Goal: Task Accomplishment & Management: Manage account settings

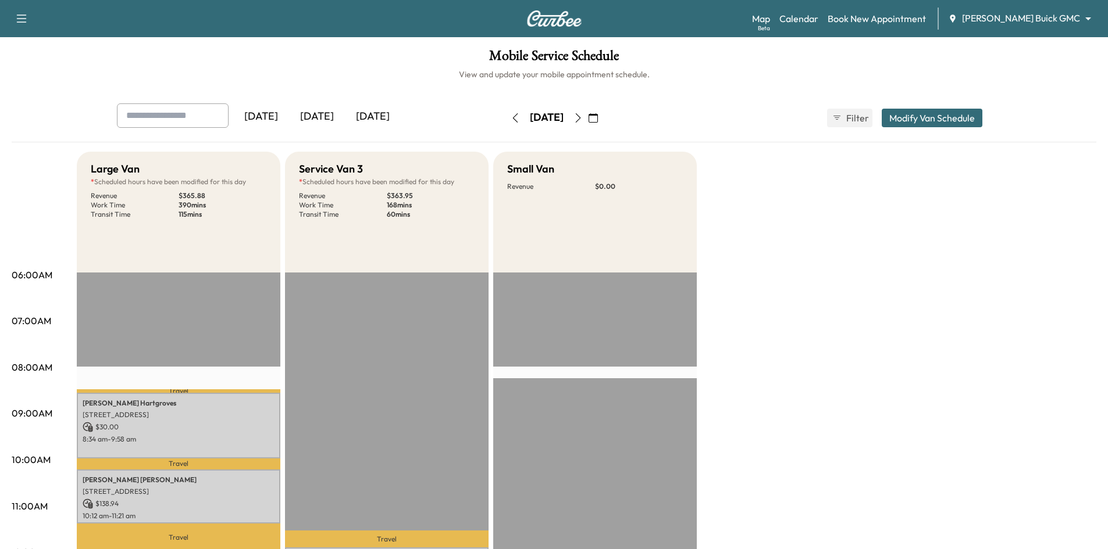
click at [315, 119] on div "[DATE]" at bounding box center [317, 116] width 56 height 27
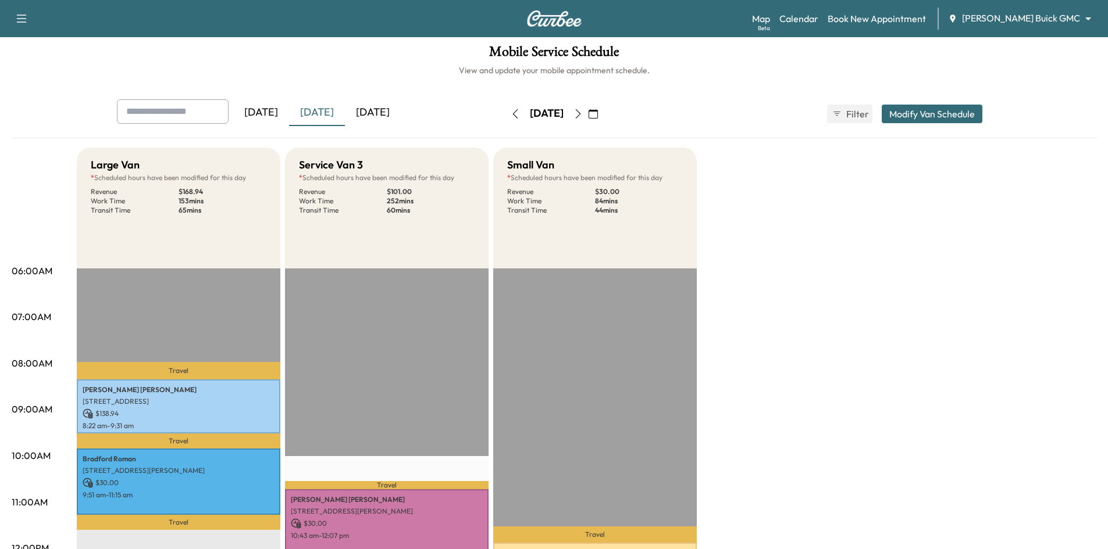
scroll to position [291, 0]
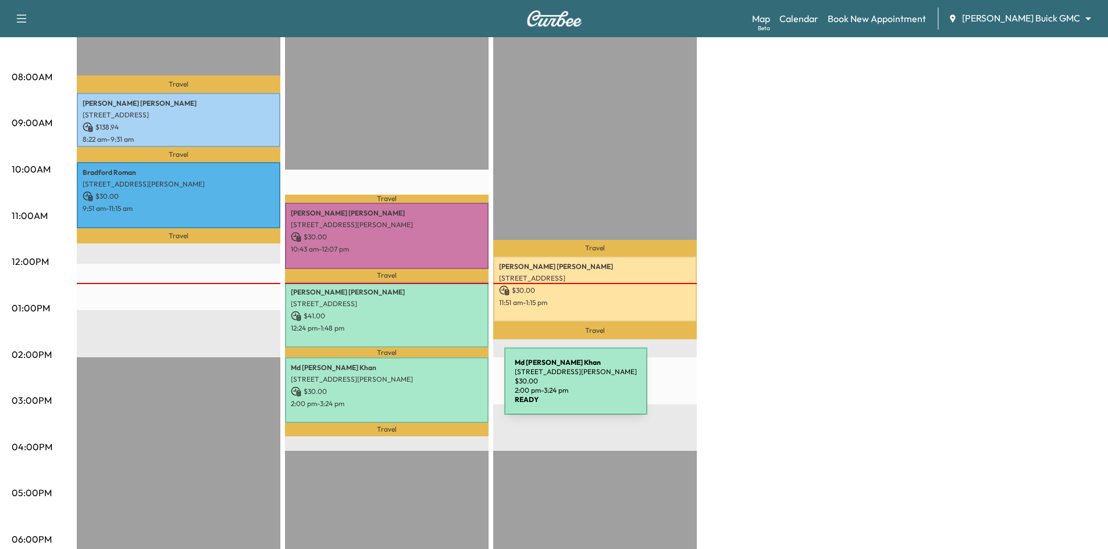
click at [417, 393] on div "Md Kamrul Khan 1134 Brandy Station, Richardson, TX 75080, USA $ 30.00 2:00 pm -…" at bounding box center [386, 391] width 203 height 66
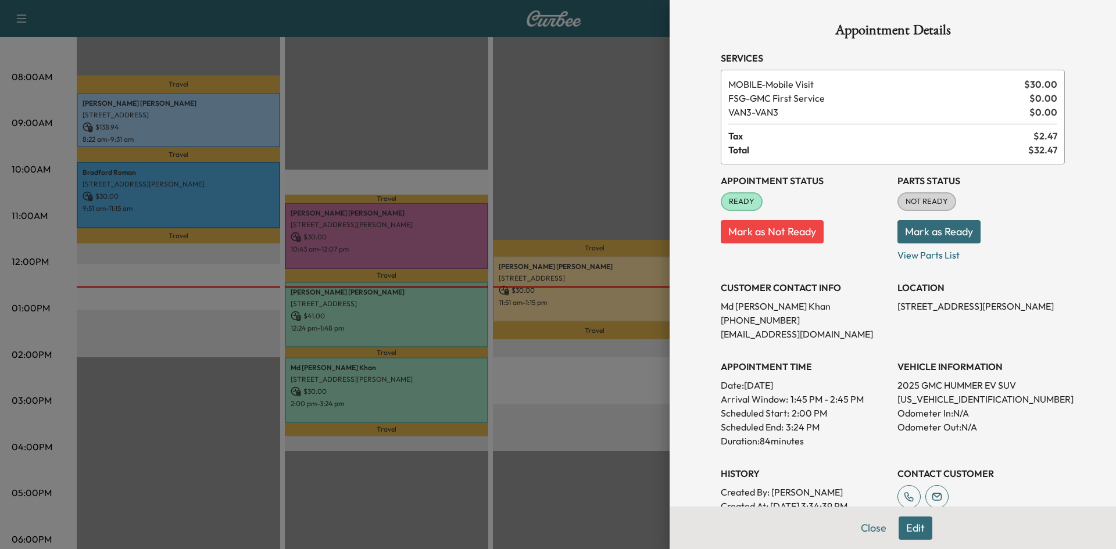
click at [563, 116] on div at bounding box center [558, 274] width 1116 height 549
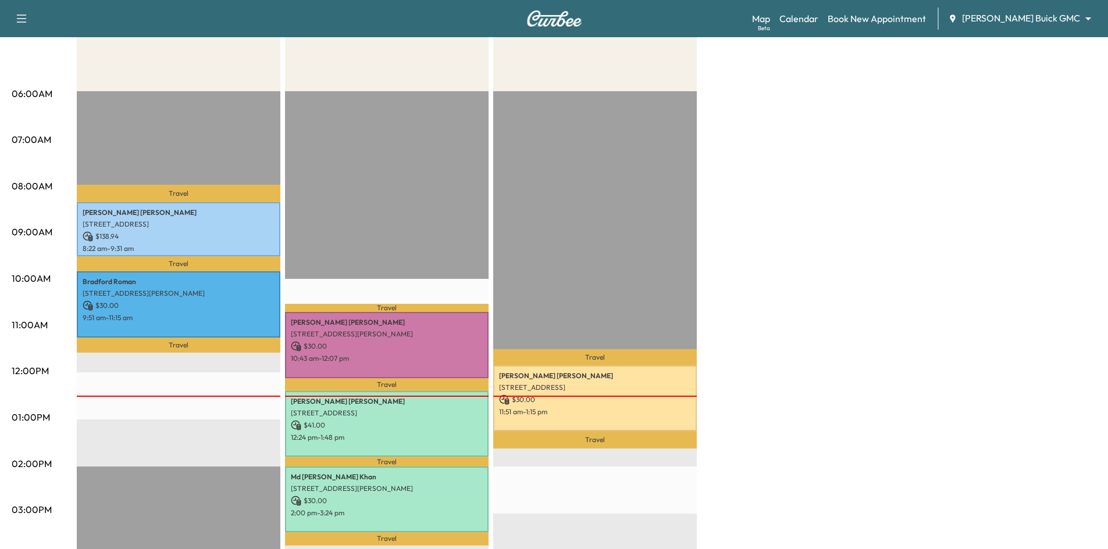
scroll to position [58, 0]
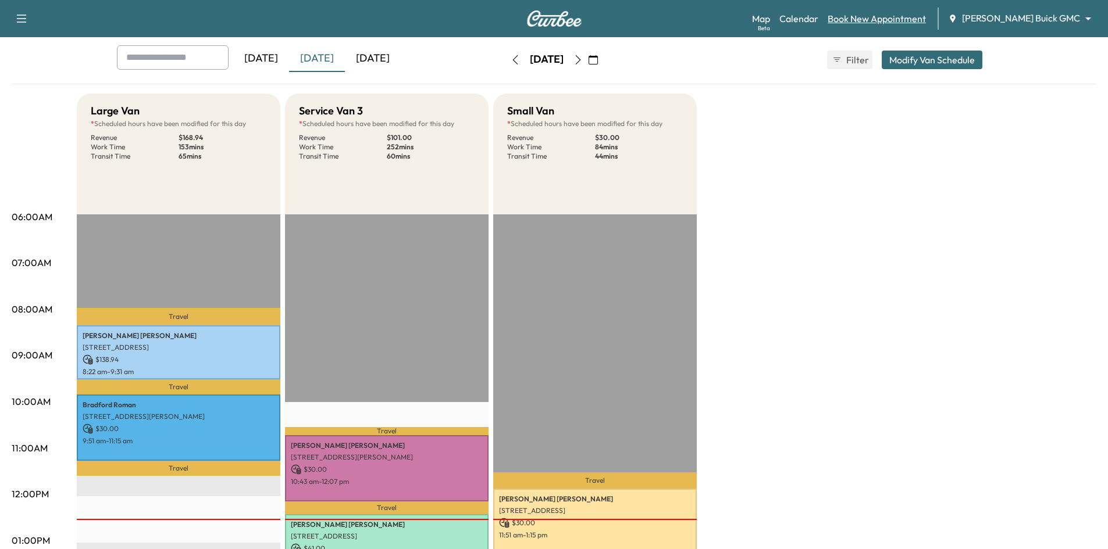
click at [909, 21] on link "Book New Appointment" at bounding box center [876, 19] width 98 height 14
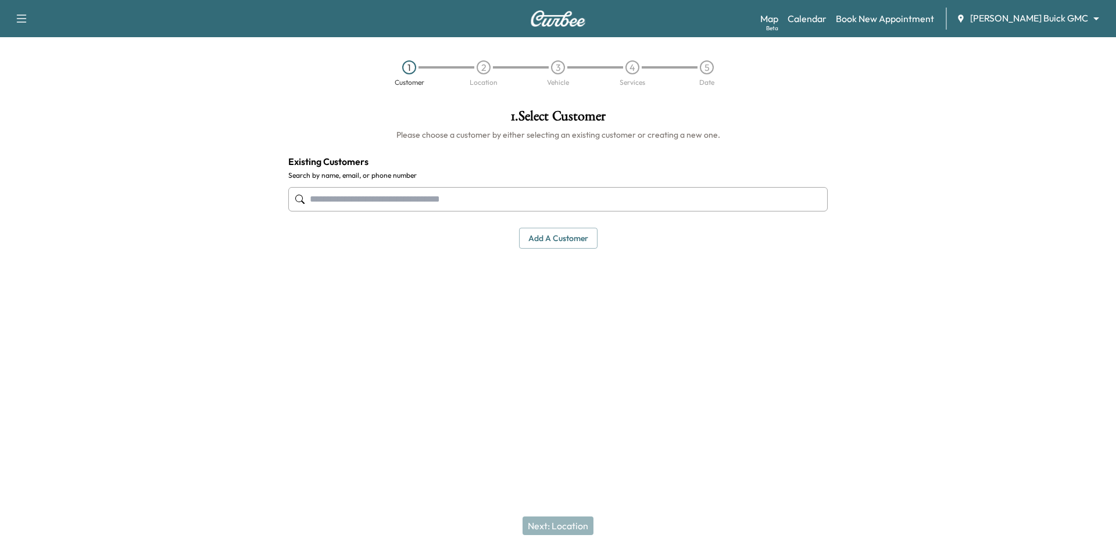
click at [617, 200] on input "text" at bounding box center [558, 199] width 540 height 24
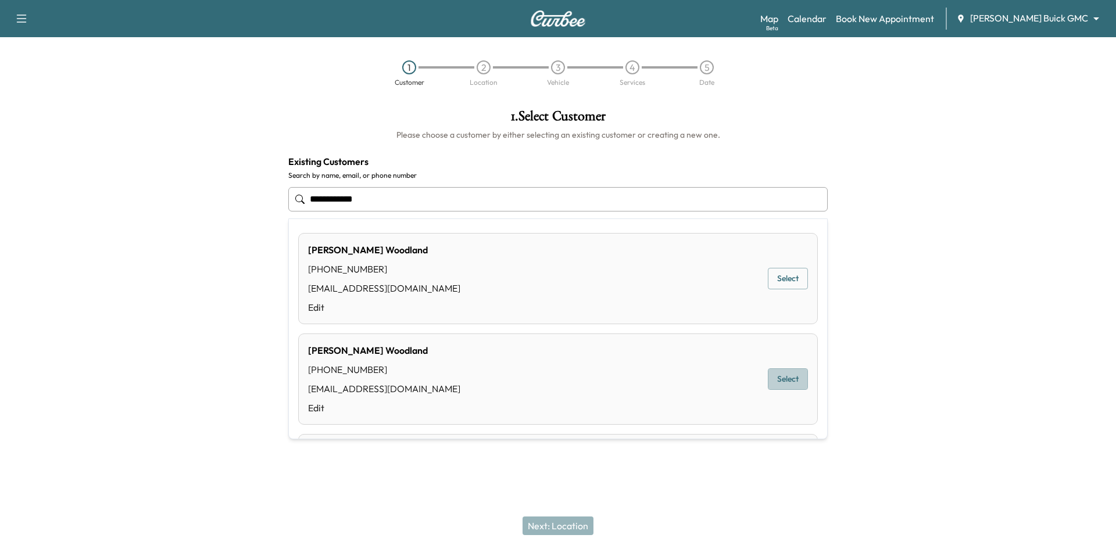
click at [777, 379] on button "Select" at bounding box center [788, 380] width 40 height 22
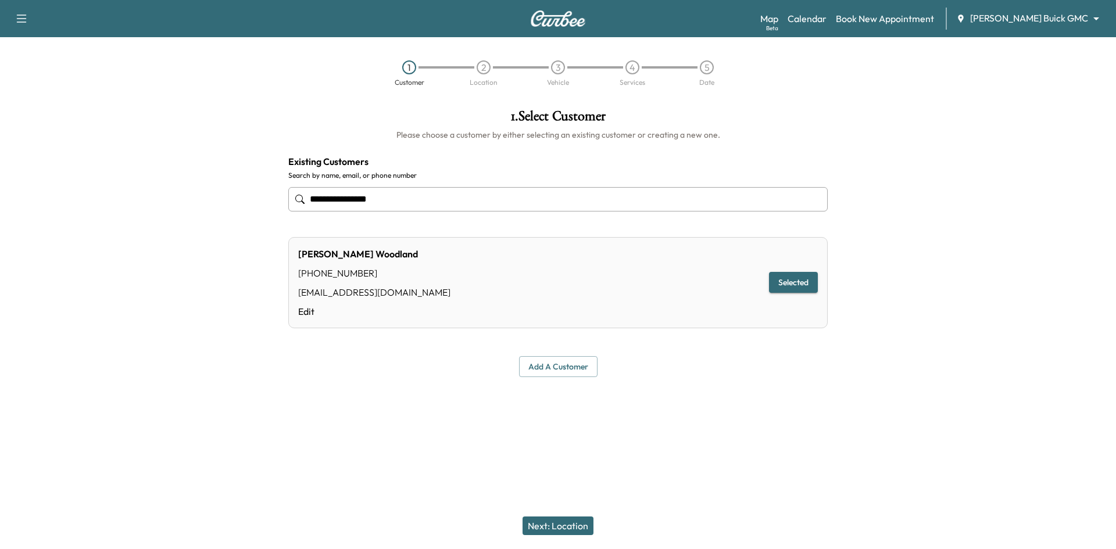
type input "**********"
click at [555, 530] on button "Next: Location" at bounding box center [558, 526] width 71 height 19
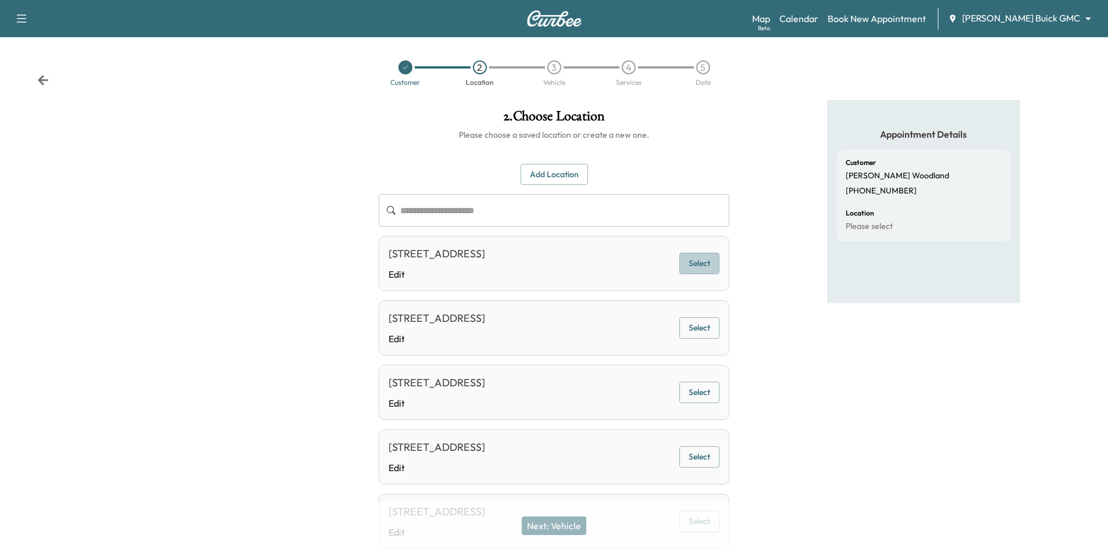
click at [695, 263] on button "Select" at bounding box center [699, 264] width 40 height 22
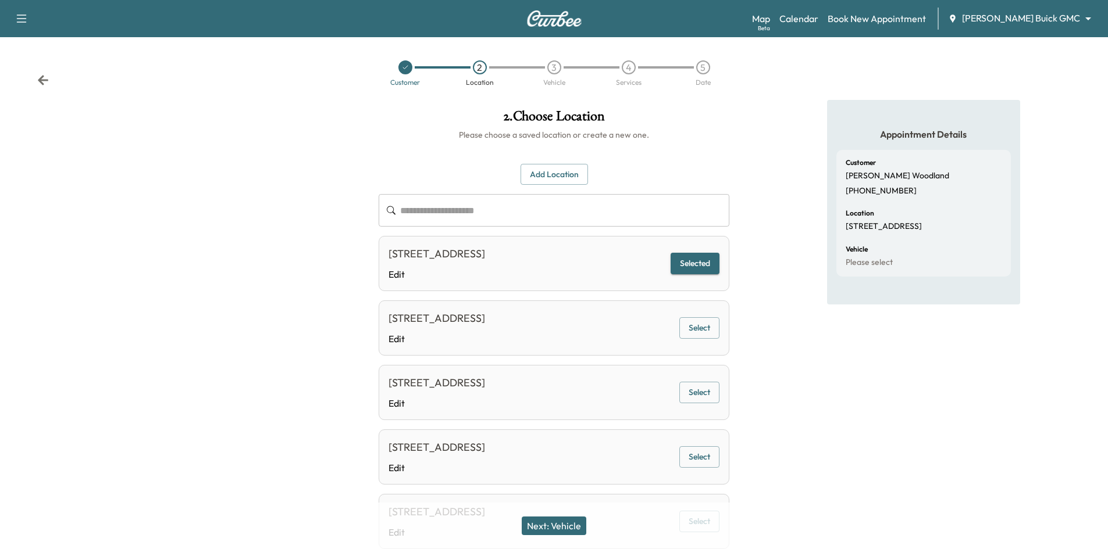
click at [558, 526] on button "Next: Vehicle" at bounding box center [554, 526] width 65 height 19
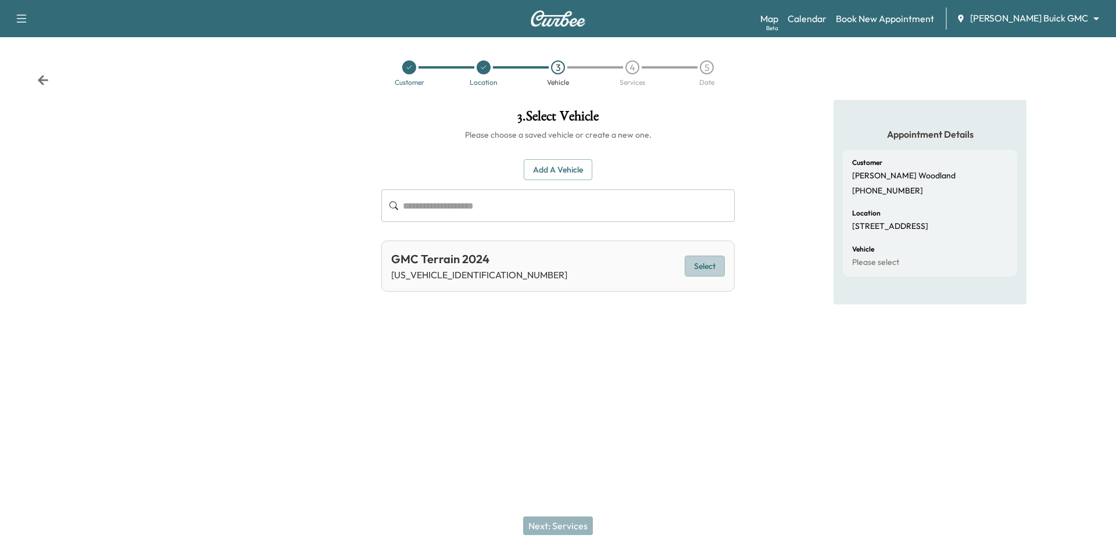
click at [721, 265] on button "Select" at bounding box center [705, 267] width 40 height 22
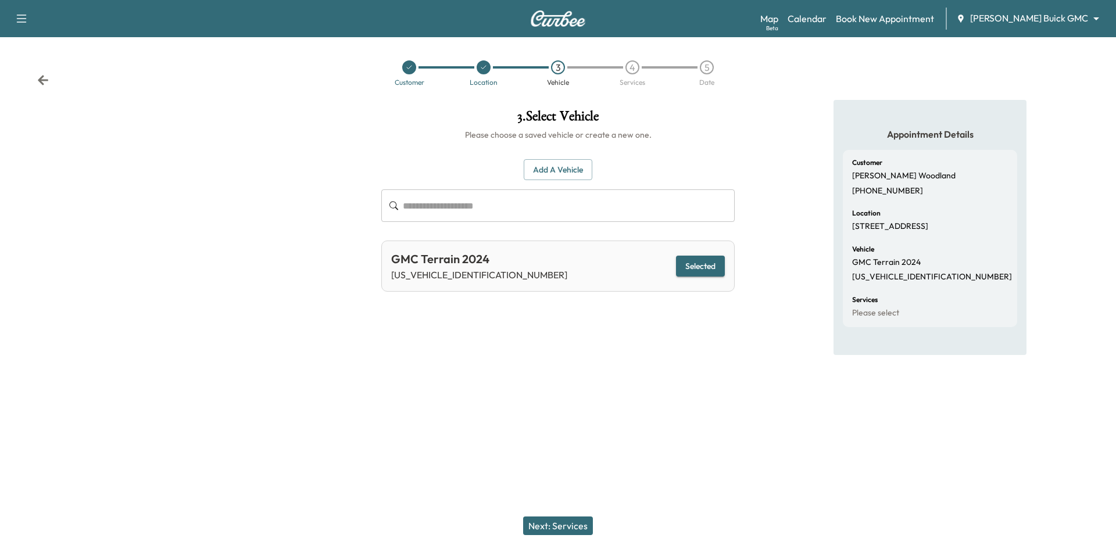
click at [545, 527] on button "Next: Services" at bounding box center [558, 526] width 70 height 19
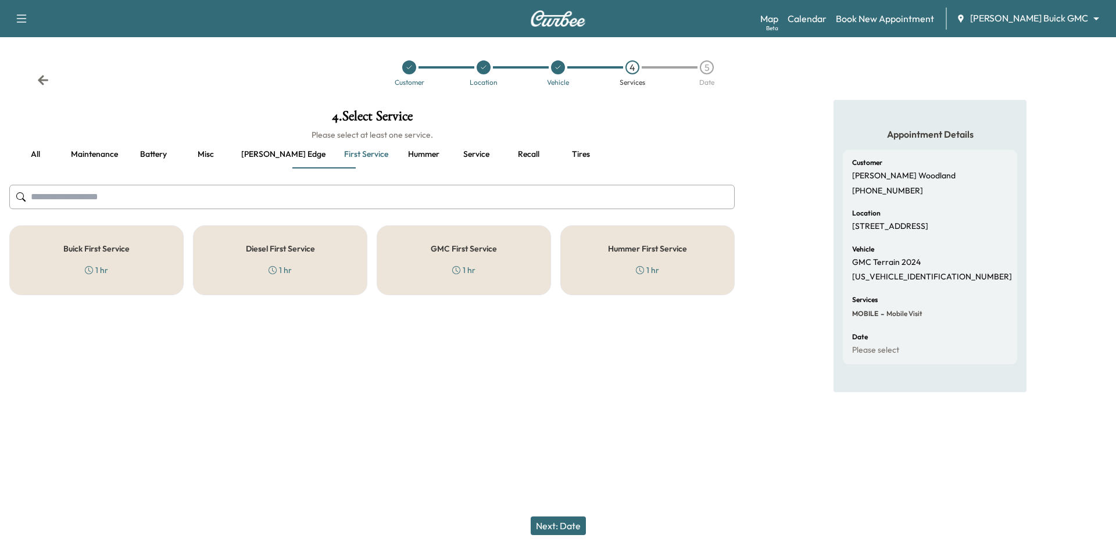
click at [260, 152] on button "Ewing edge" at bounding box center [283, 155] width 103 height 28
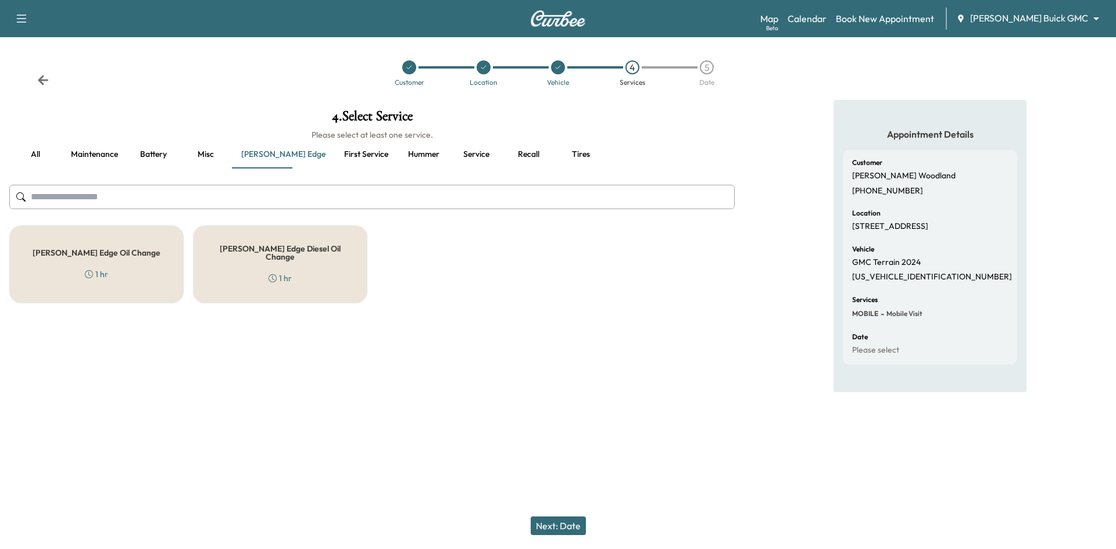
click at [142, 259] on div "Ewing Edge Oil Change 1 hr" at bounding box center [96, 265] width 174 height 78
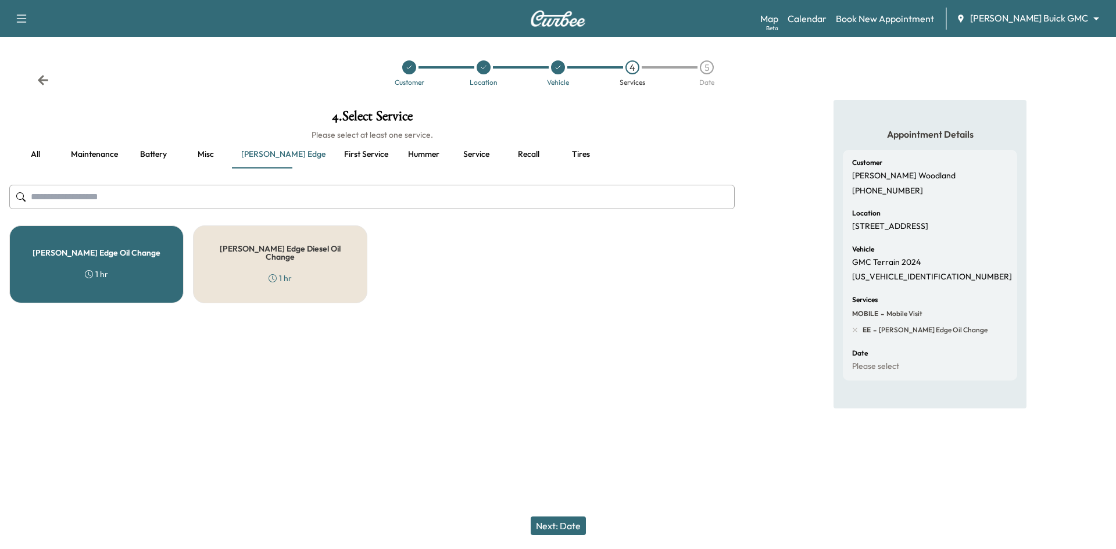
click at [576, 524] on button "Next: Date" at bounding box center [558, 526] width 55 height 19
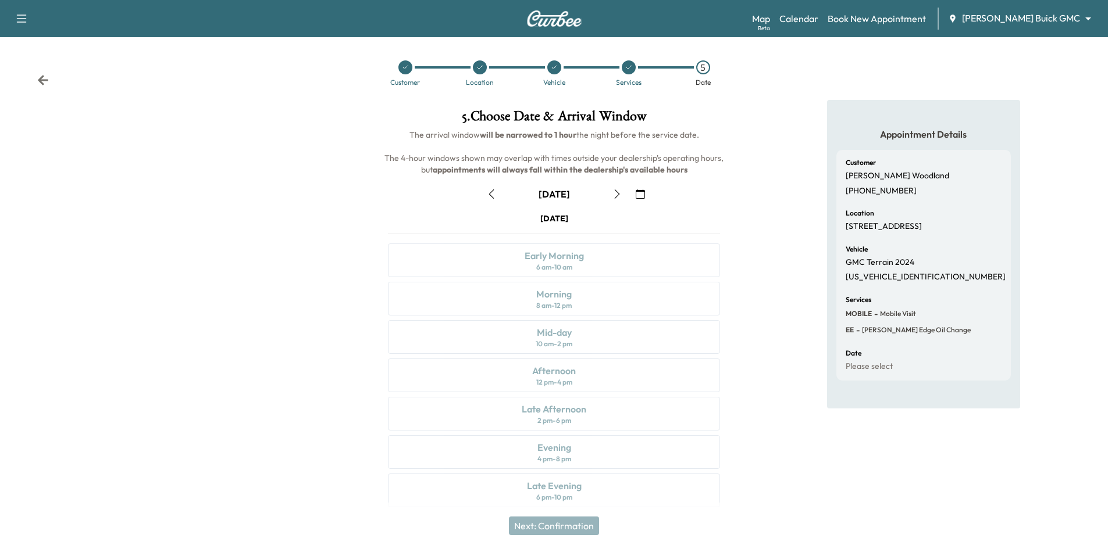
click at [638, 194] on icon "button" at bounding box center [639, 194] width 9 height 9
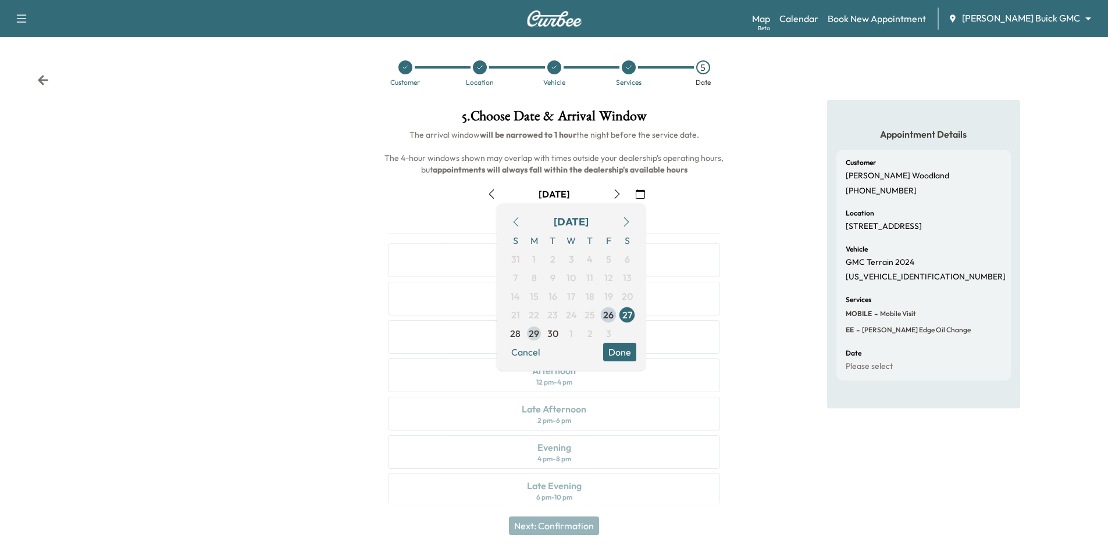
click at [535, 337] on span "29" at bounding box center [534, 334] width 10 height 14
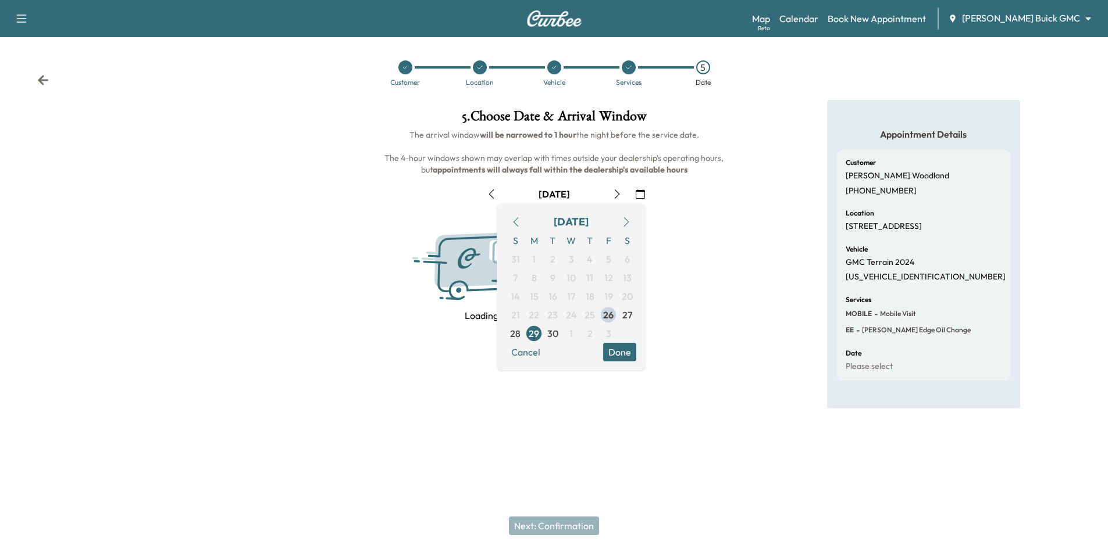
click at [751, 172] on div "Appointment Details Customer Michael Woodland (214) 794-1624 Location 6306 wind…" at bounding box center [922, 254] width 369 height 309
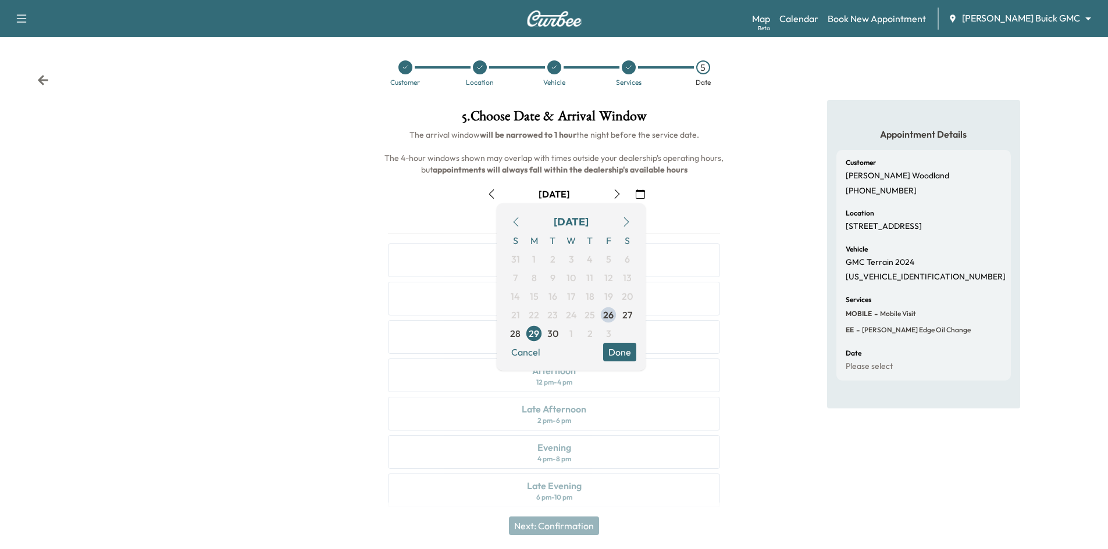
click at [620, 352] on button "Done" at bounding box center [619, 352] width 33 height 19
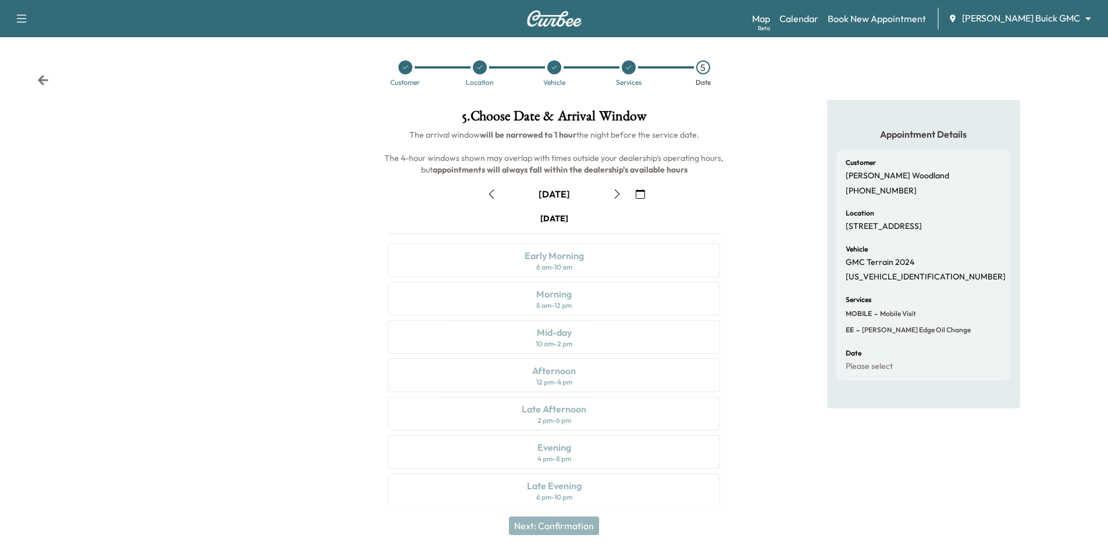
click at [615, 191] on icon "button" at bounding box center [616, 194] width 9 height 9
click at [476, 69] on div at bounding box center [480, 67] width 14 height 14
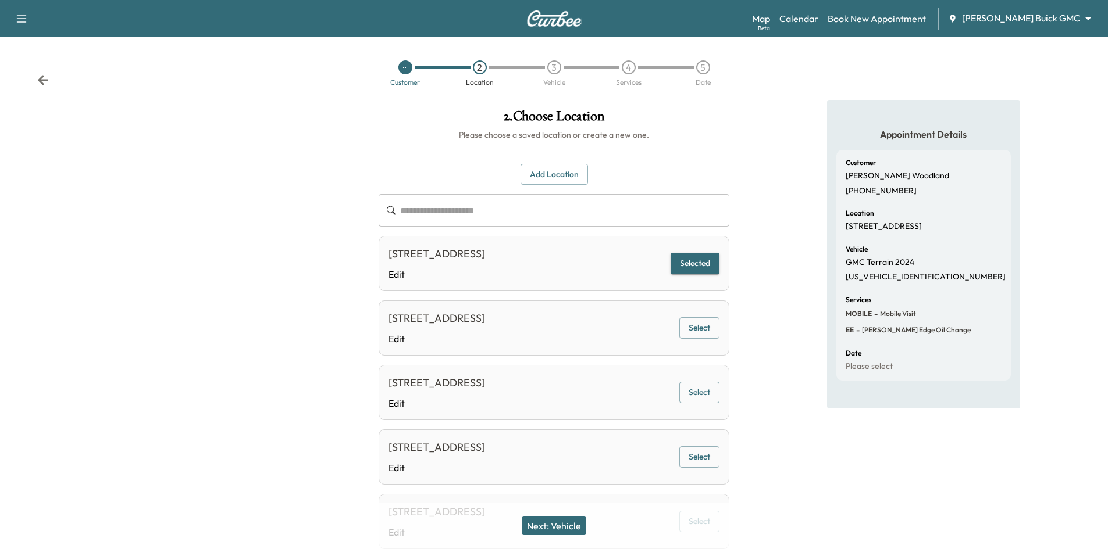
click at [818, 22] on link "Calendar" at bounding box center [798, 19] width 39 height 14
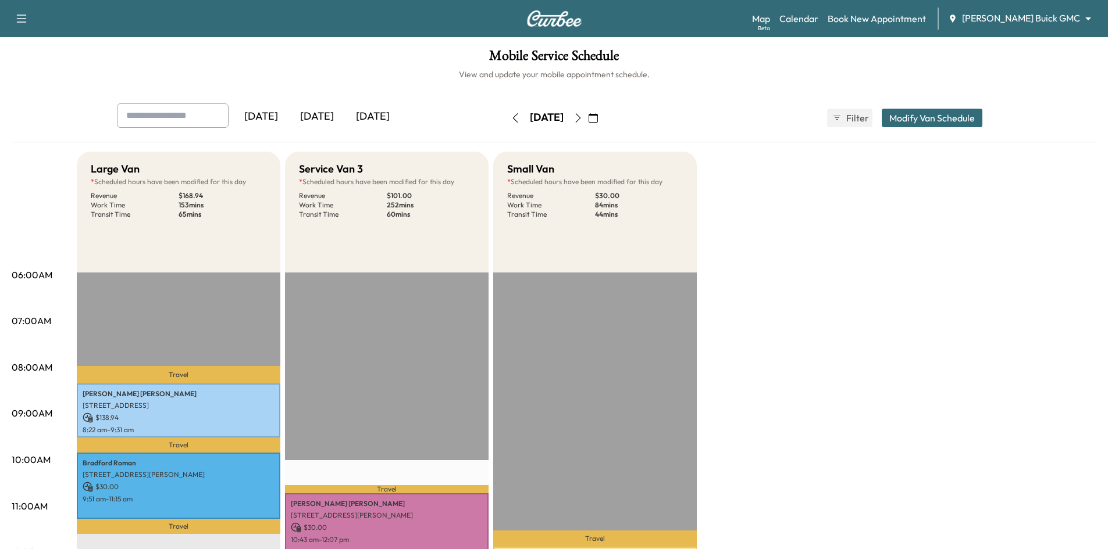
click at [598, 117] on icon "button" at bounding box center [592, 117] width 9 height 9
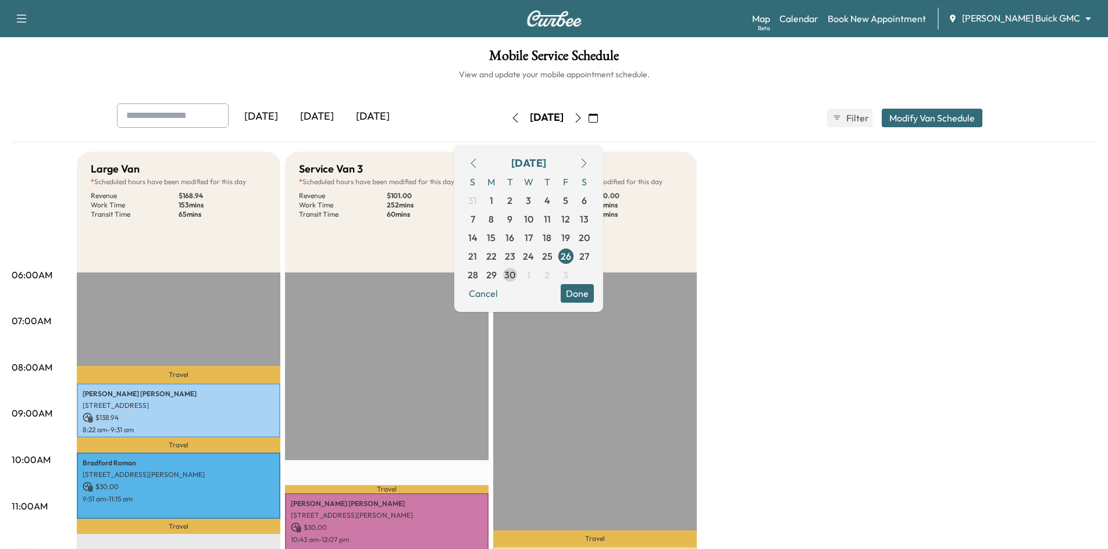
click at [515, 277] on span "30" at bounding box center [509, 275] width 11 height 14
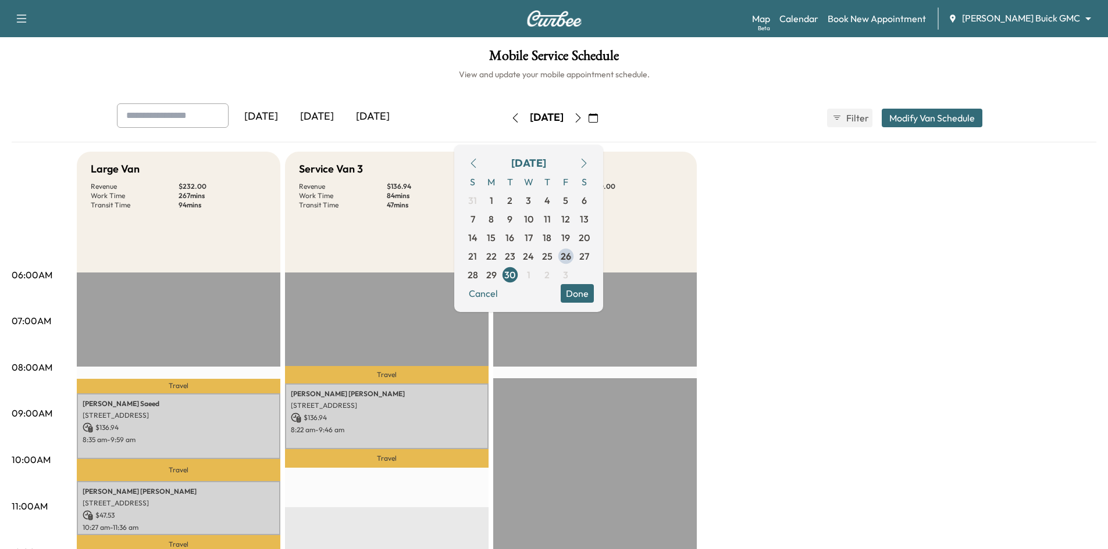
click at [376, 63] on h1 "Mobile Service Schedule" at bounding box center [554, 59] width 1084 height 20
click at [308, 76] on h6 "View and update your mobile appointment schedule." at bounding box center [554, 75] width 1084 height 12
click at [594, 299] on button "Done" at bounding box center [576, 293] width 33 height 19
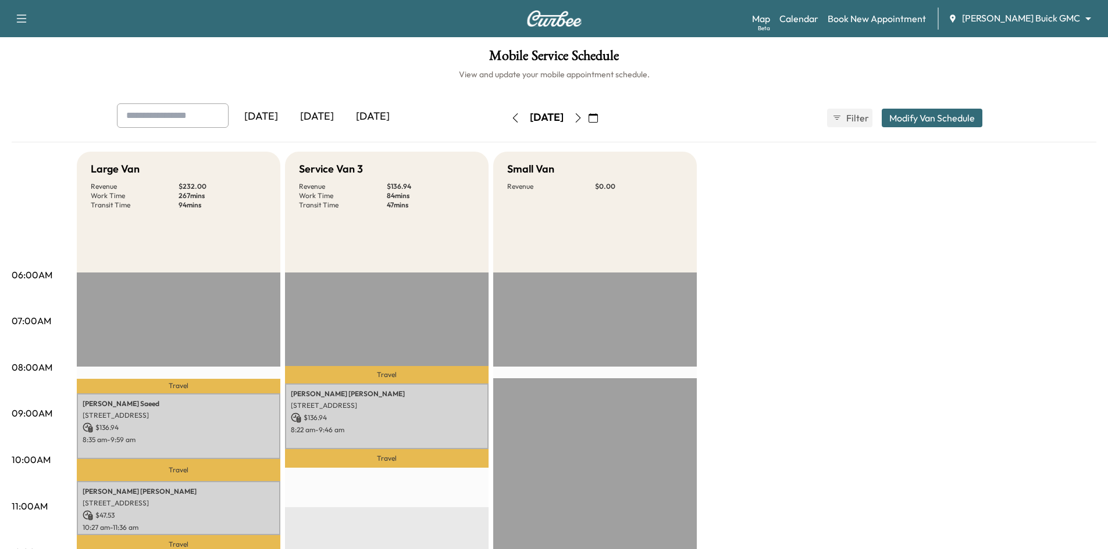
click at [277, 117] on div "[DATE]" at bounding box center [261, 116] width 56 height 27
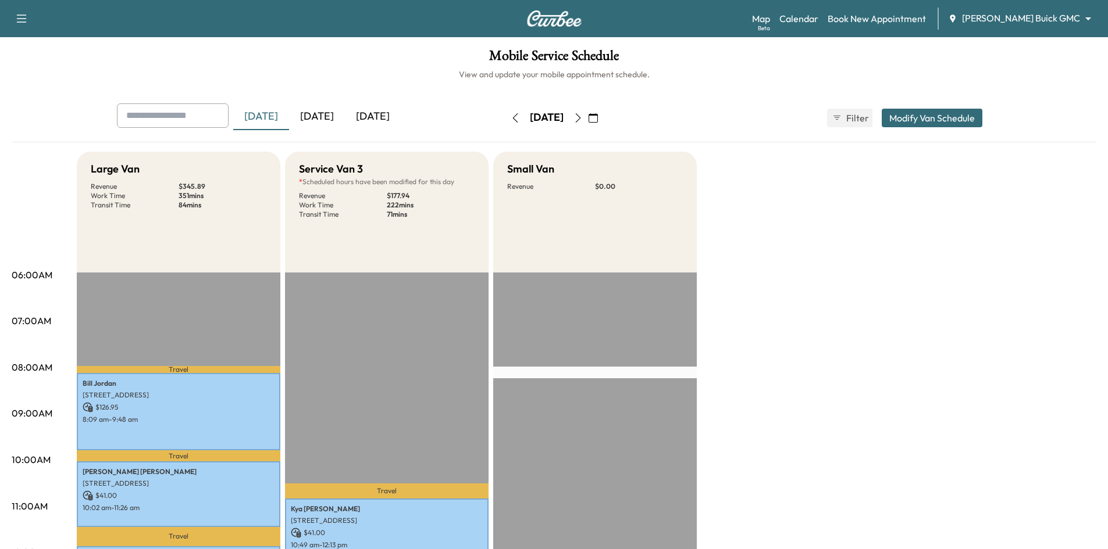
scroll to position [233, 0]
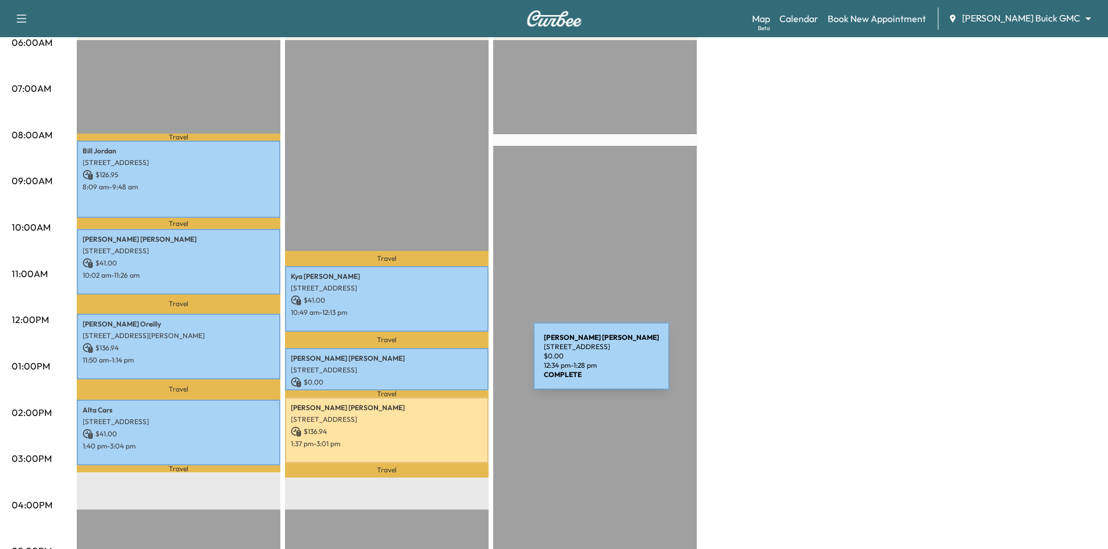
click at [446, 366] on p "6581 SILVER STREAM LN, FRISCO, TX 75036, USA" at bounding box center [387, 370] width 192 height 9
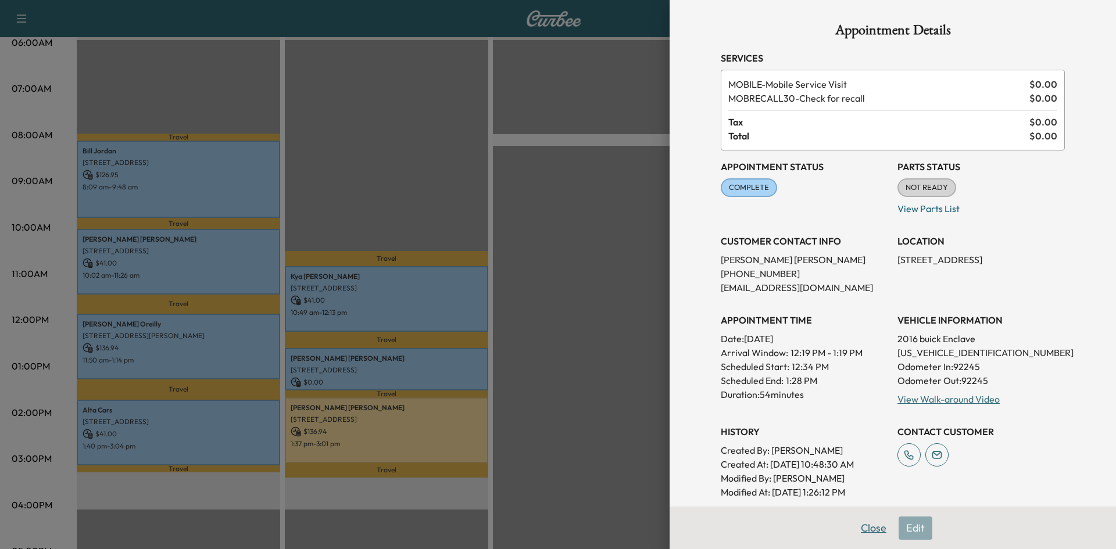
drag, startPoint x: 859, startPoint y: 526, endPoint x: 795, endPoint y: 507, distance: 67.3
click at [859, 527] on button "Close" at bounding box center [874, 528] width 41 height 23
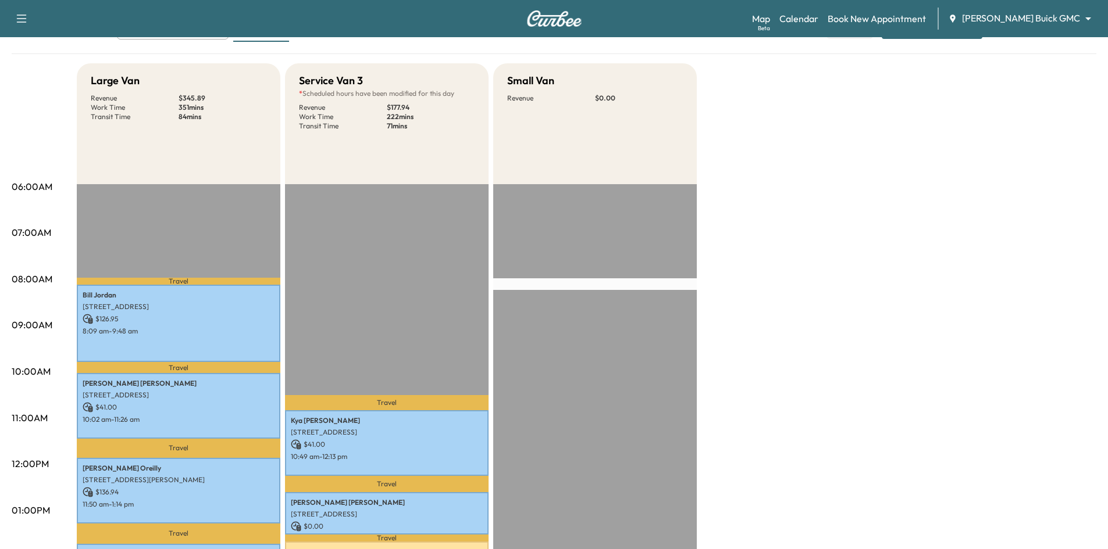
scroll to position [0, 0]
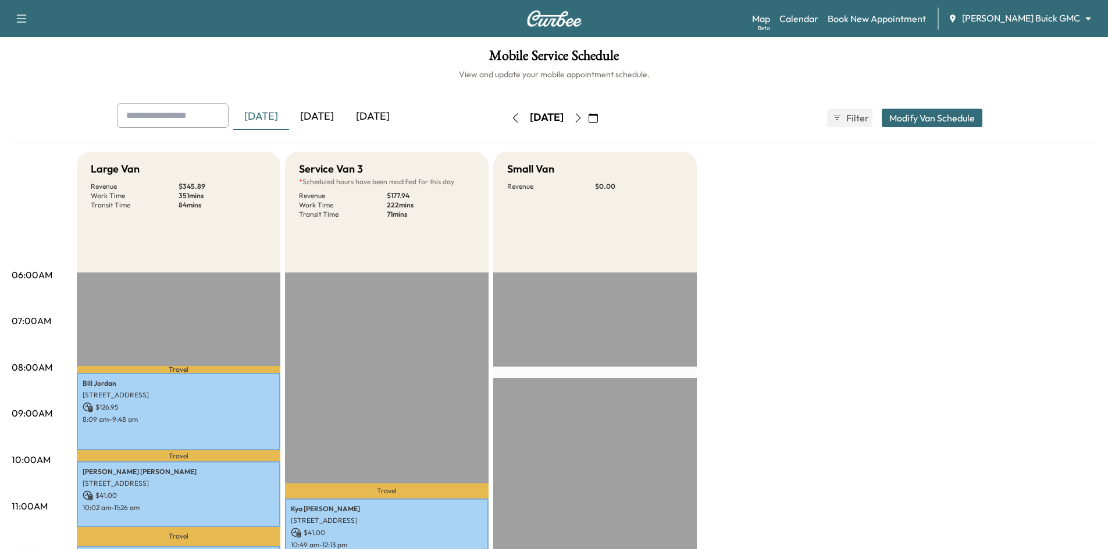
click at [322, 115] on div "[DATE]" at bounding box center [317, 116] width 56 height 27
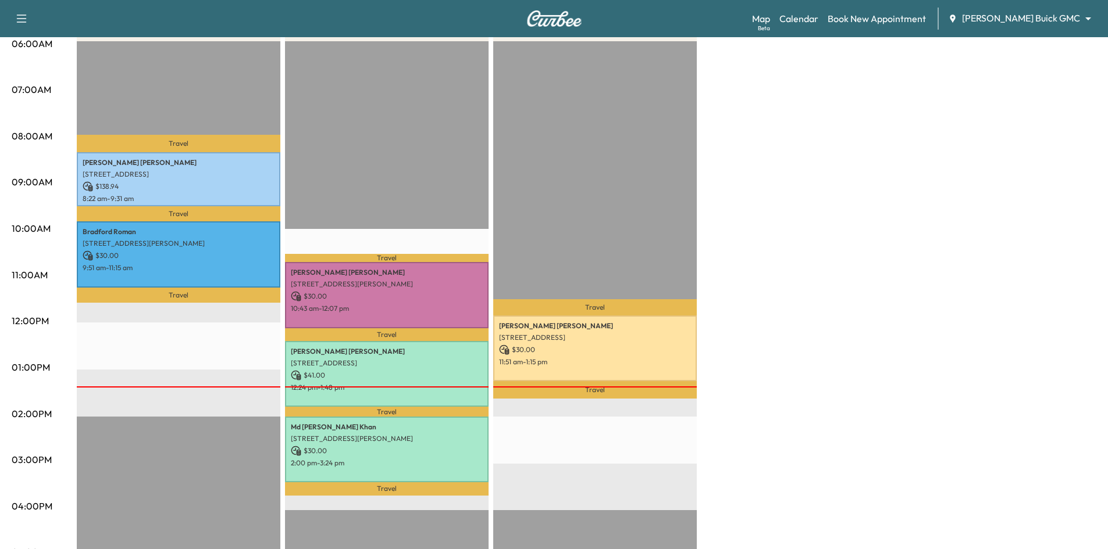
scroll to position [233, 0]
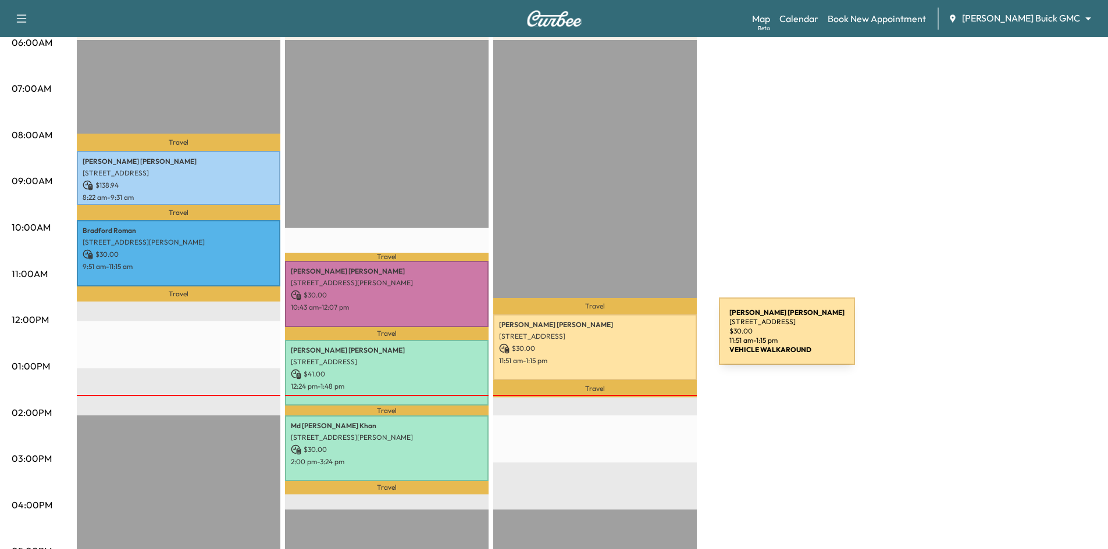
click at [632, 339] on div "James mcgurk 634 Havencrest Ln, Coppell, TX 75019, USA $ 30.00 11:51 am - 1:15 …" at bounding box center [594, 348] width 203 height 66
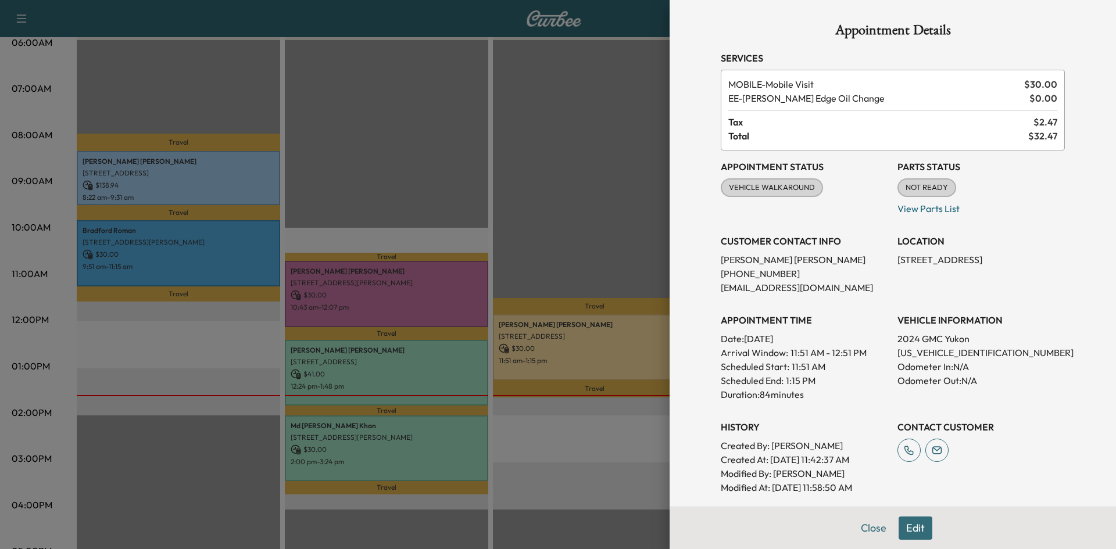
click at [547, 194] on div at bounding box center [558, 274] width 1116 height 549
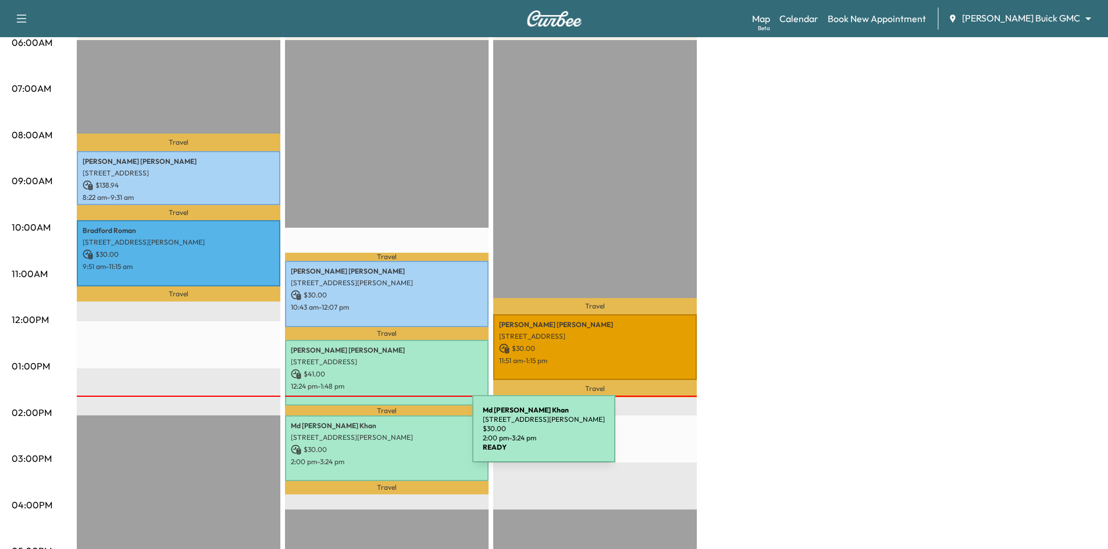
click at [385, 436] on p "[STREET_ADDRESS][PERSON_NAME]" at bounding box center [387, 437] width 192 height 9
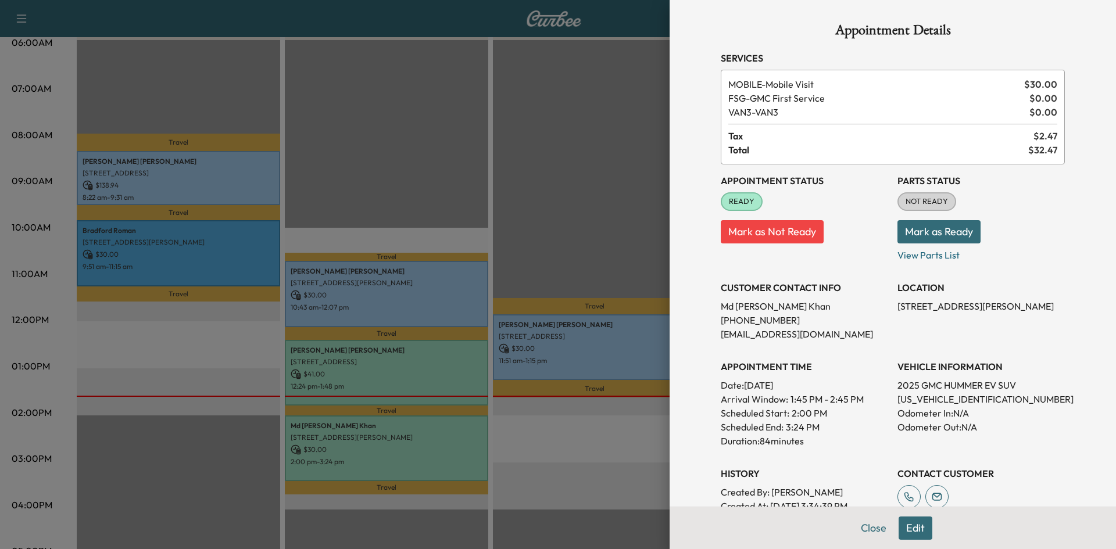
click at [604, 444] on div at bounding box center [558, 274] width 1116 height 549
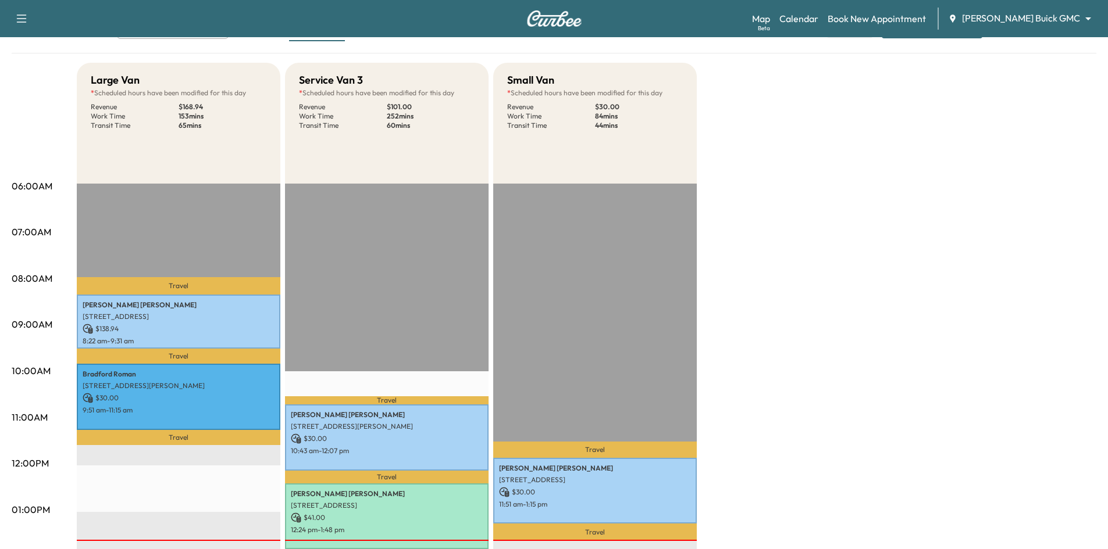
scroll to position [0, 0]
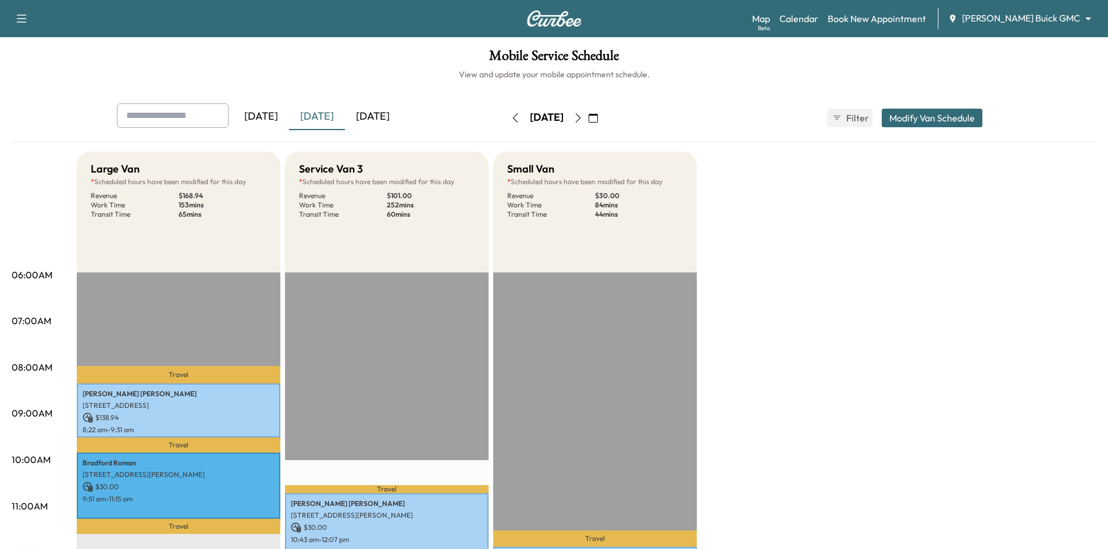
click at [171, 118] on input "text" at bounding box center [173, 115] width 112 height 24
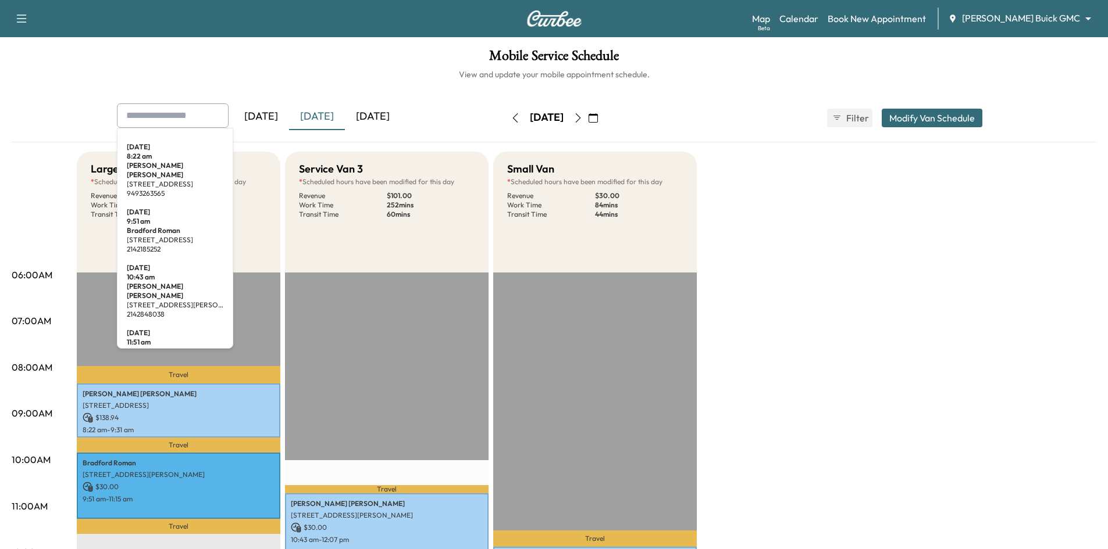
paste input "**********"
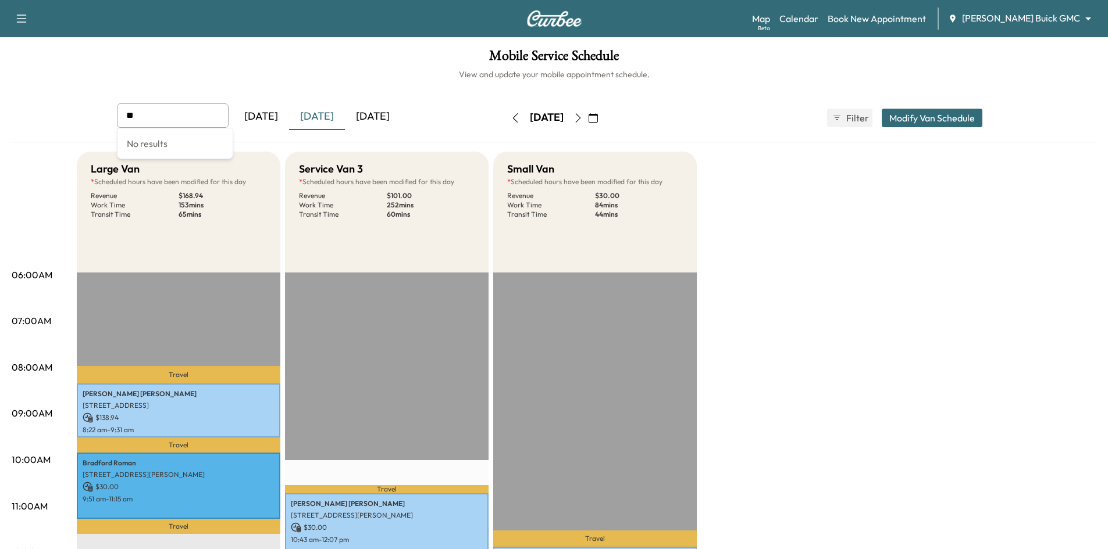
type input "*"
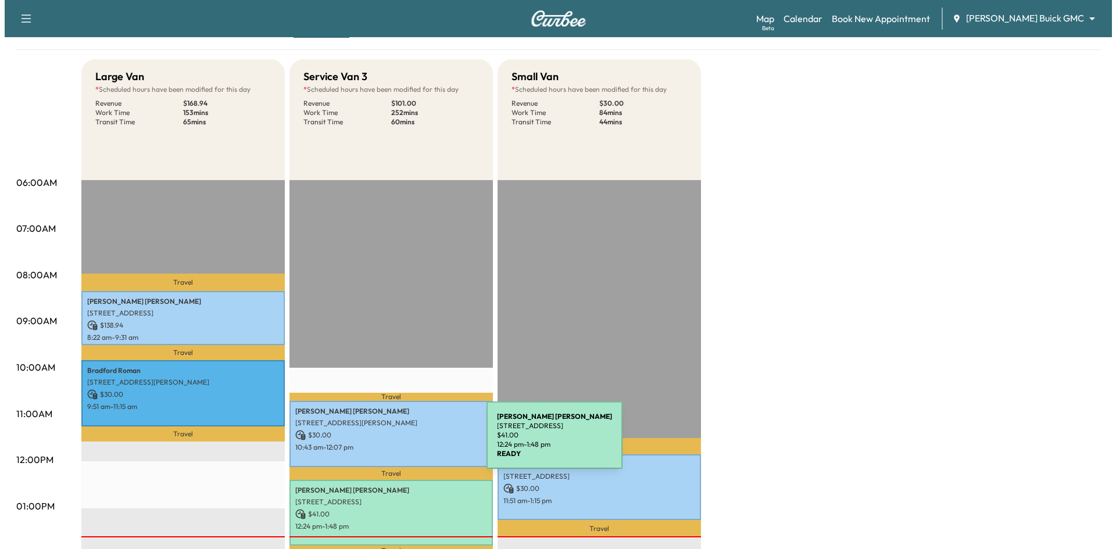
scroll to position [174, 0]
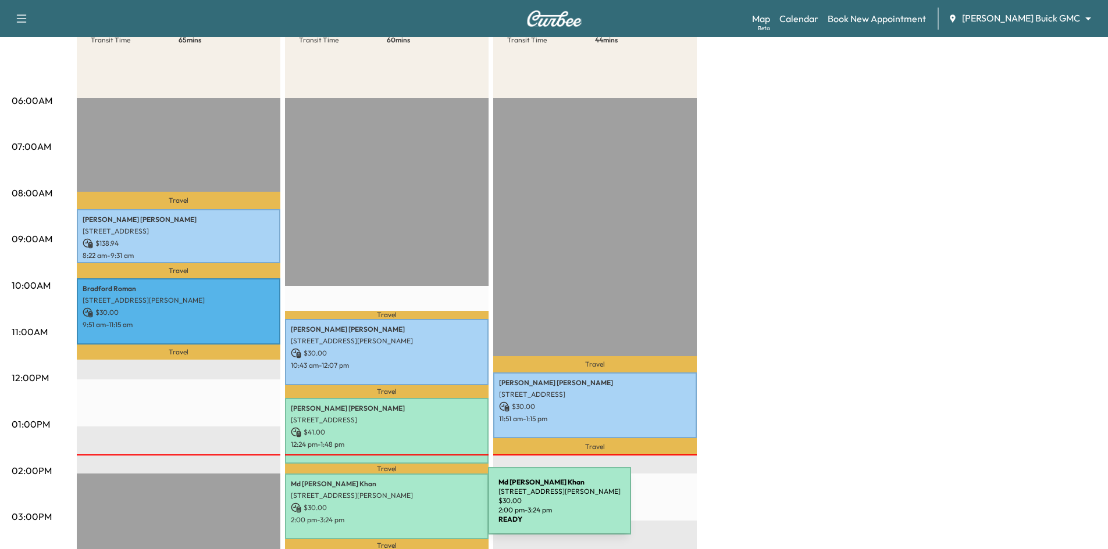
click at [401, 508] on p "$ 30.00" at bounding box center [387, 508] width 192 height 10
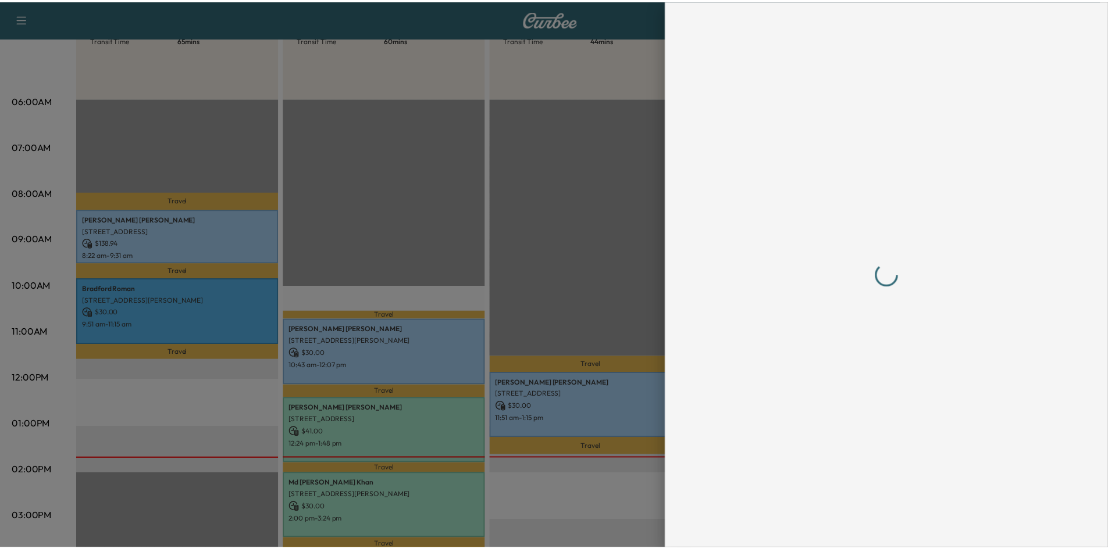
scroll to position [0, 0]
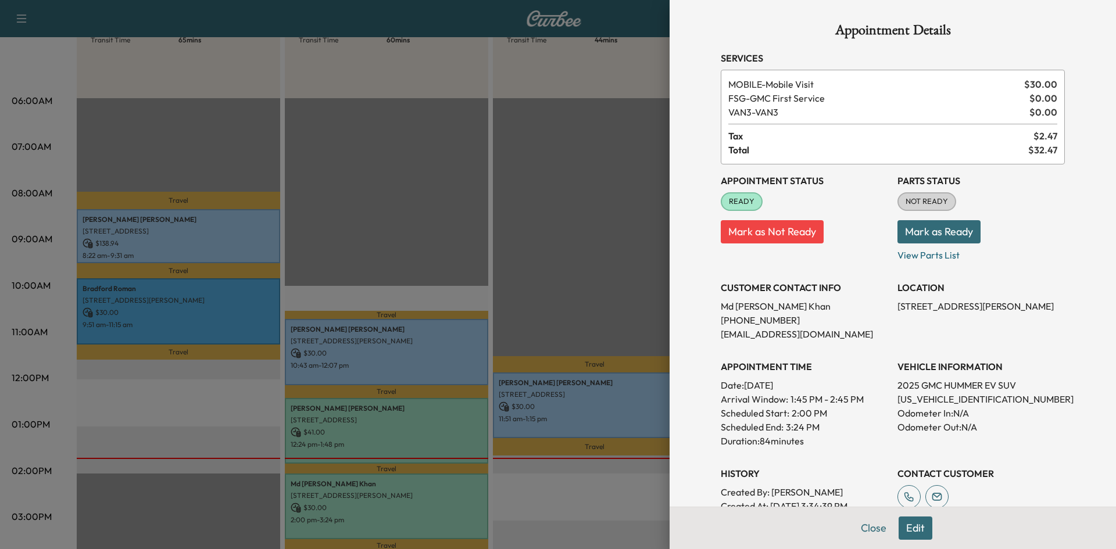
click at [474, 209] on div at bounding box center [558, 274] width 1116 height 549
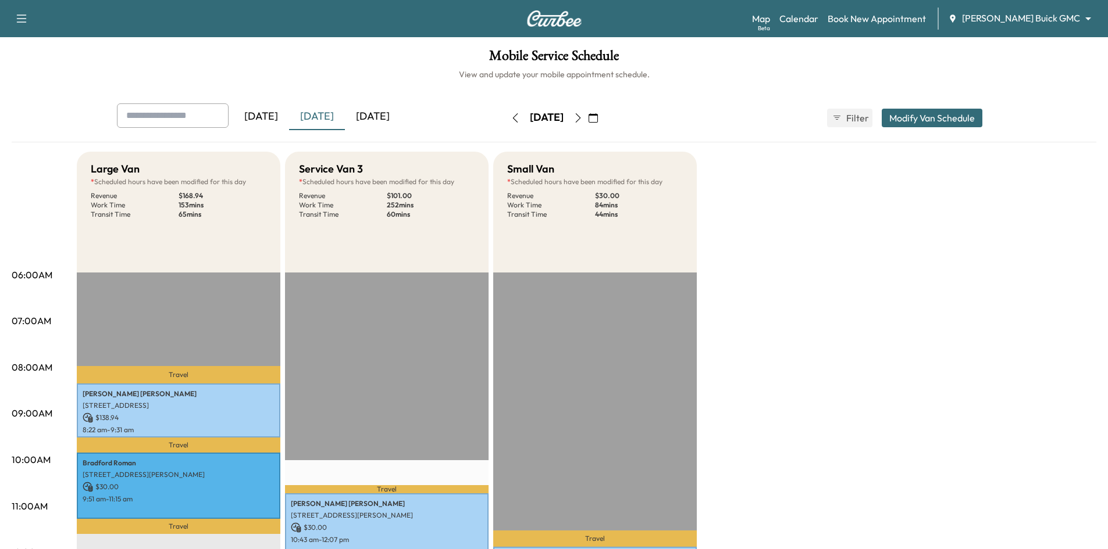
click at [510, 119] on icon "button" at bounding box center [514, 117] width 9 height 9
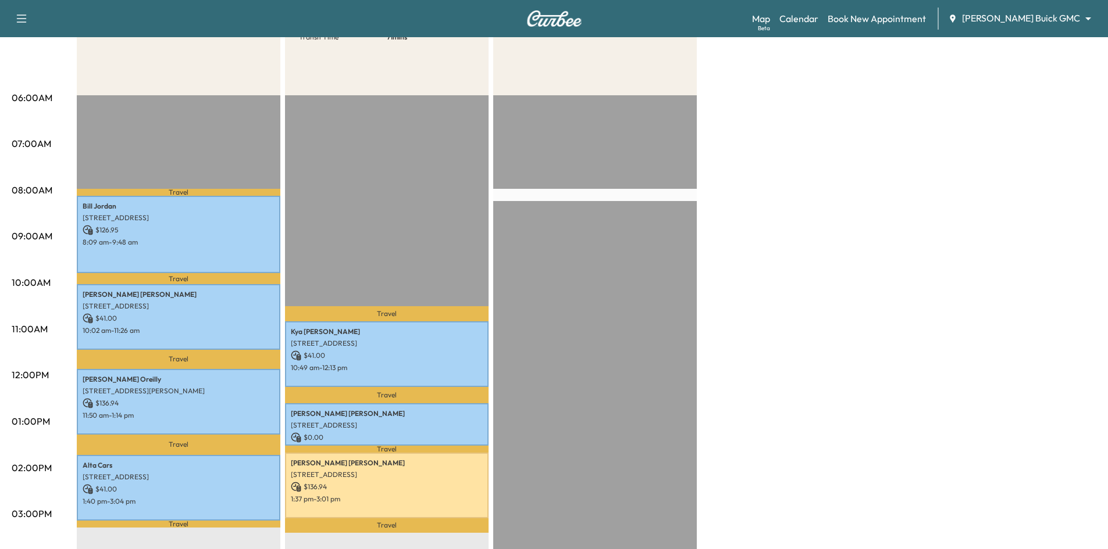
scroll to position [58, 0]
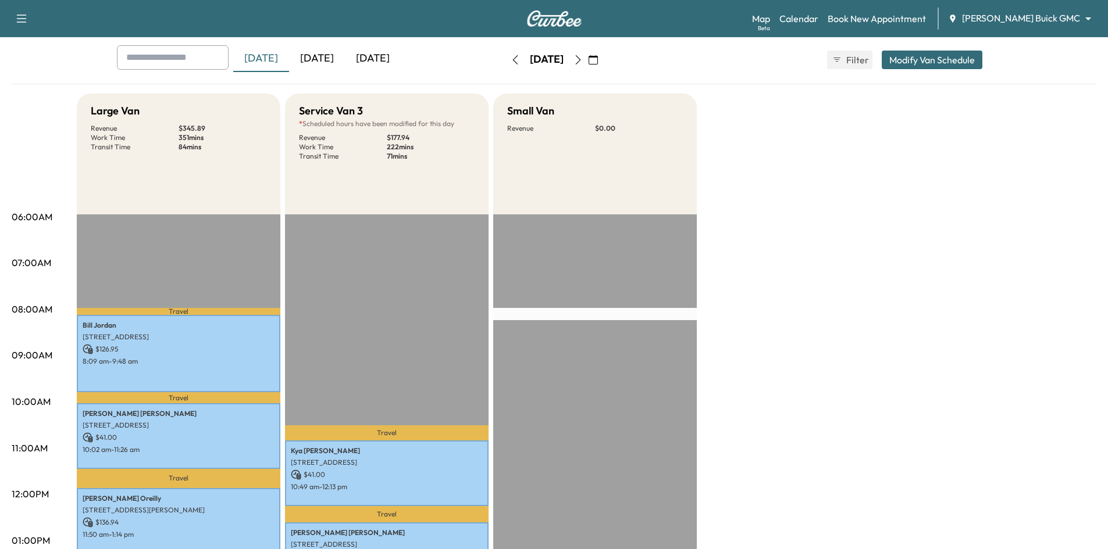
click at [510, 60] on icon "button" at bounding box center [514, 59] width 9 height 9
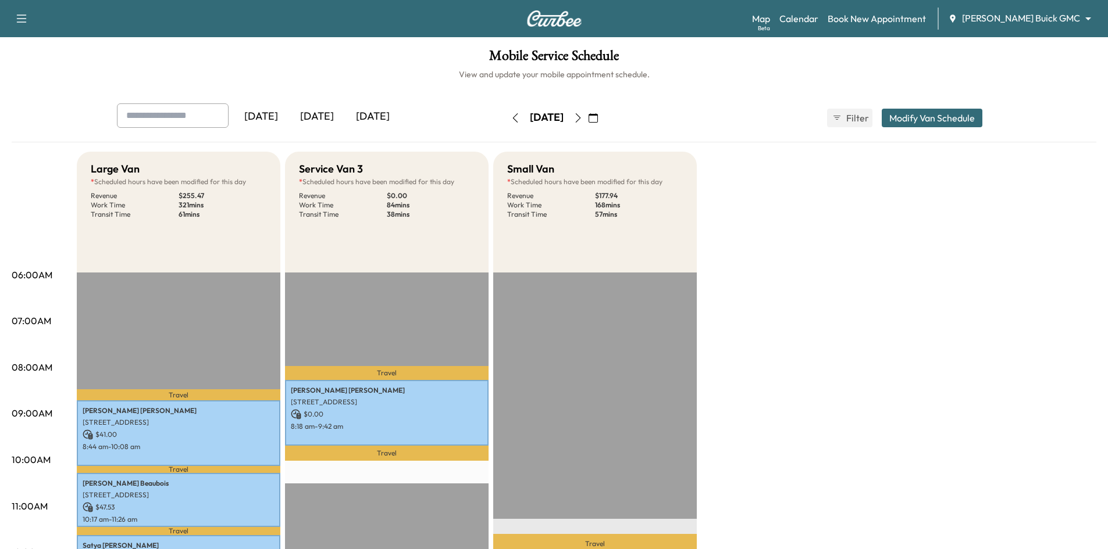
click at [510, 119] on icon "button" at bounding box center [514, 117] width 9 height 9
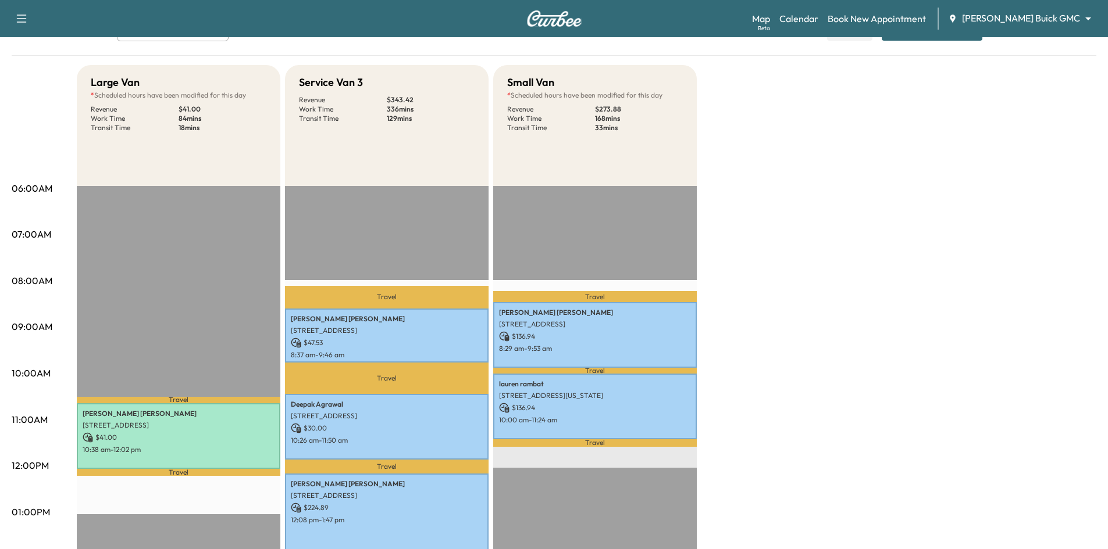
scroll to position [58, 0]
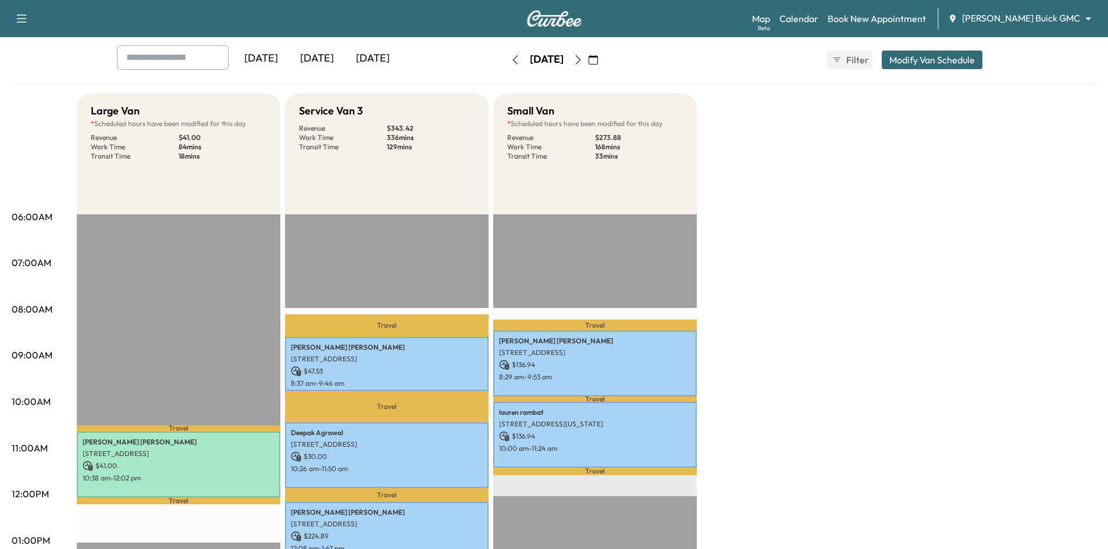
click at [510, 58] on icon "button" at bounding box center [514, 59] width 9 height 9
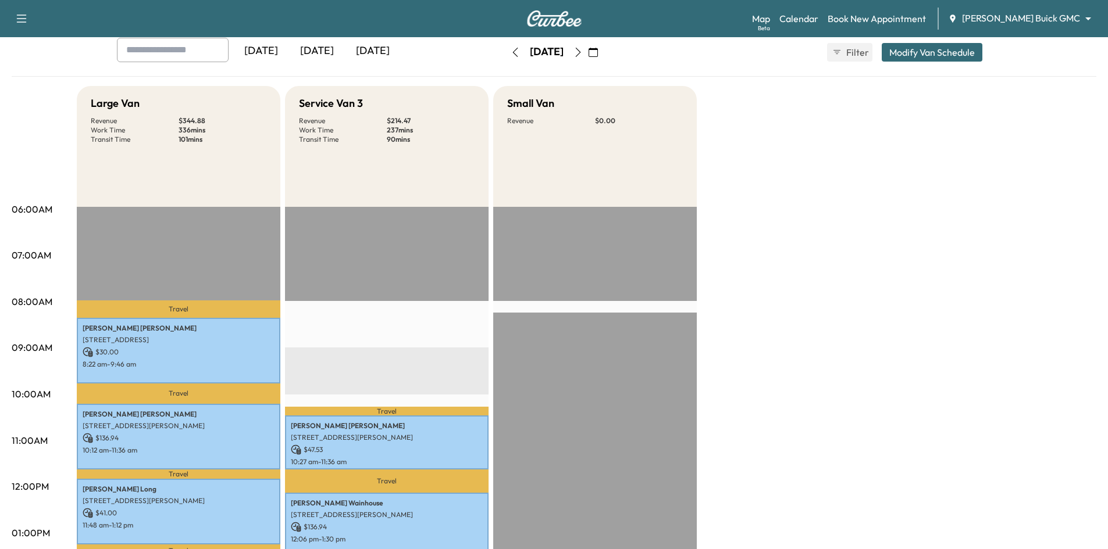
scroll to position [58, 0]
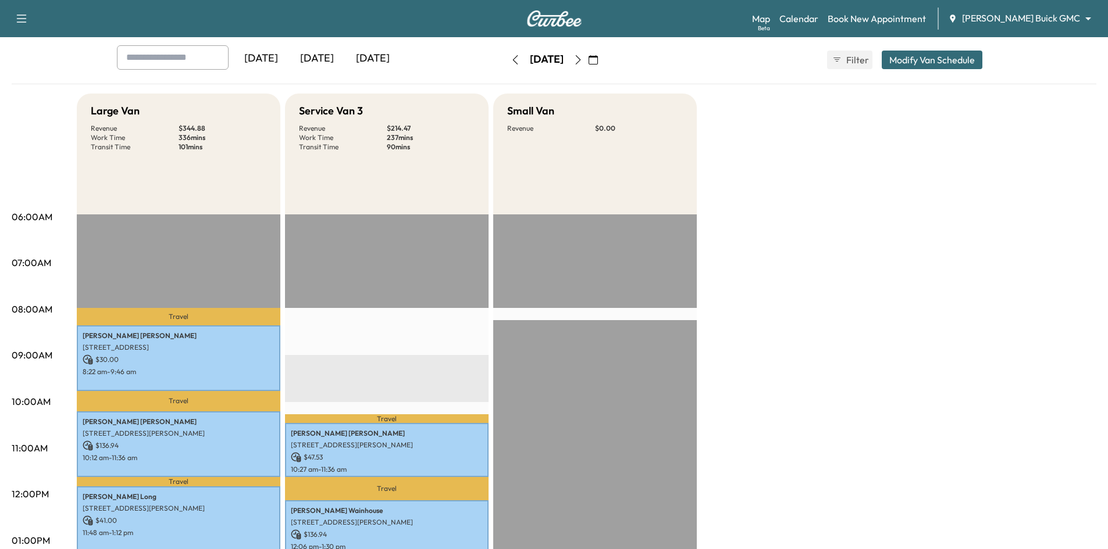
click at [598, 61] on icon "button" at bounding box center [592, 59] width 9 height 9
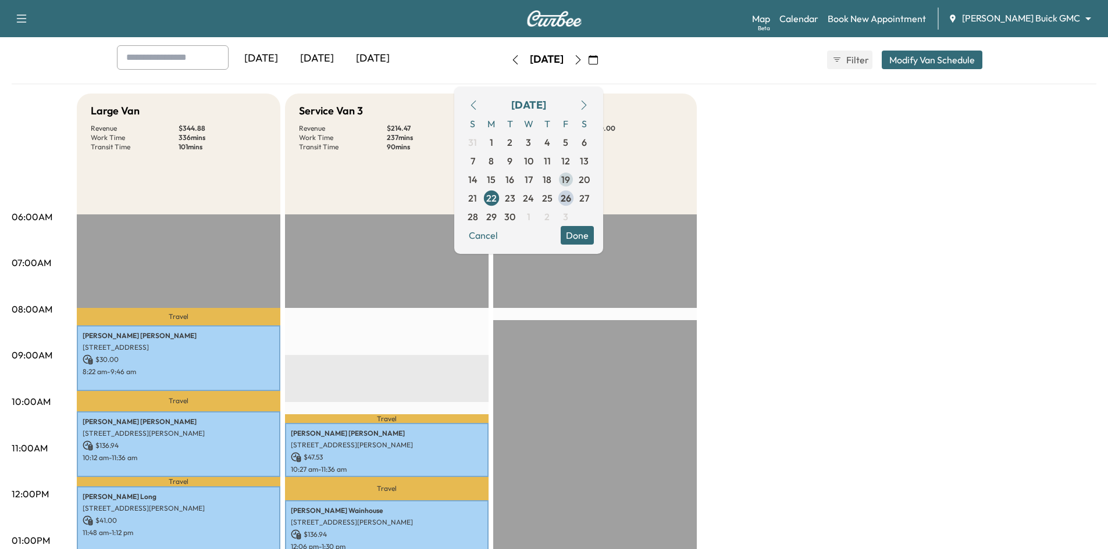
drag, startPoint x: 603, startPoint y: 180, endPoint x: 586, endPoint y: 188, distance: 18.5
click at [570, 181] on span "19" at bounding box center [565, 180] width 9 height 14
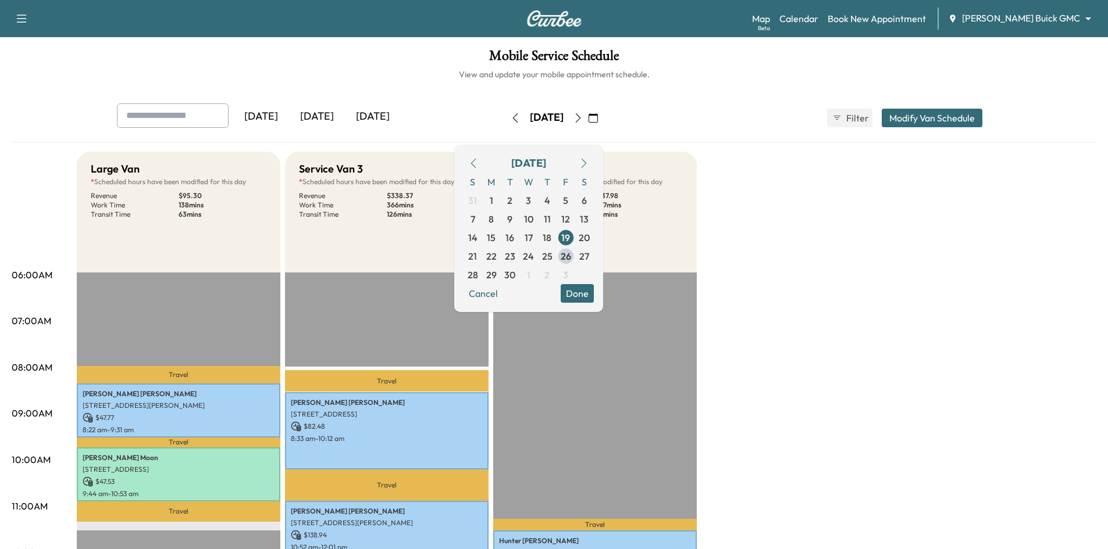
click at [594, 297] on button "Done" at bounding box center [576, 293] width 33 height 19
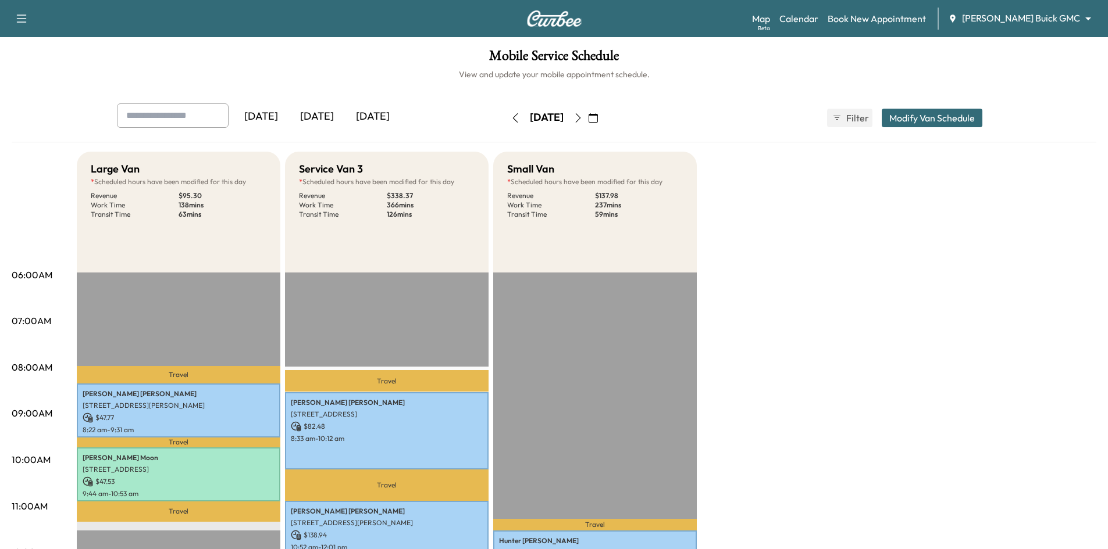
click at [510, 119] on icon "button" at bounding box center [514, 117] width 9 height 9
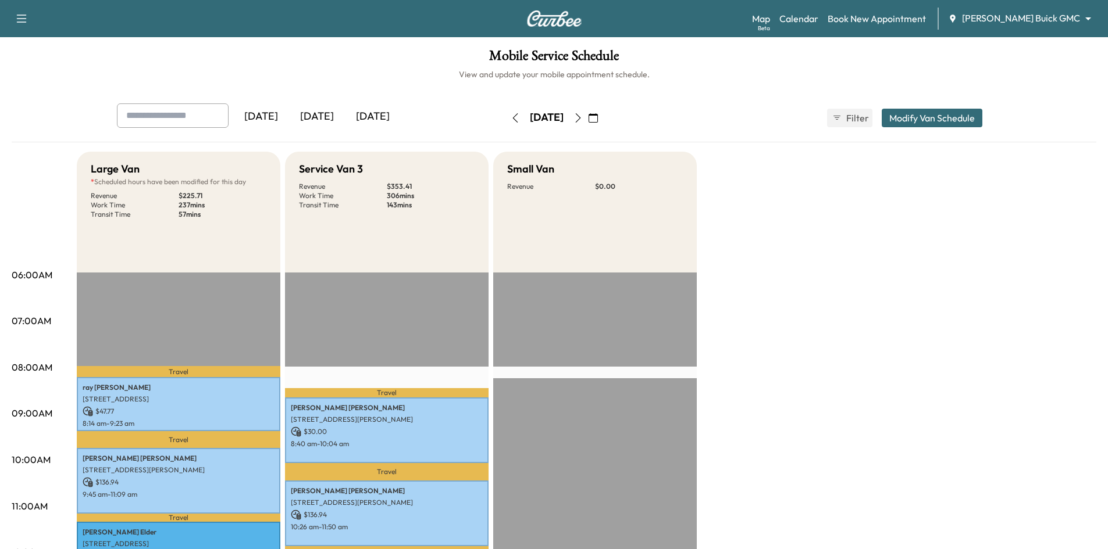
click at [510, 119] on icon "button" at bounding box center [514, 117] width 9 height 9
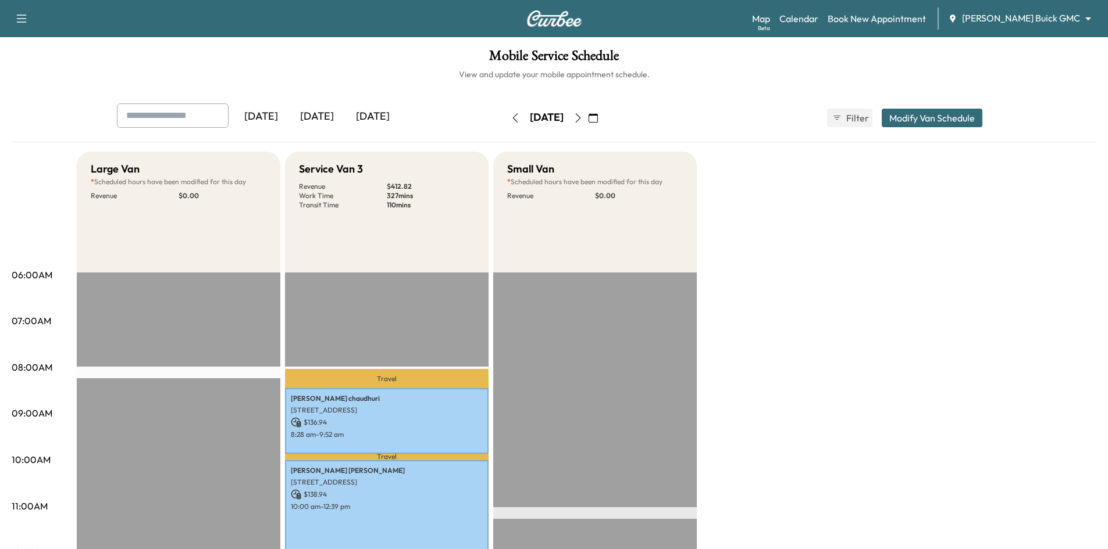
click at [510, 120] on icon "button" at bounding box center [514, 117] width 9 height 9
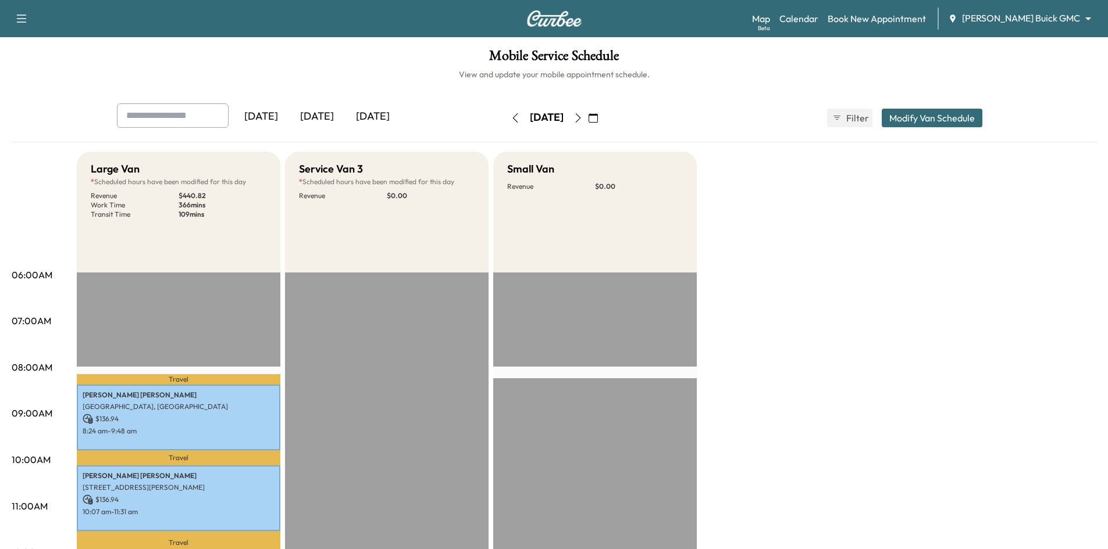
click at [510, 119] on icon "button" at bounding box center [514, 117] width 9 height 9
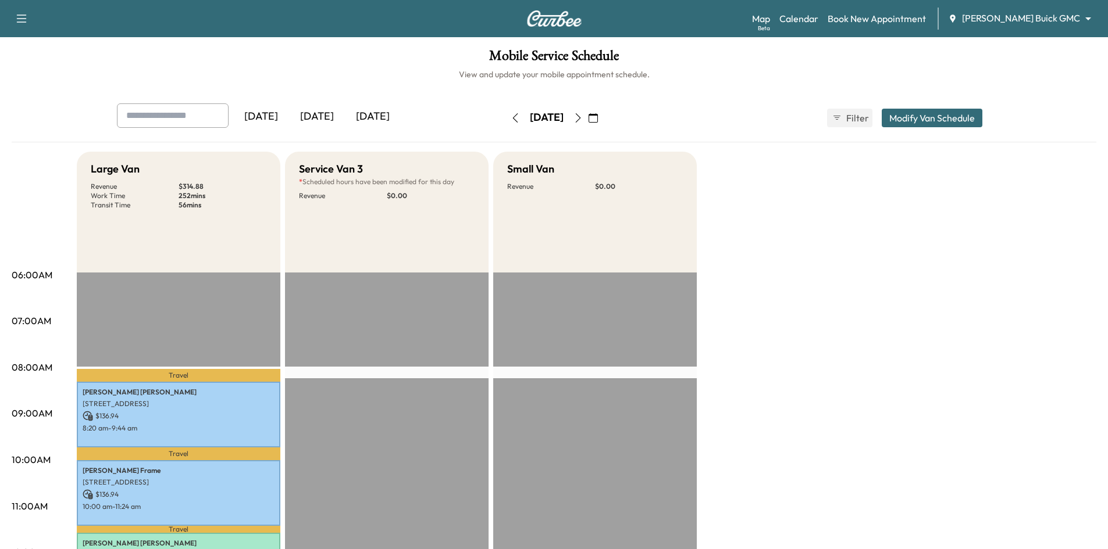
click at [326, 113] on div "[DATE]" at bounding box center [317, 116] width 56 height 27
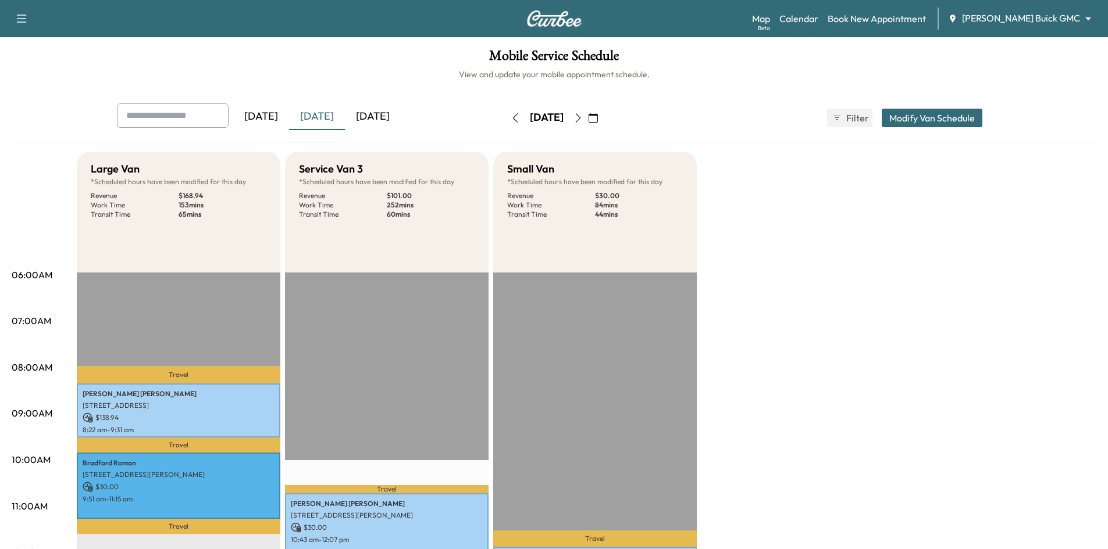
click at [598, 120] on icon "button" at bounding box center [592, 117] width 9 height 9
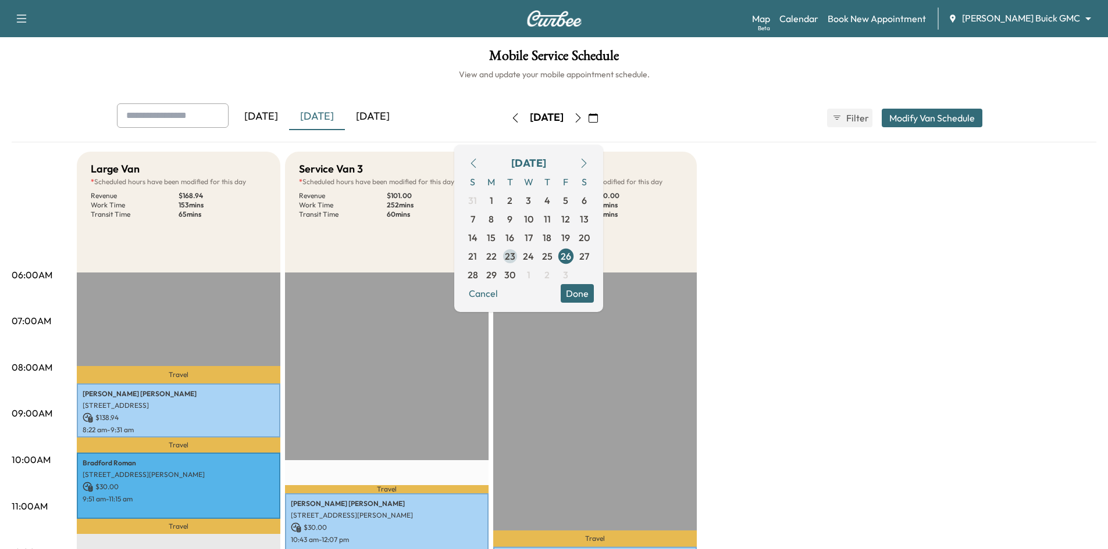
click at [515, 261] on span "23" at bounding box center [510, 256] width 10 height 14
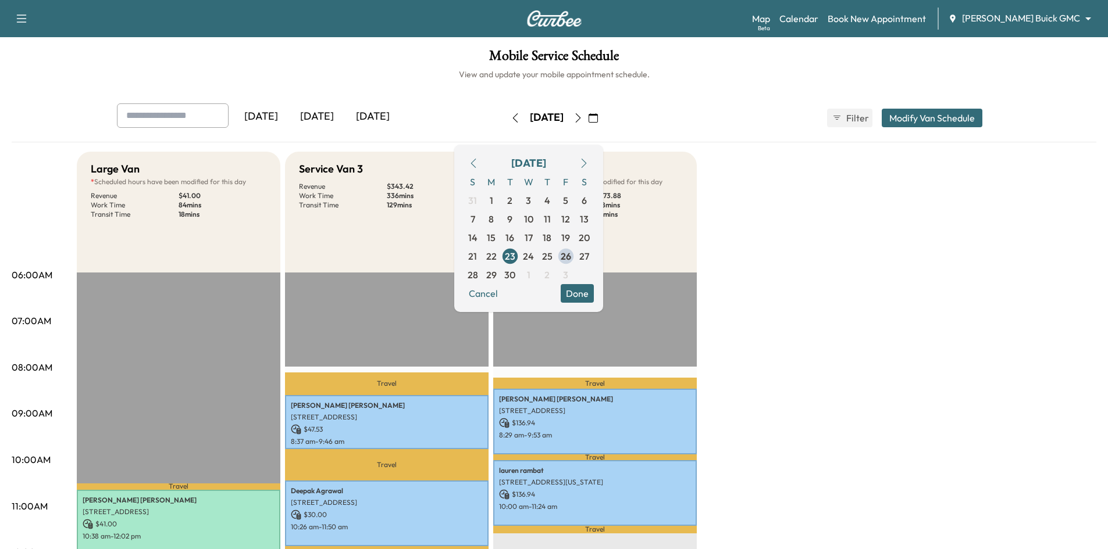
click at [594, 294] on button "Done" at bounding box center [576, 293] width 33 height 19
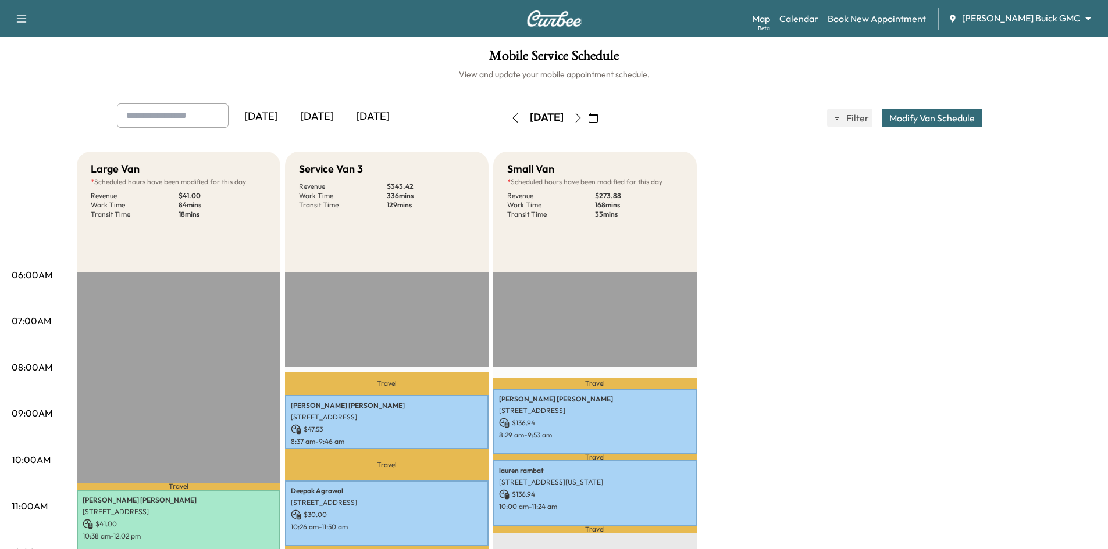
click at [598, 117] on icon "button" at bounding box center [592, 117] width 9 height 9
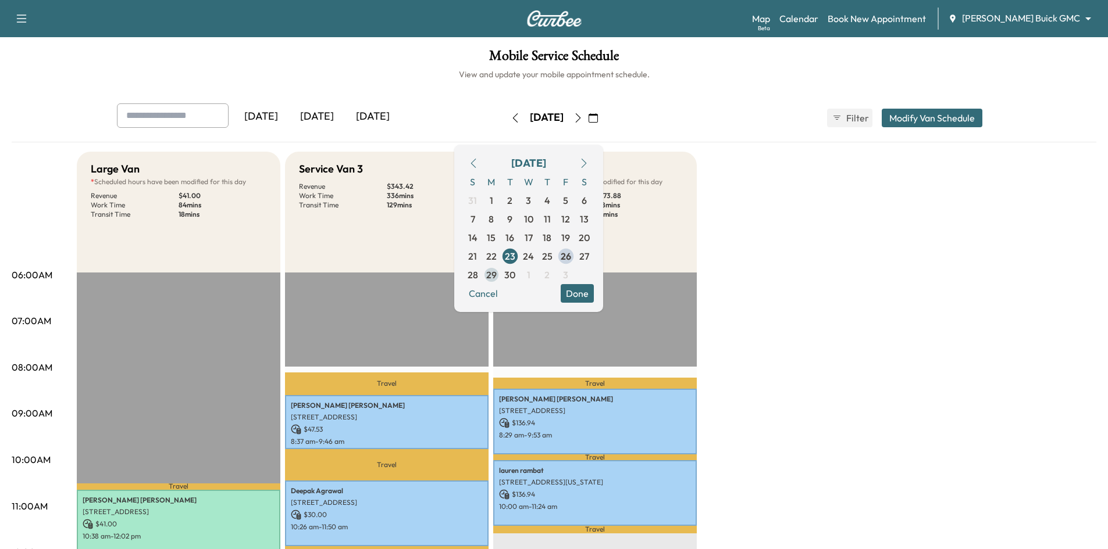
click at [497, 277] on span "29" at bounding box center [491, 275] width 10 height 14
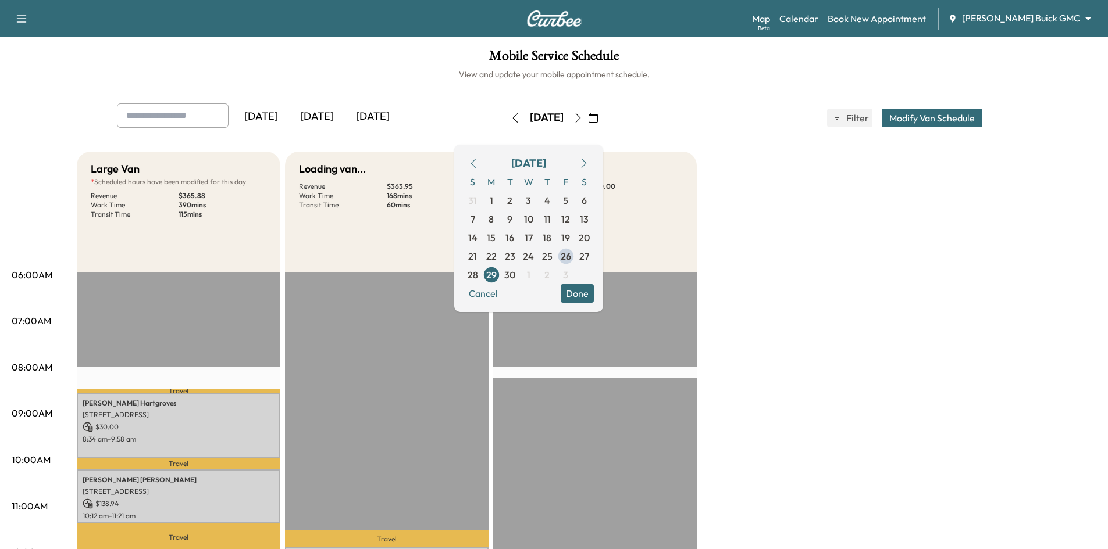
click at [594, 294] on button "Done" at bounding box center [576, 293] width 33 height 19
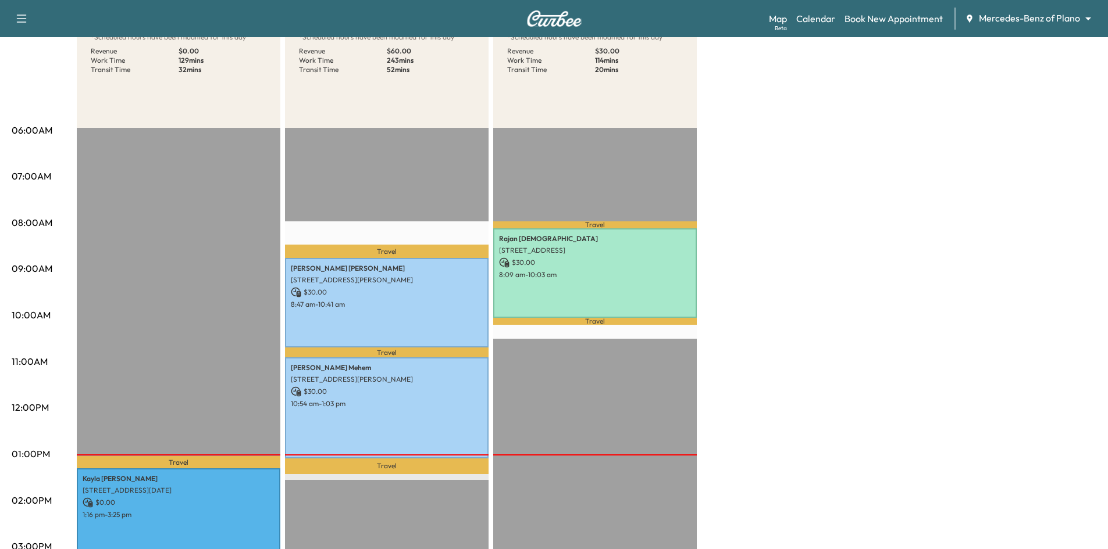
scroll to position [58, 0]
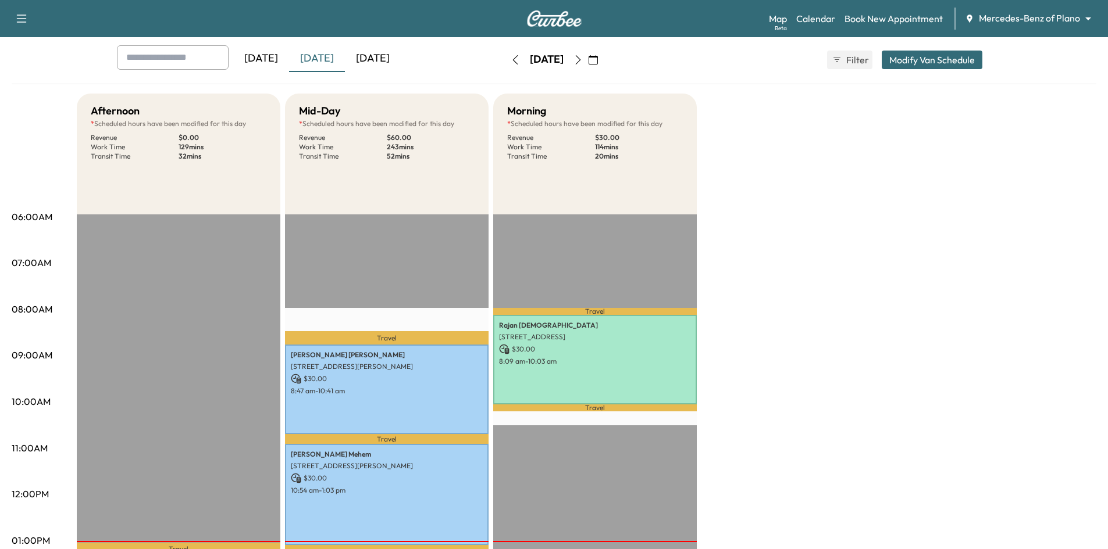
click at [598, 56] on icon "button" at bounding box center [592, 59] width 9 height 9
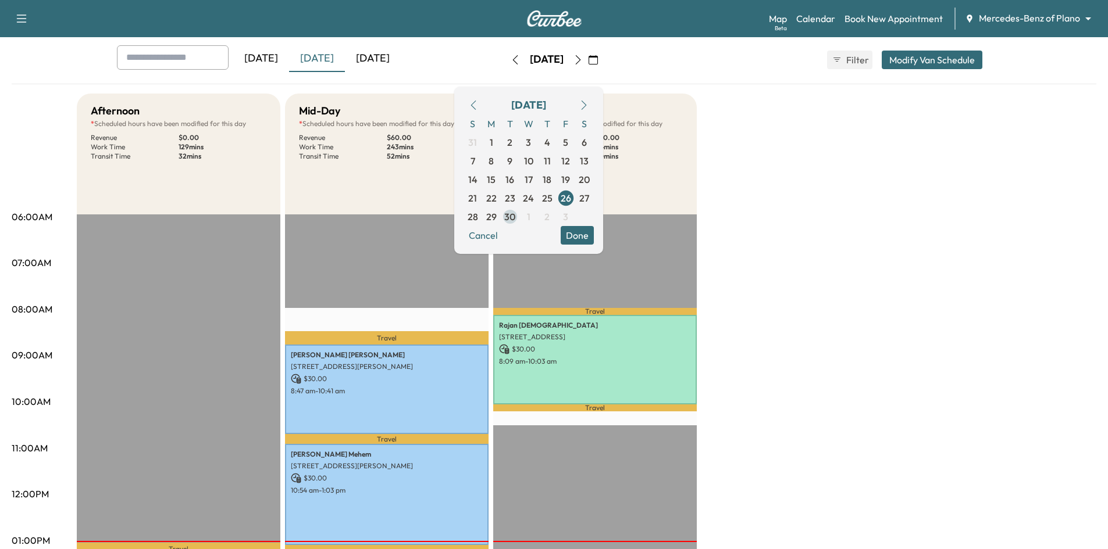
click at [515, 219] on span "30" at bounding box center [509, 217] width 11 height 14
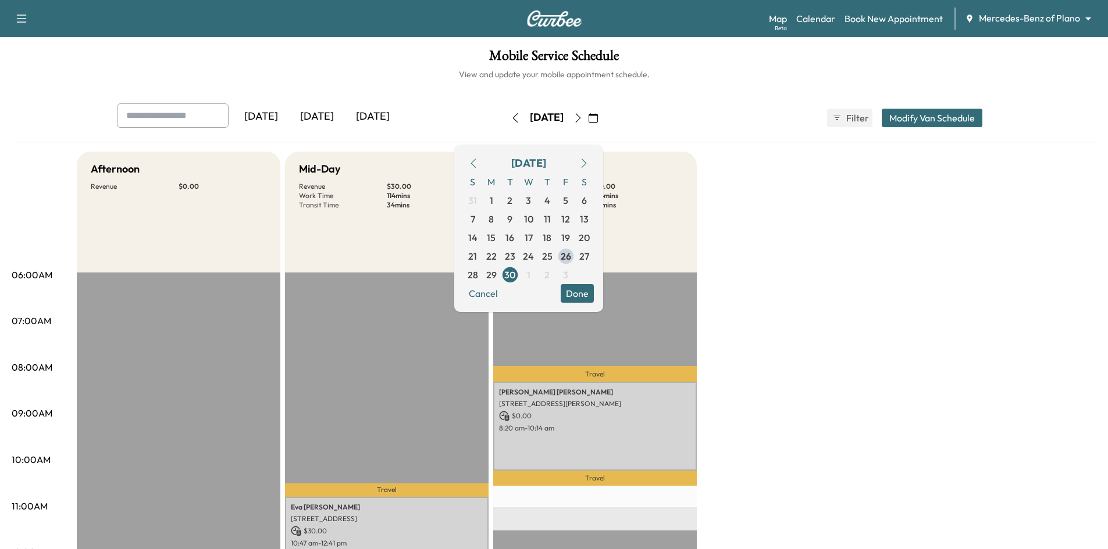
click at [594, 294] on button "Done" at bounding box center [576, 293] width 33 height 19
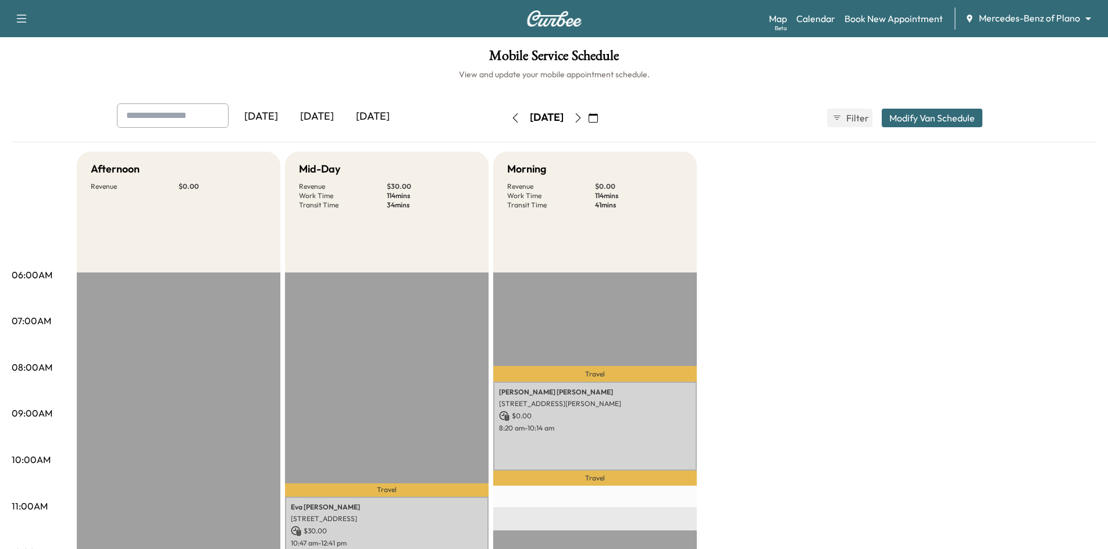
click at [313, 119] on div "[DATE]" at bounding box center [317, 116] width 56 height 27
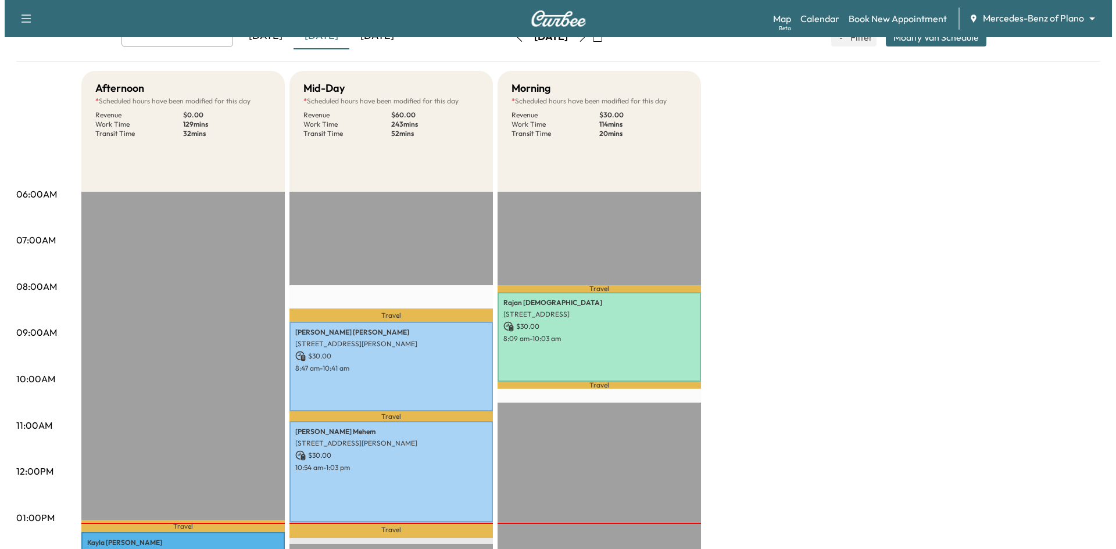
scroll to position [174, 0]
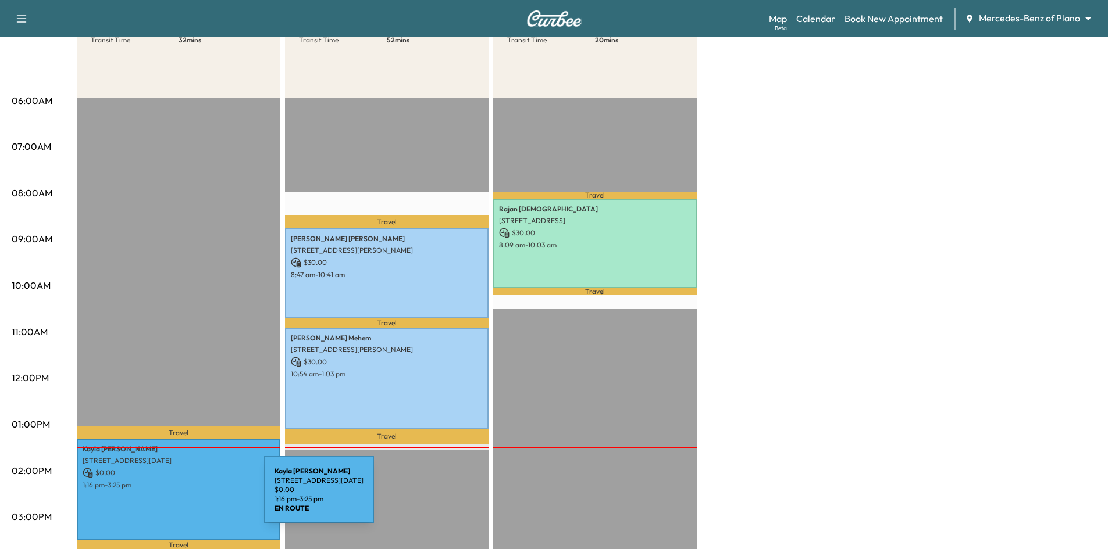
click at [177, 497] on div "Kayla Evans 13100 Noel Road, Apt 563, Dallas, TX 75240, US $ 0.00 1:16 pm - 3:2…" at bounding box center [178, 489] width 203 height 101
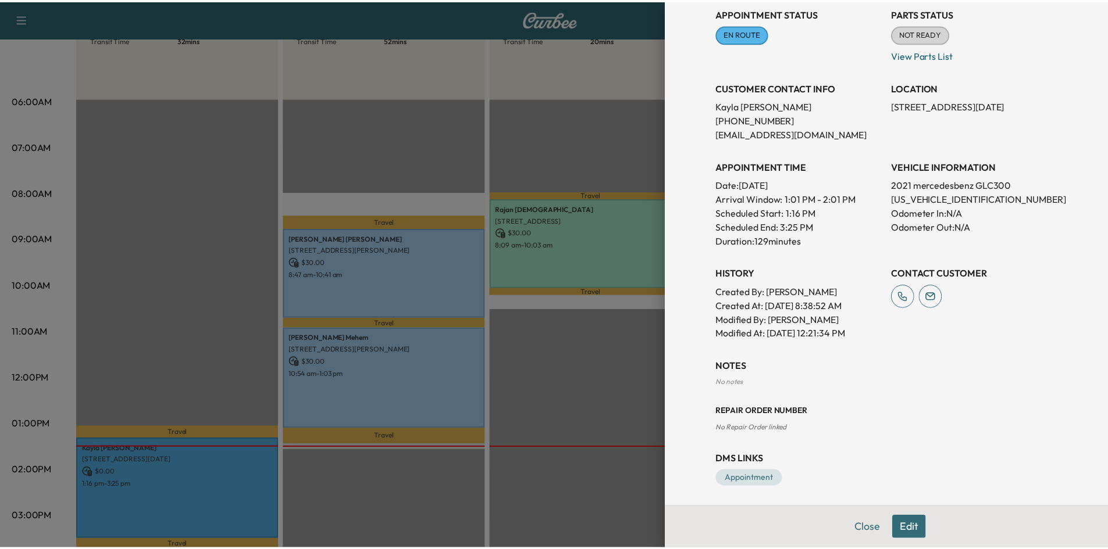
scroll to position [158, 0]
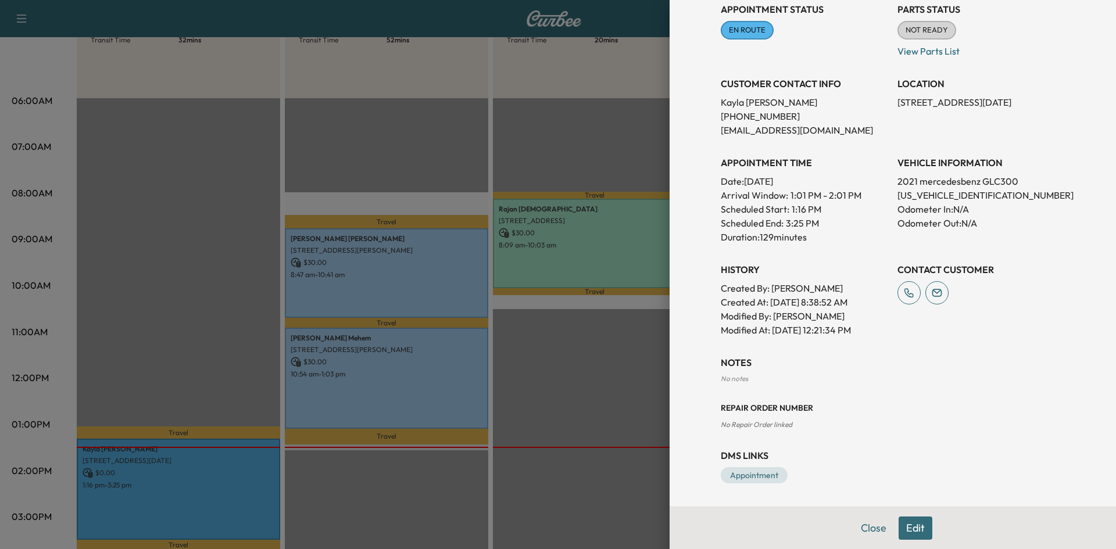
click at [454, 141] on div at bounding box center [558, 274] width 1116 height 549
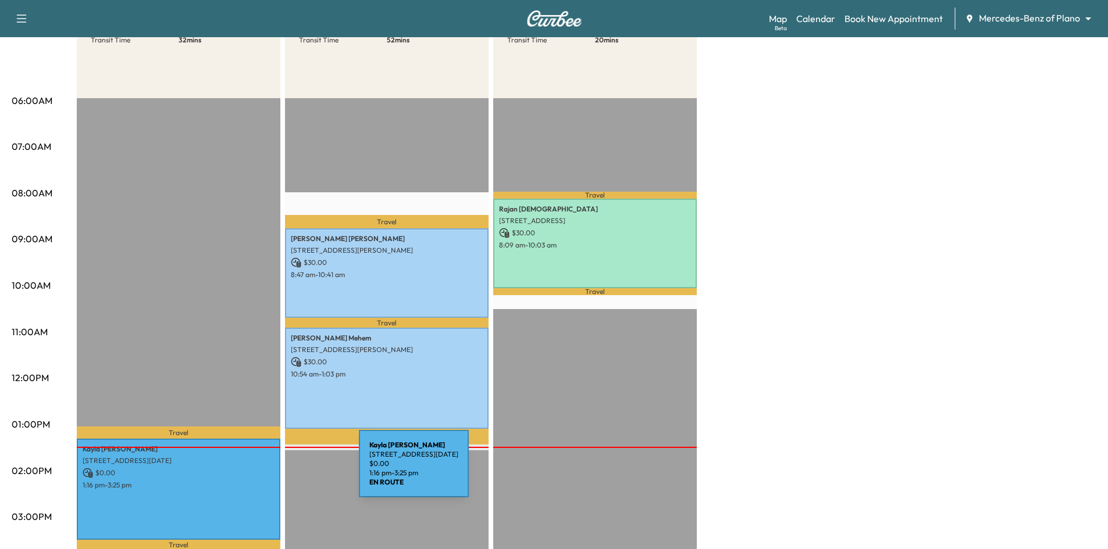
click at [272, 471] on p "$ 0.00" at bounding box center [179, 473] width 192 height 10
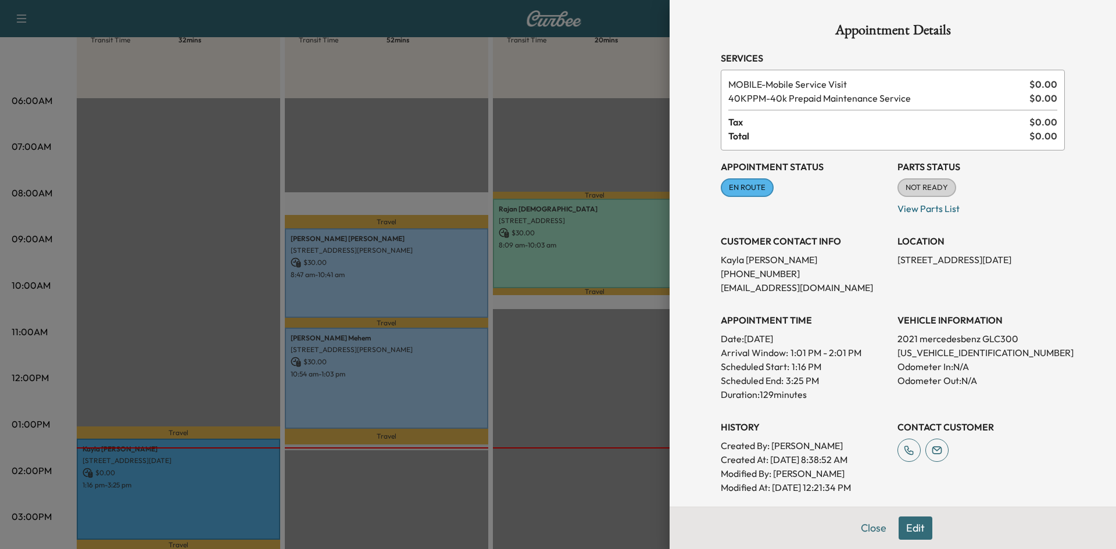
click at [219, 371] on div at bounding box center [558, 274] width 1116 height 549
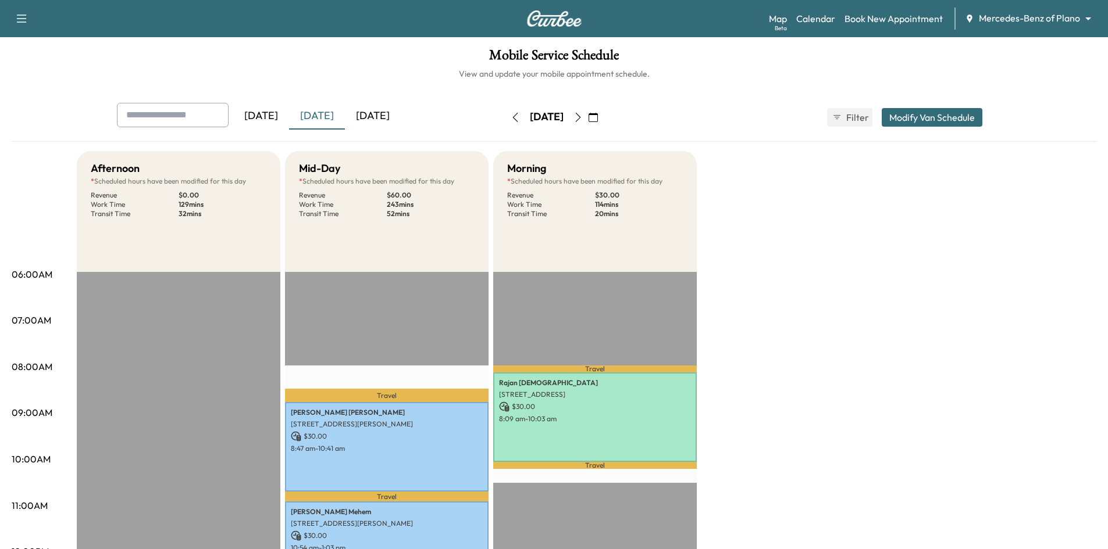
scroll to position [0, 0]
drag, startPoint x: 317, startPoint y: 63, endPoint x: 350, endPoint y: 44, distance: 38.3
click at [320, 62] on h1 "Mobile Service Schedule" at bounding box center [554, 59] width 1084 height 20
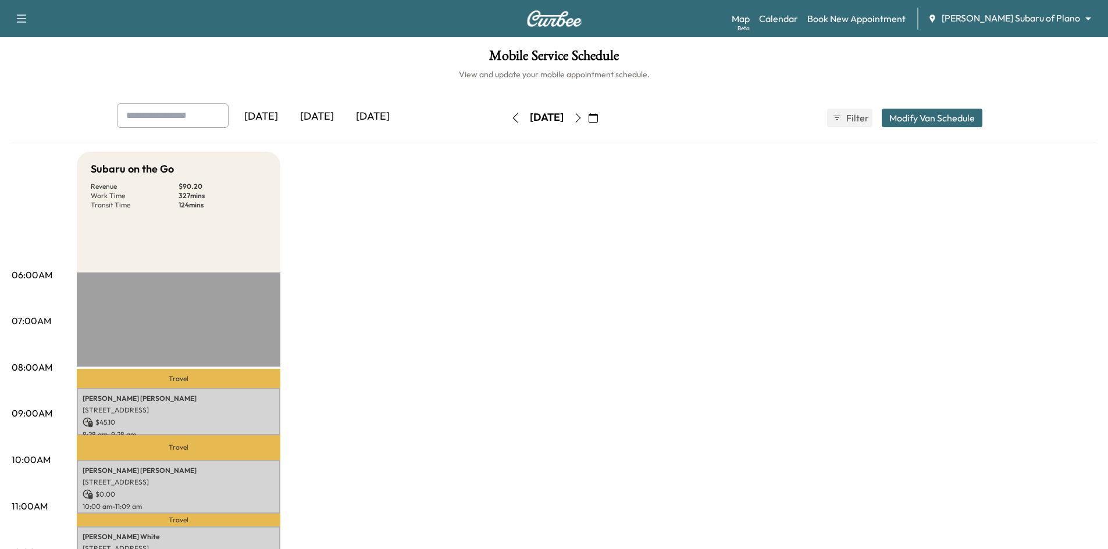
click at [598, 116] on icon "button" at bounding box center [592, 117] width 9 height 9
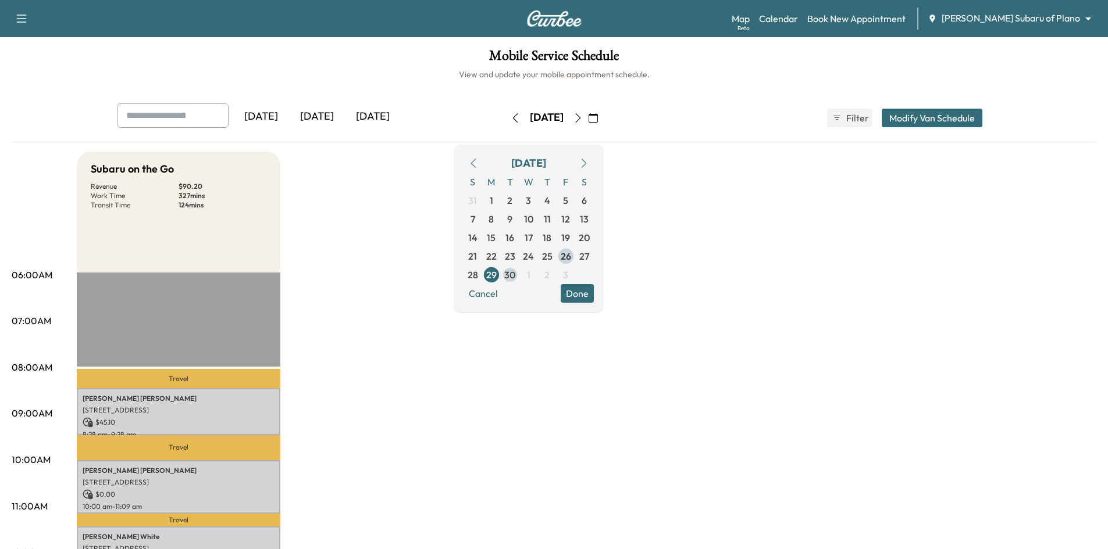
click at [515, 271] on span "30" at bounding box center [509, 275] width 11 height 14
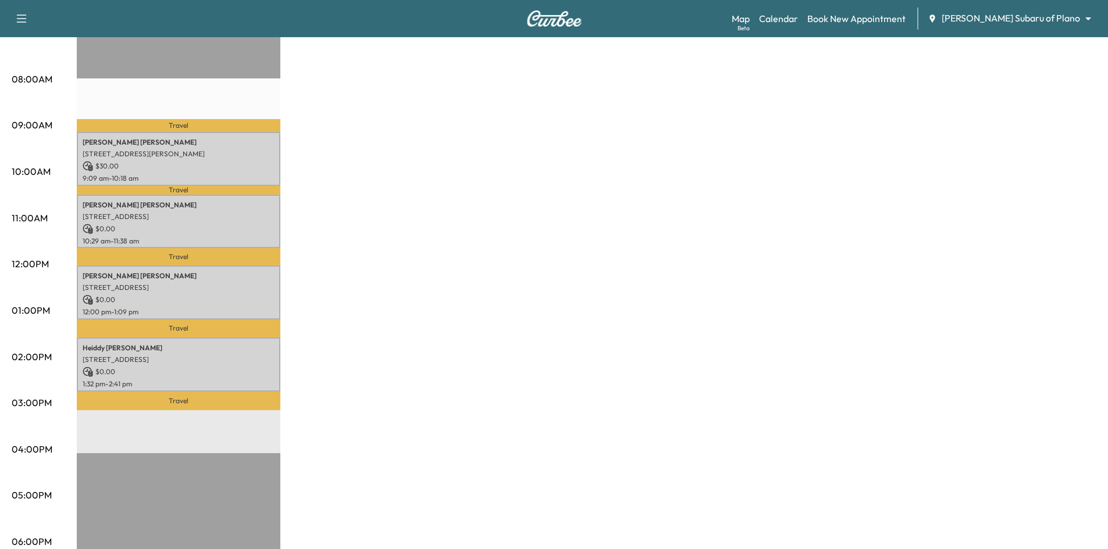
scroll to position [174, 0]
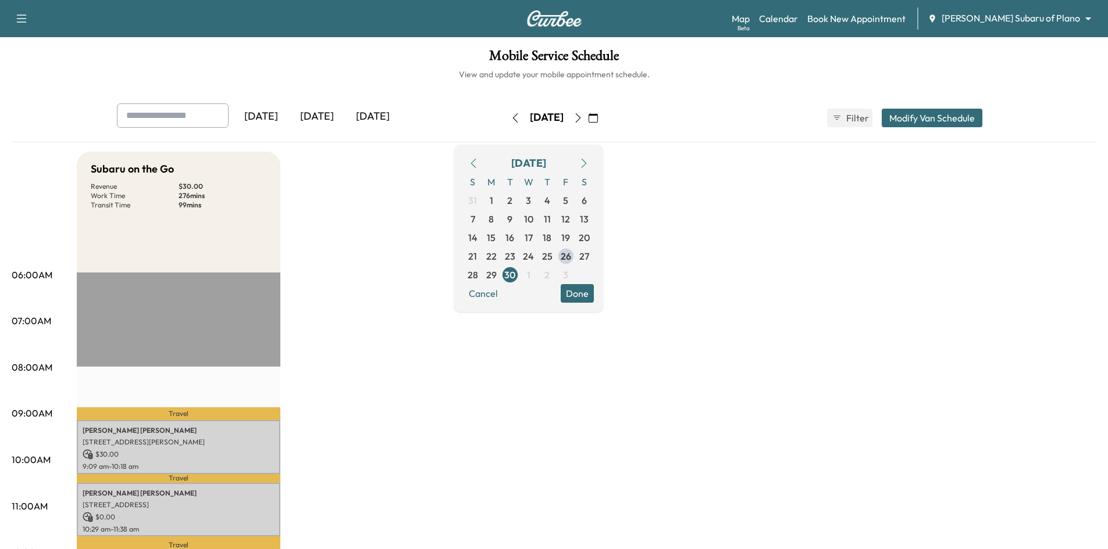
click at [316, 117] on div "[DATE]" at bounding box center [317, 116] width 56 height 27
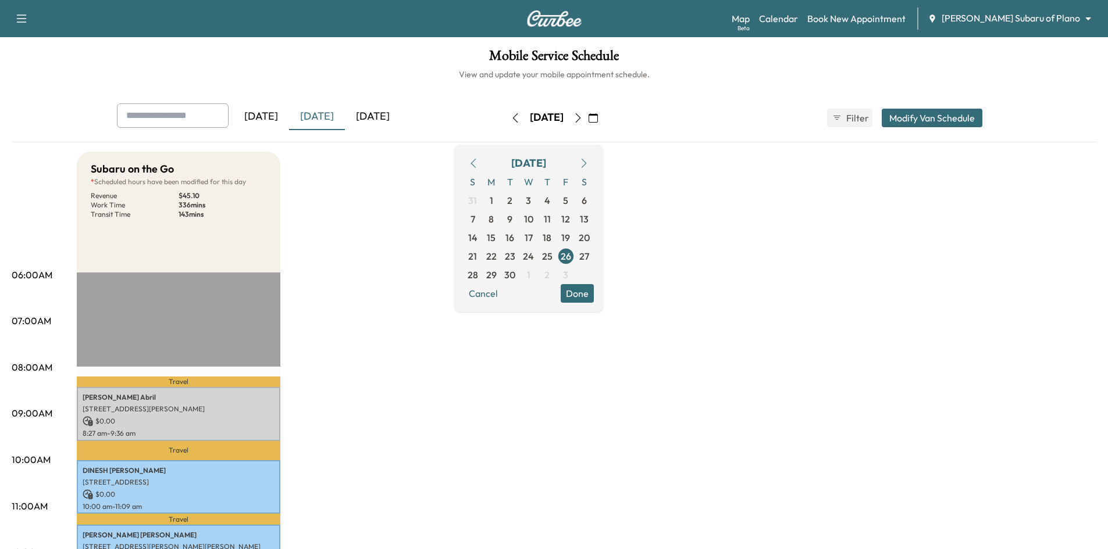
drag, startPoint x: 611, startPoint y: 290, endPoint x: 498, endPoint y: 289, distance: 113.4
click at [594, 290] on button "Done" at bounding box center [576, 293] width 33 height 19
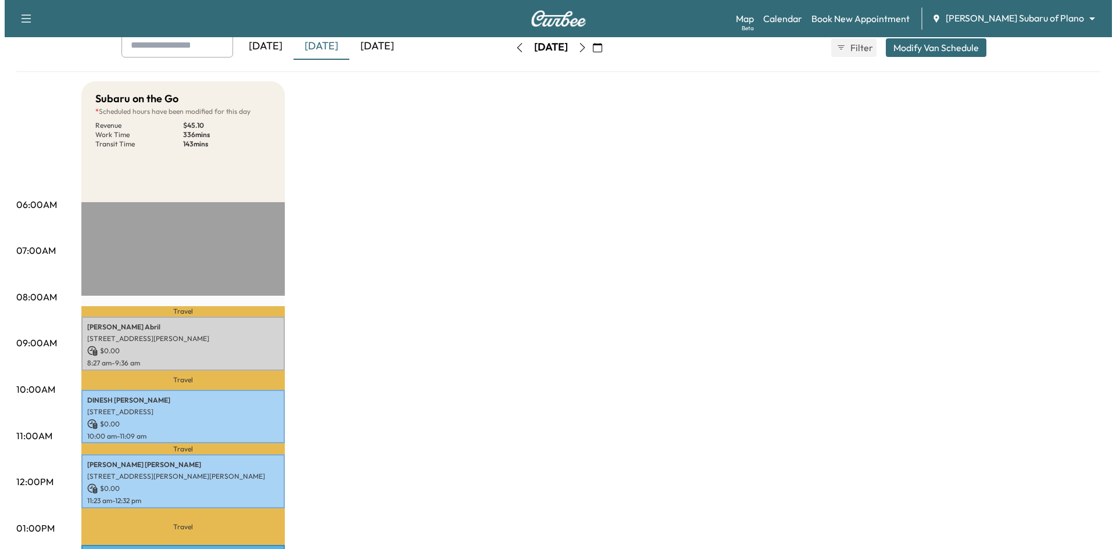
scroll to position [233, 0]
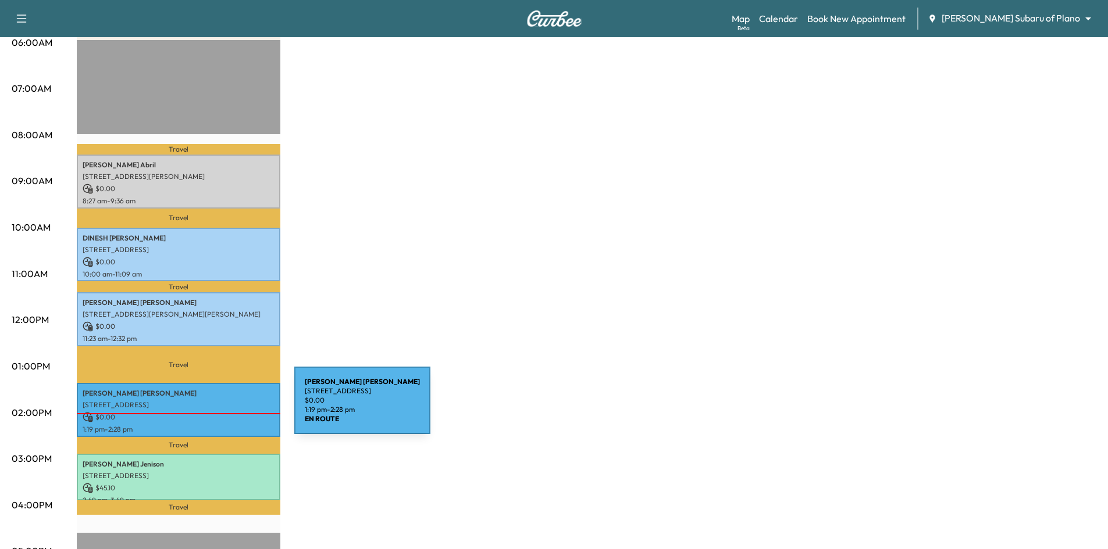
click at [207, 408] on div "JENNIFER GARCIA 605 Windsor Drive, Allen, TX 75002, United States of America $ …" at bounding box center [178, 410] width 203 height 54
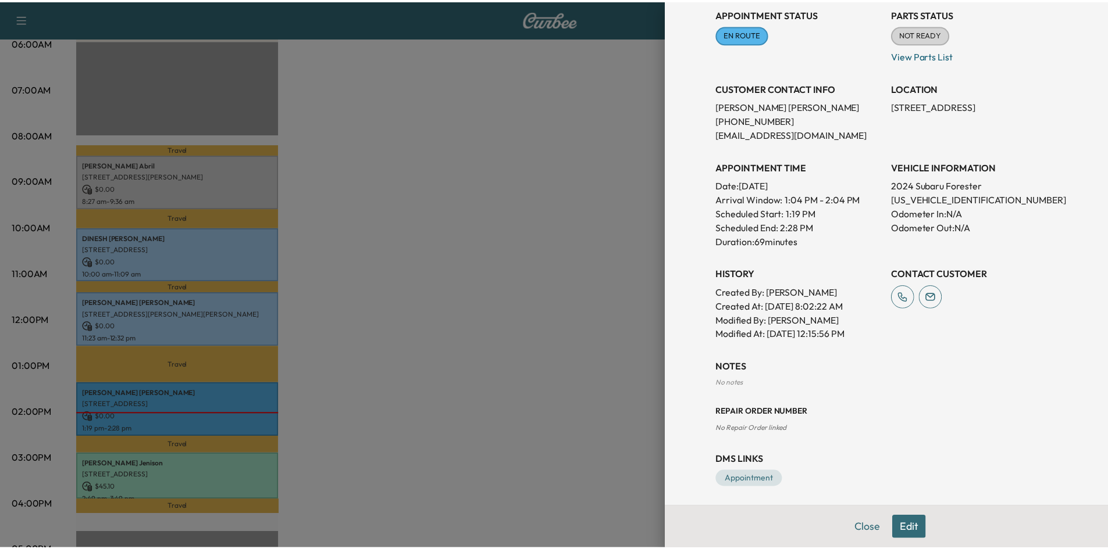
scroll to position [158, 0]
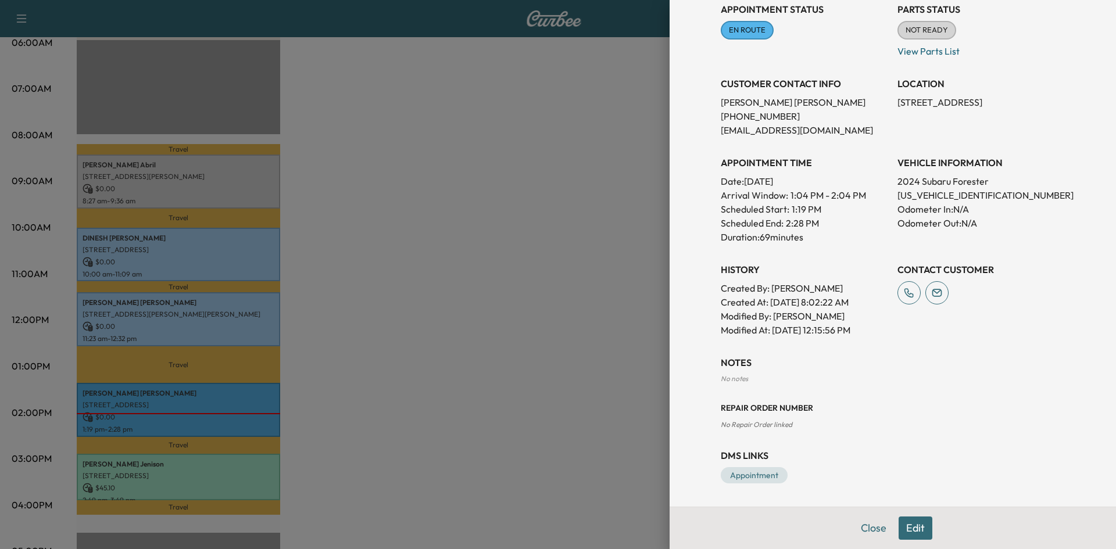
click at [505, 267] on div at bounding box center [558, 274] width 1116 height 549
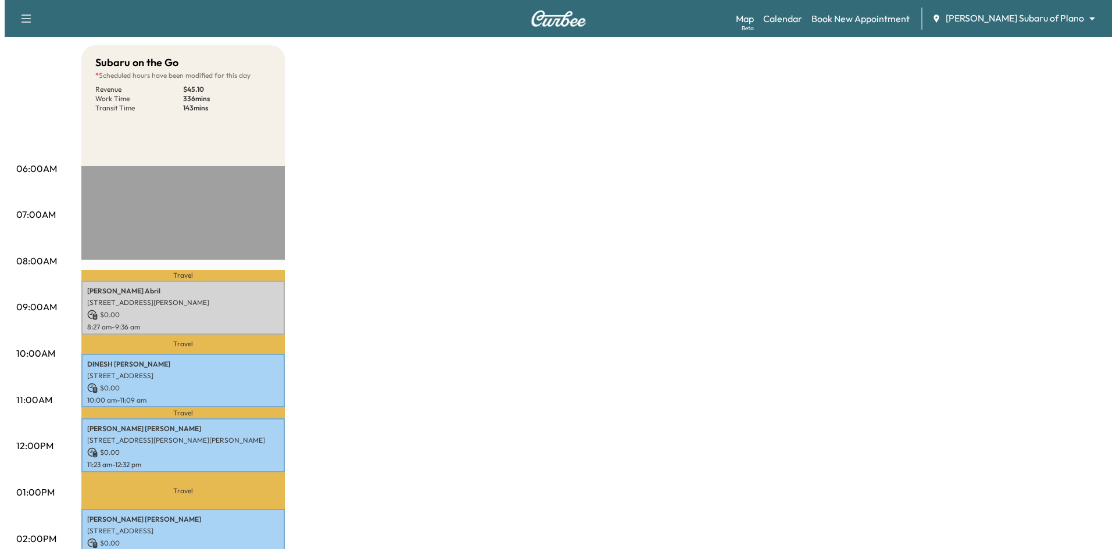
scroll to position [0, 0]
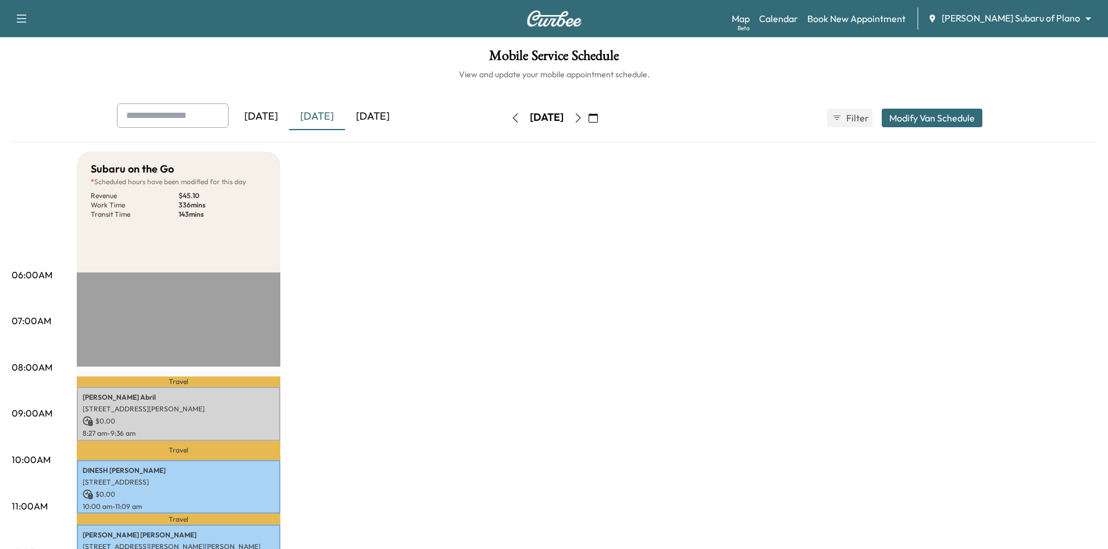
drag, startPoint x: 626, startPoint y: 122, endPoint x: 613, endPoint y: 142, distance: 23.2
click at [598, 122] on icon "button" at bounding box center [592, 117] width 9 height 9
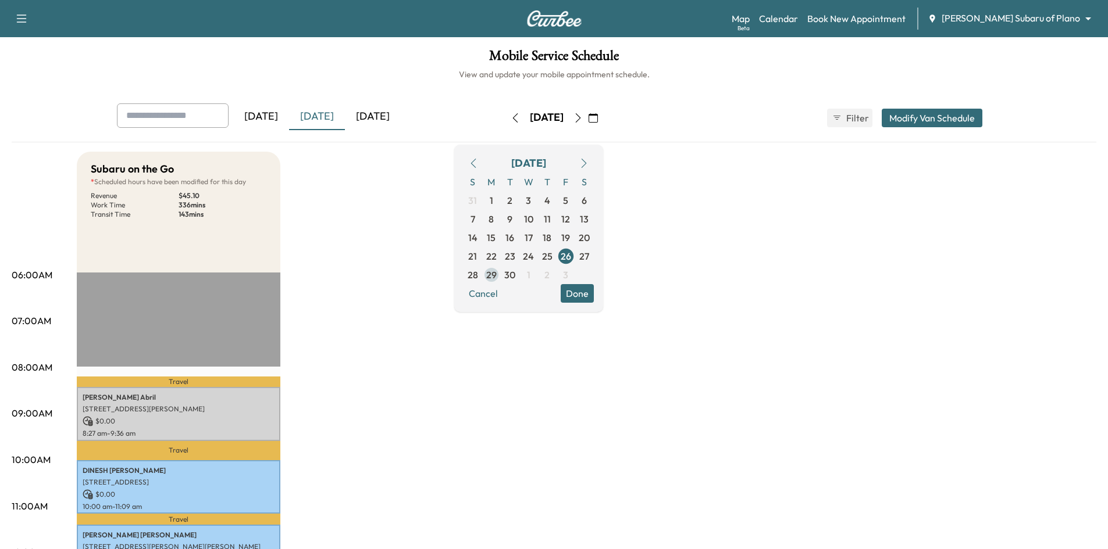
click at [501, 274] on span "29" at bounding box center [491, 275] width 19 height 19
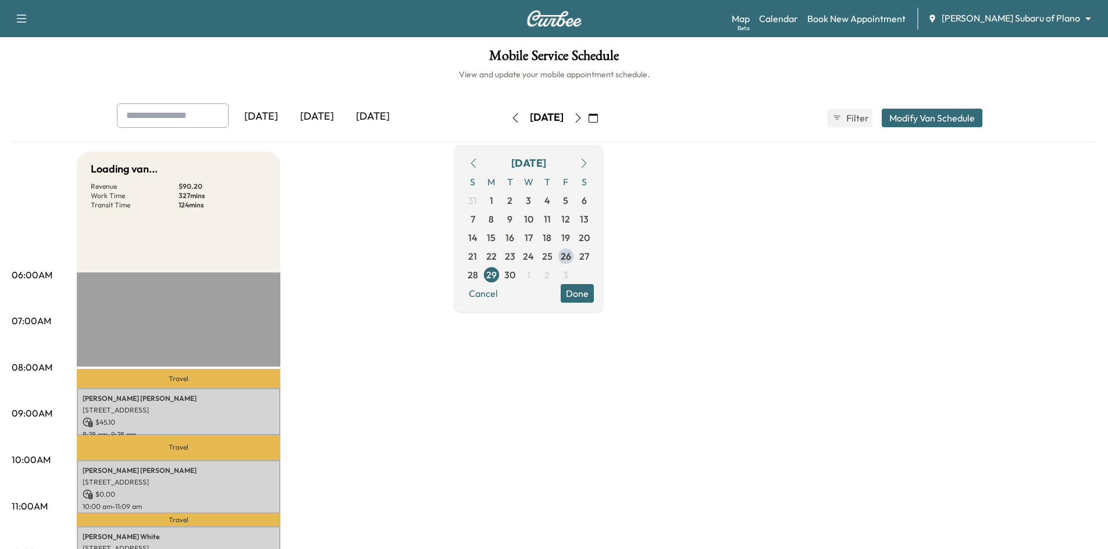
click at [594, 295] on button "Done" at bounding box center [576, 293] width 33 height 19
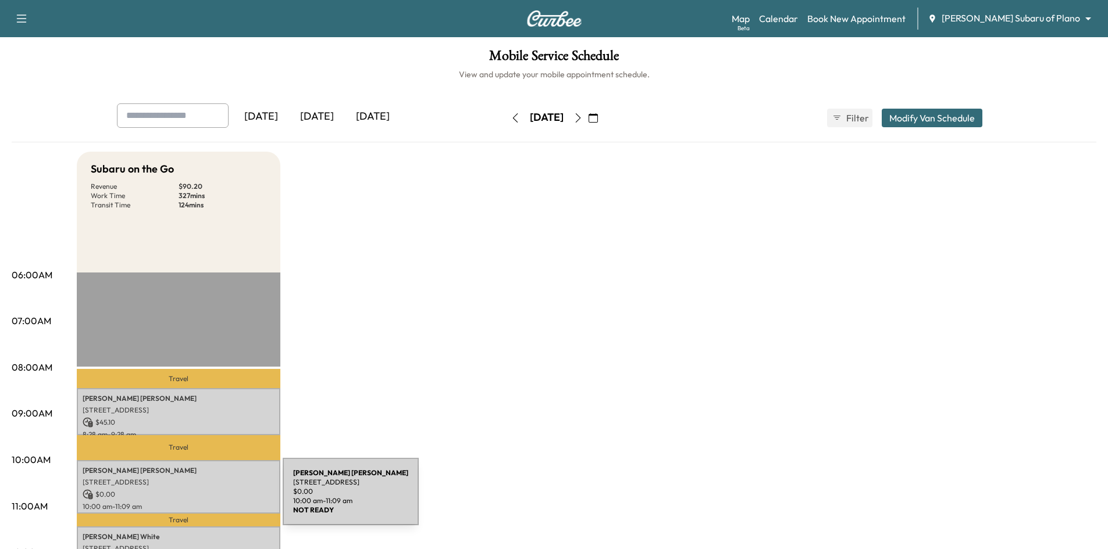
click at [198, 497] on p "$ 0.00" at bounding box center [179, 495] width 192 height 10
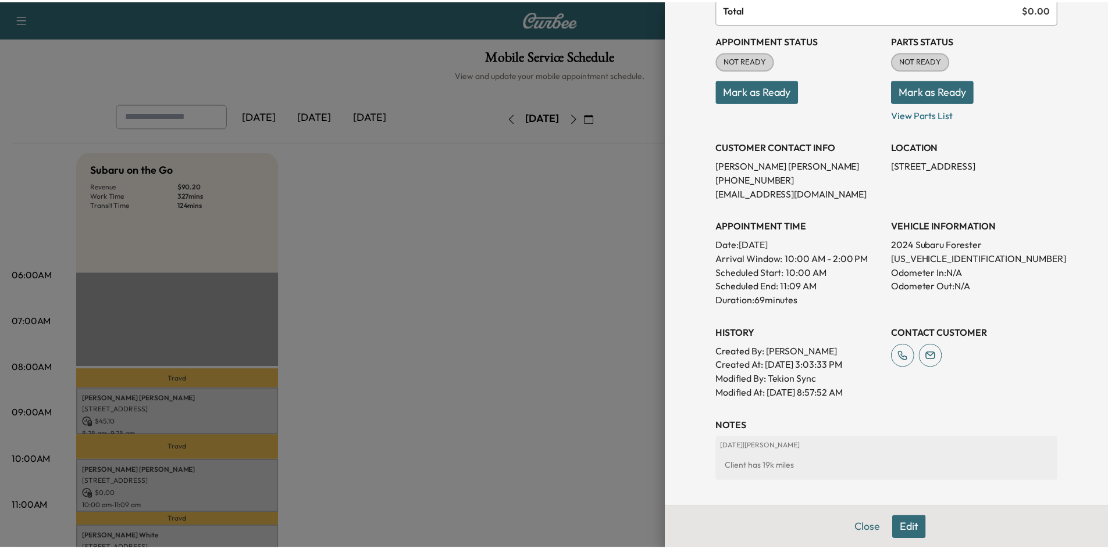
scroll to position [174, 0]
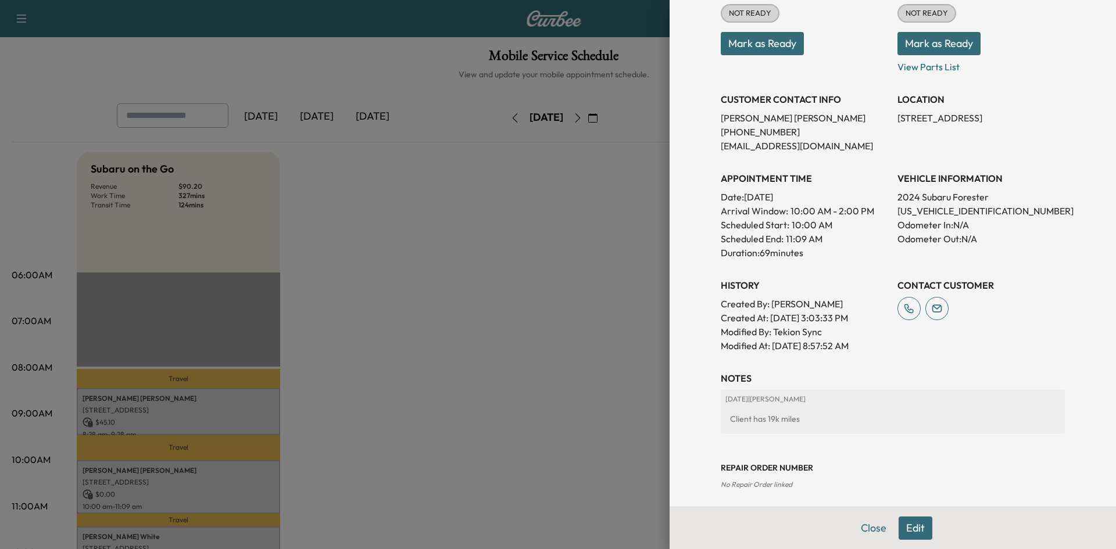
click at [485, 279] on div at bounding box center [558, 274] width 1116 height 549
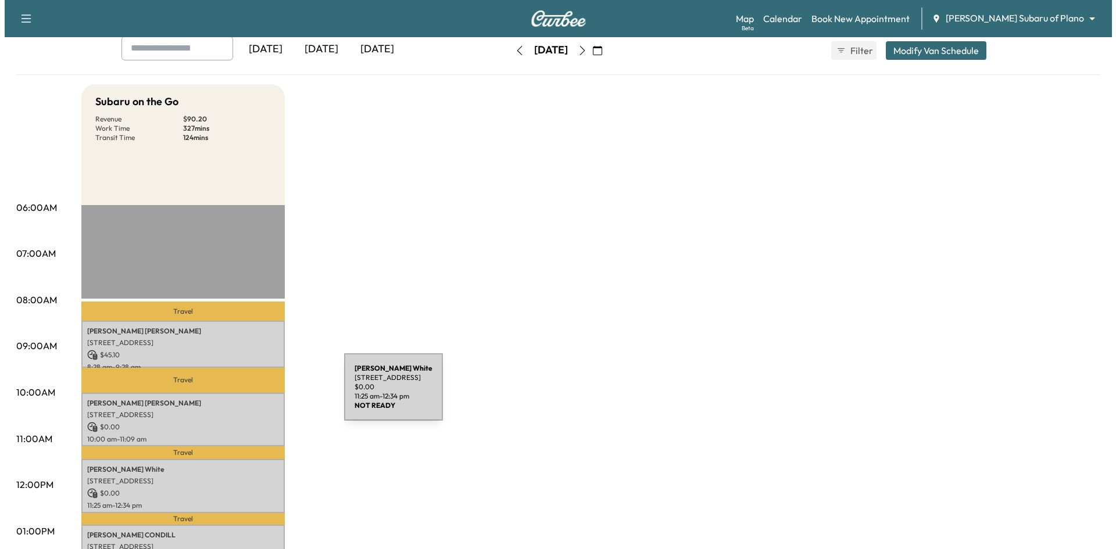
scroll to position [233, 0]
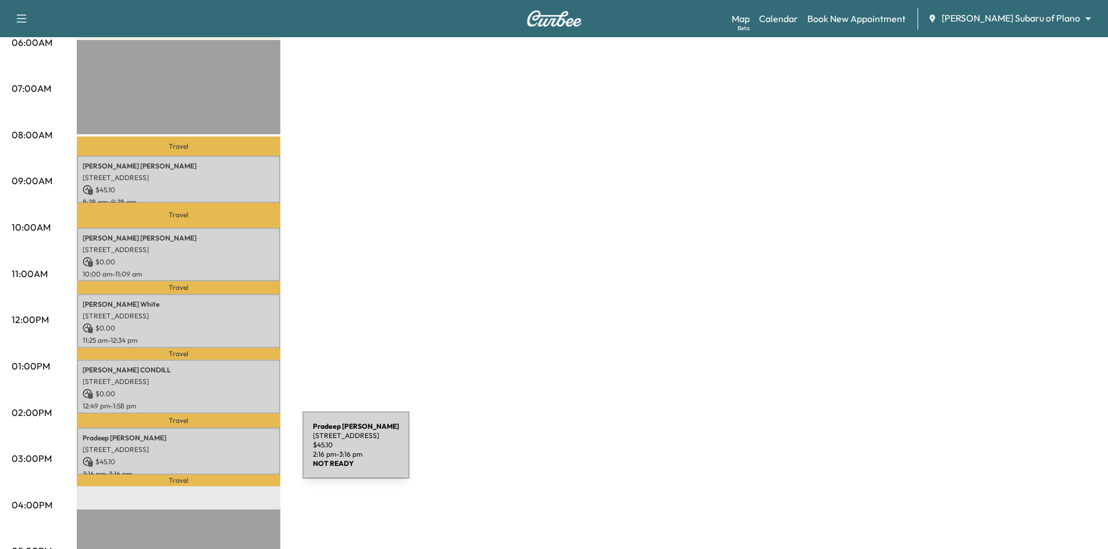
click at [215, 457] on p "$ 45.10" at bounding box center [179, 462] width 192 height 10
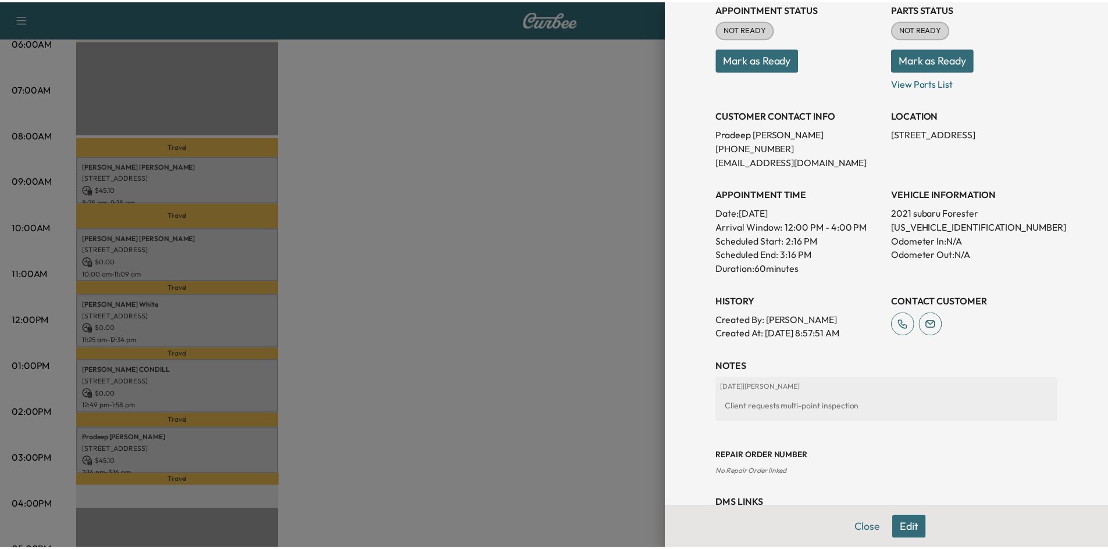
scroll to position [206, 0]
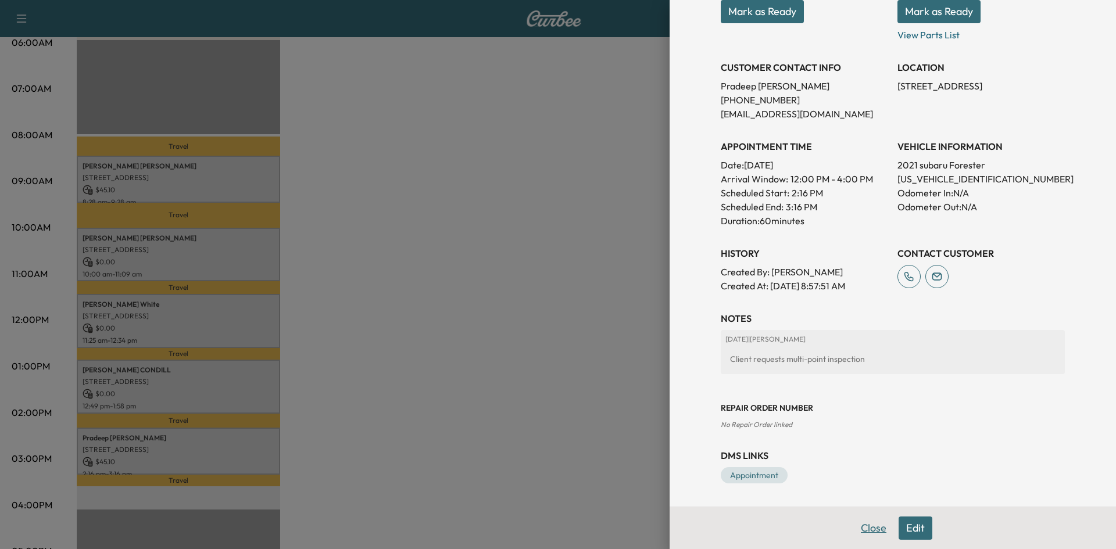
drag, startPoint x: 863, startPoint y: 527, endPoint x: 894, endPoint y: 467, distance: 67.9
click at [865, 527] on button "Close" at bounding box center [874, 528] width 41 height 23
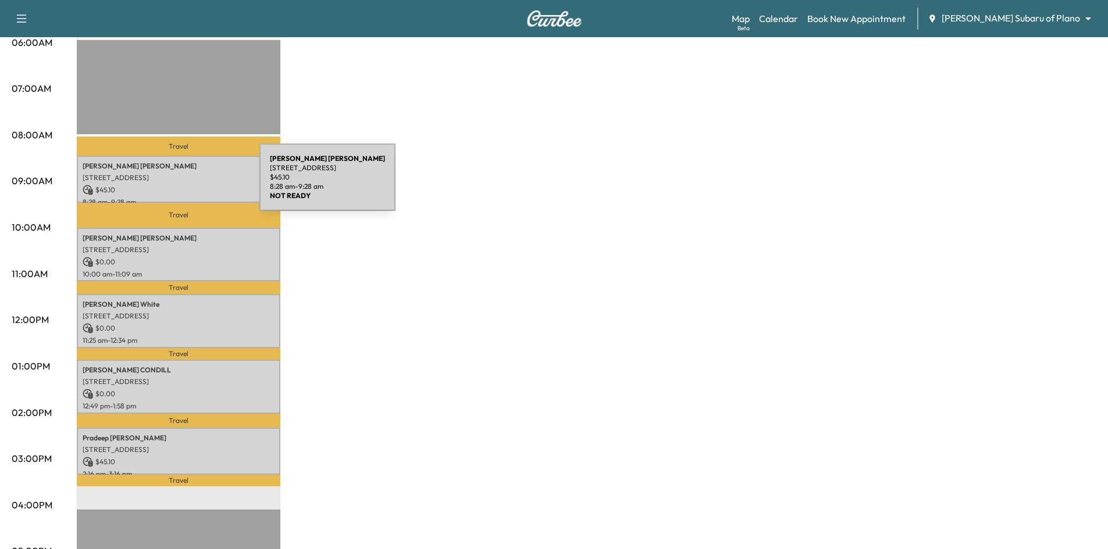
click at [172, 180] on p "3712 Primavera Drive, Plano, TX 75074, US" at bounding box center [179, 177] width 192 height 9
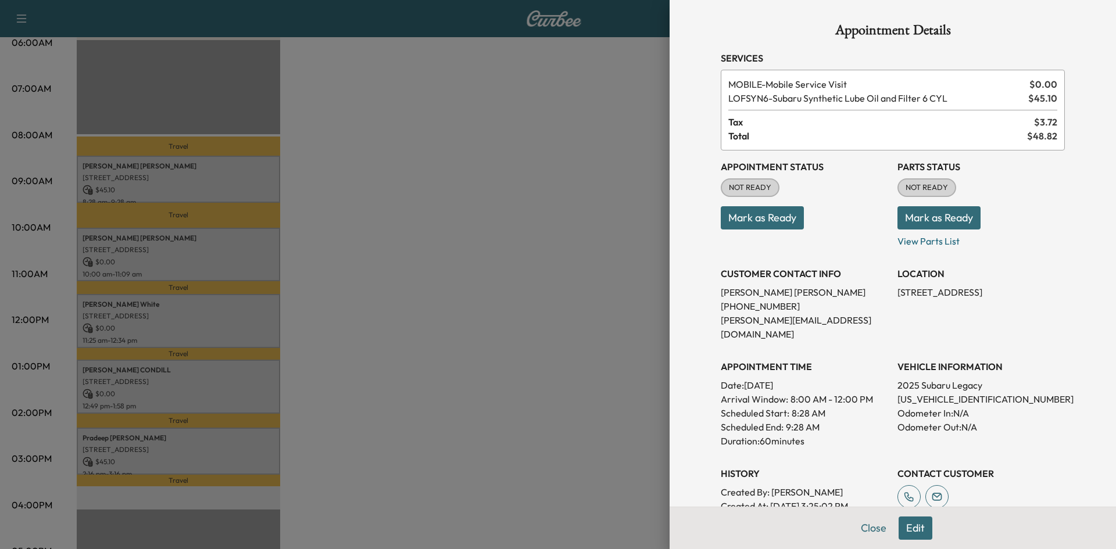
drag, startPoint x: 767, startPoint y: 217, endPoint x: 537, endPoint y: 221, distance: 230.3
click at [766, 217] on button "Mark as Ready" at bounding box center [762, 217] width 83 height 23
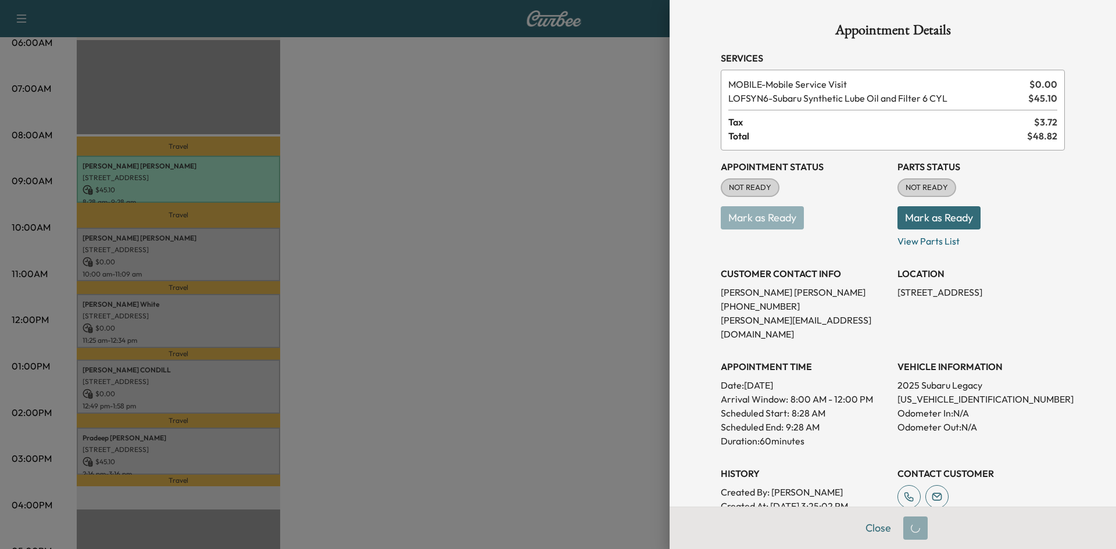
click at [219, 260] on div at bounding box center [558, 274] width 1116 height 549
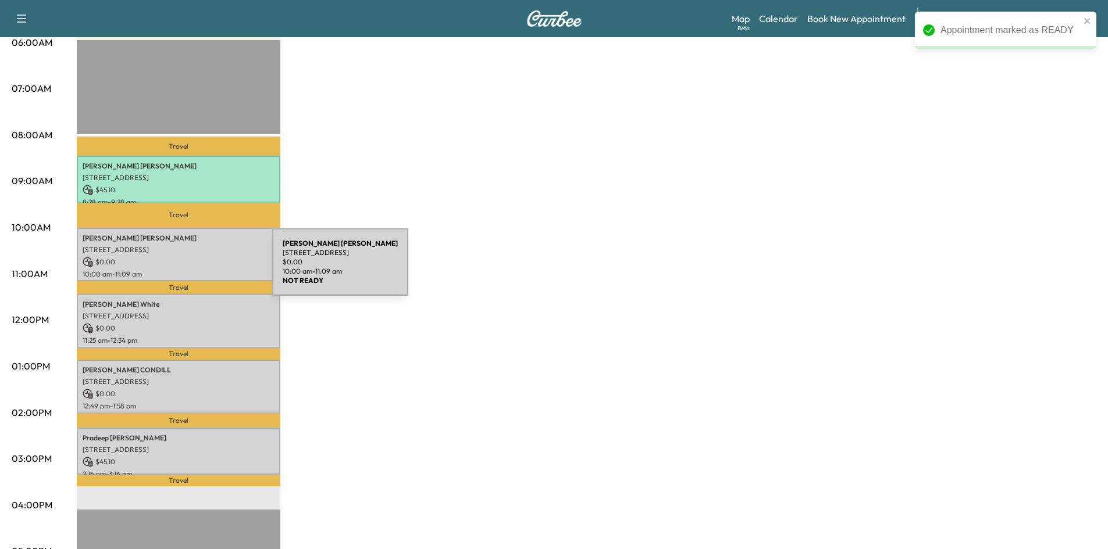
click at [185, 270] on p "10:00 am - 11:09 am" at bounding box center [179, 274] width 192 height 9
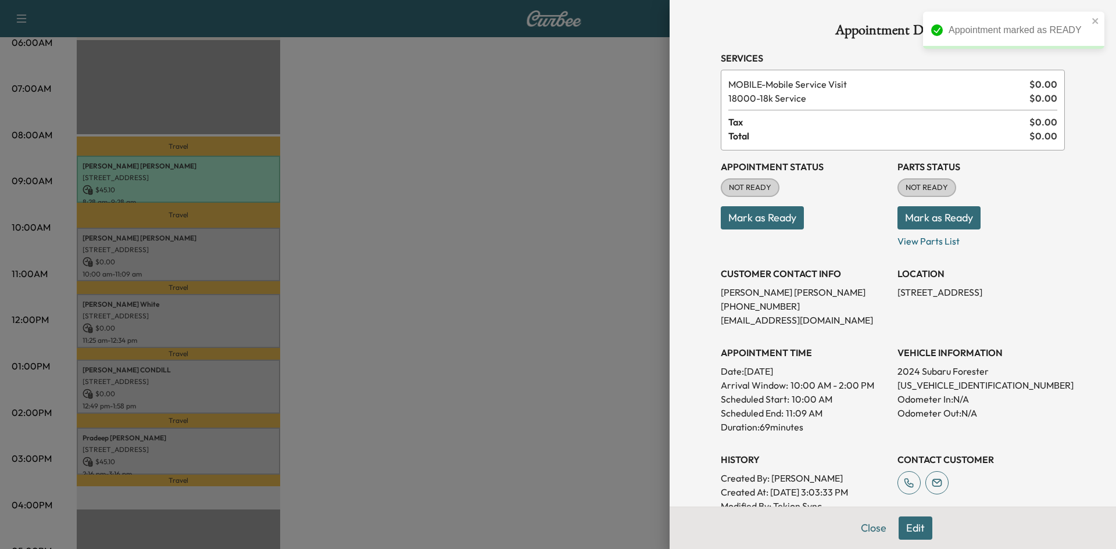
click at [733, 222] on button "Mark as Ready" at bounding box center [762, 217] width 83 height 23
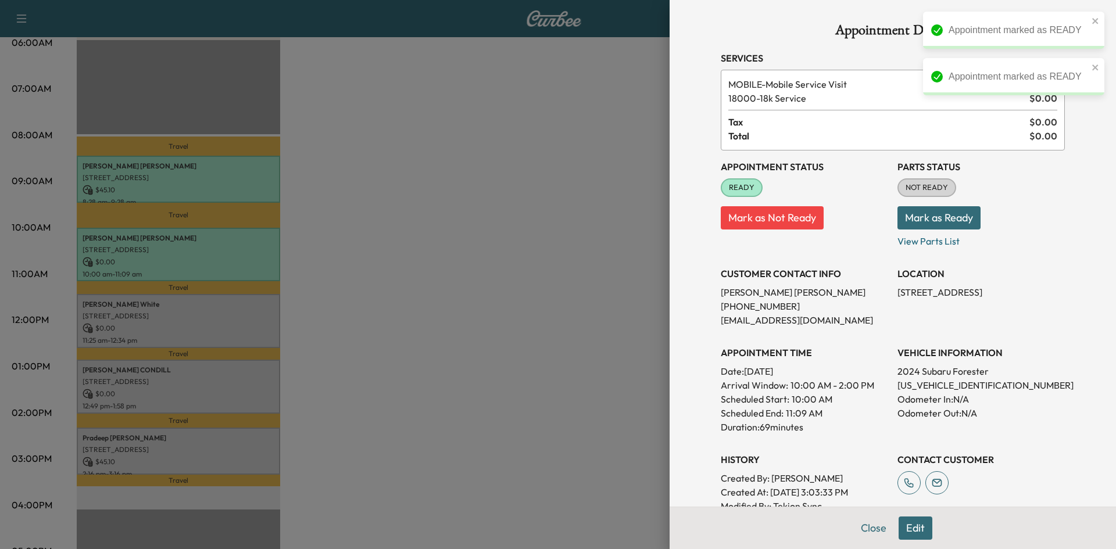
click at [217, 314] on div at bounding box center [558, 274] width 1116 height 549
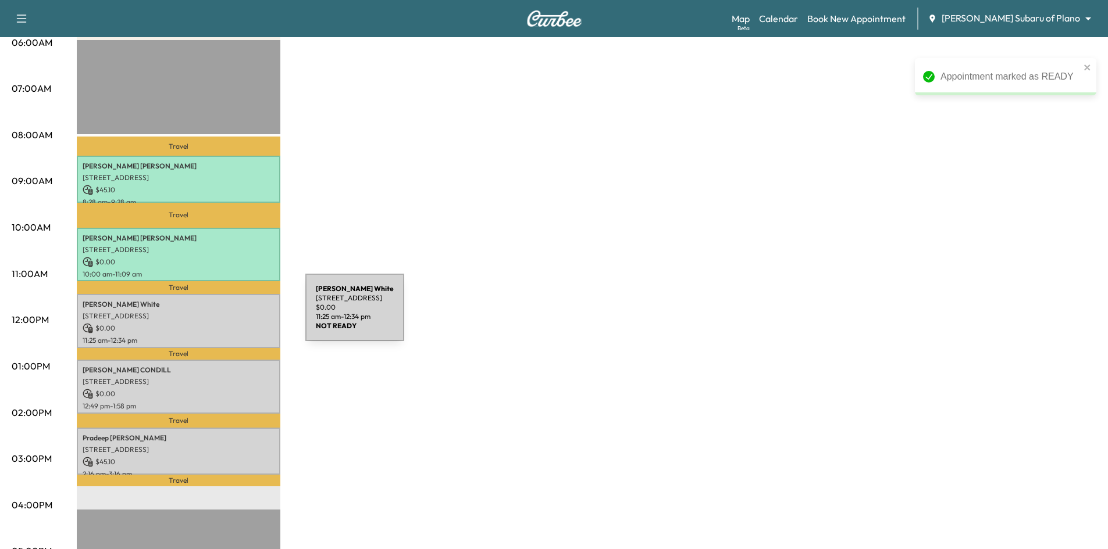
click at [218, 315] on p "4141 PAVONIA LN, PROSPER, TX 75078, USA" at bounding box center [179, 316] width 192 height 9
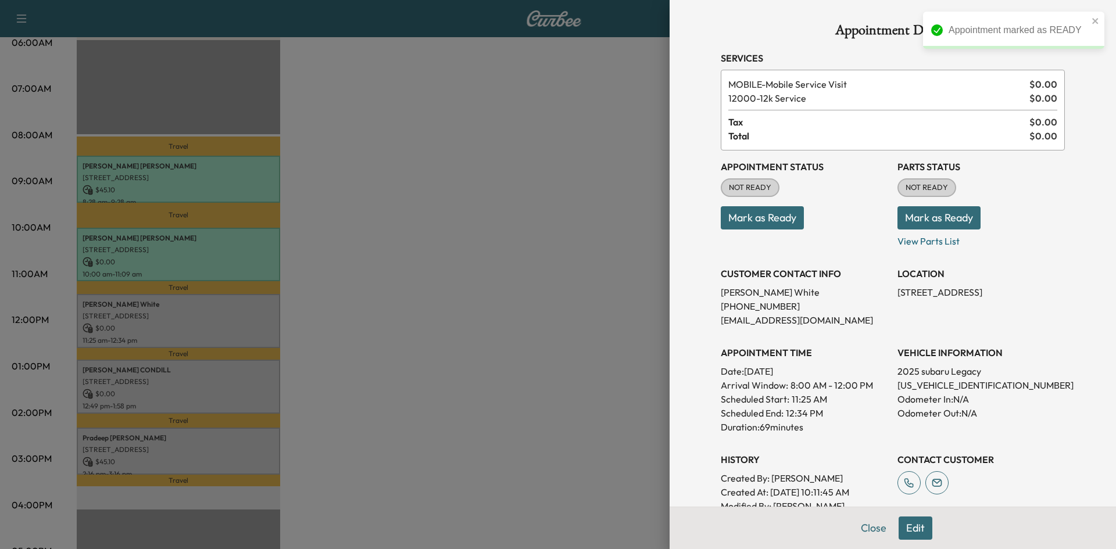
drag, startPoint x: 781, startPoint y: 205, endPoint x: 762, endPoint y: 219, distance: 24.1
click at [766, 216] on p "Mark as Ready" at bounding box center [804, 213] width 167 height 33
click at [747, 222] on button "Mark as Ready" at bounding box center [762, 217] width 83 height 23
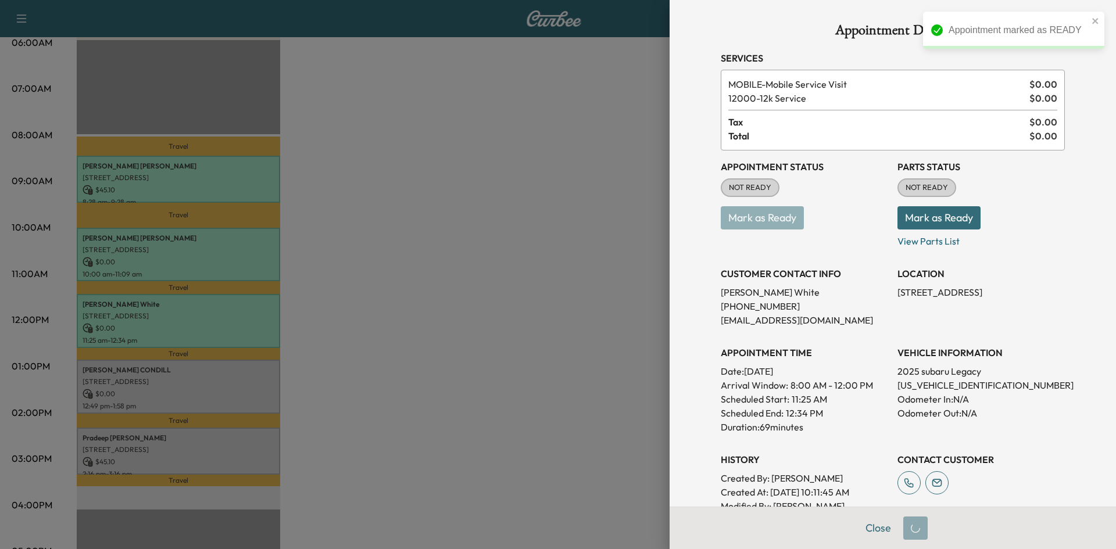
click at [254, 372] on div at bounding box center [558, 274] width 1116 height 549
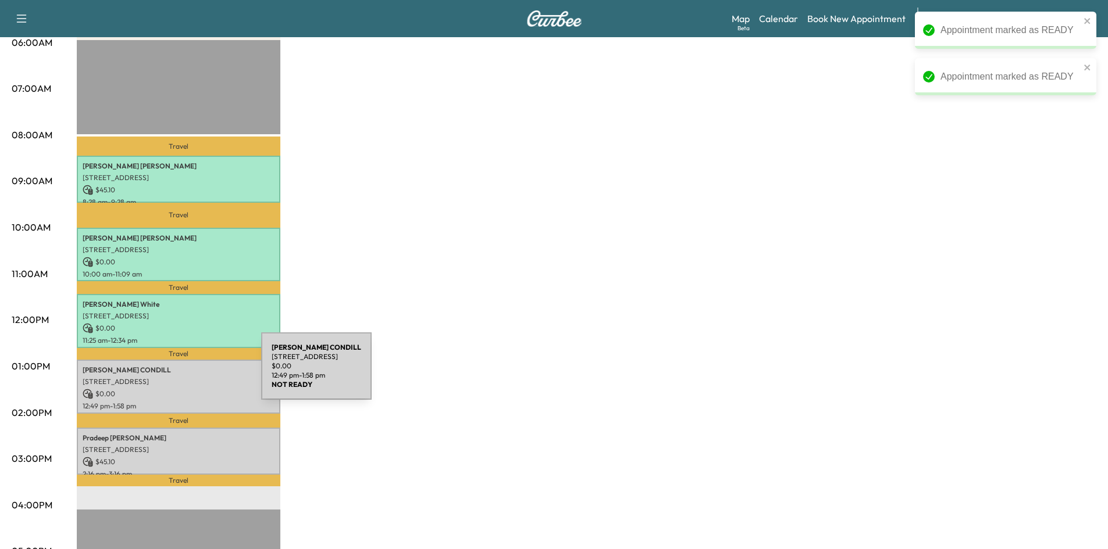
click at [183, 389] on p "$ 0.00" at bounding box center [179, 394] width 192 height 10
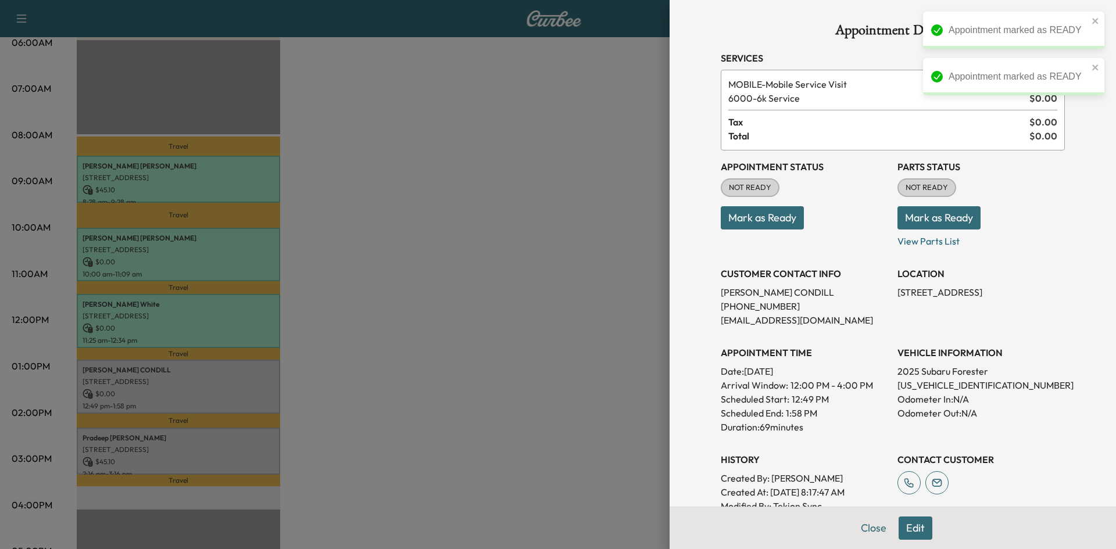
click at [752, 216] on button "Mark as Ready" at bounding box center [762, 217] width 83 height 23
click at [396, 385] on div at bounding box center [558, 274] width 1116 height 549
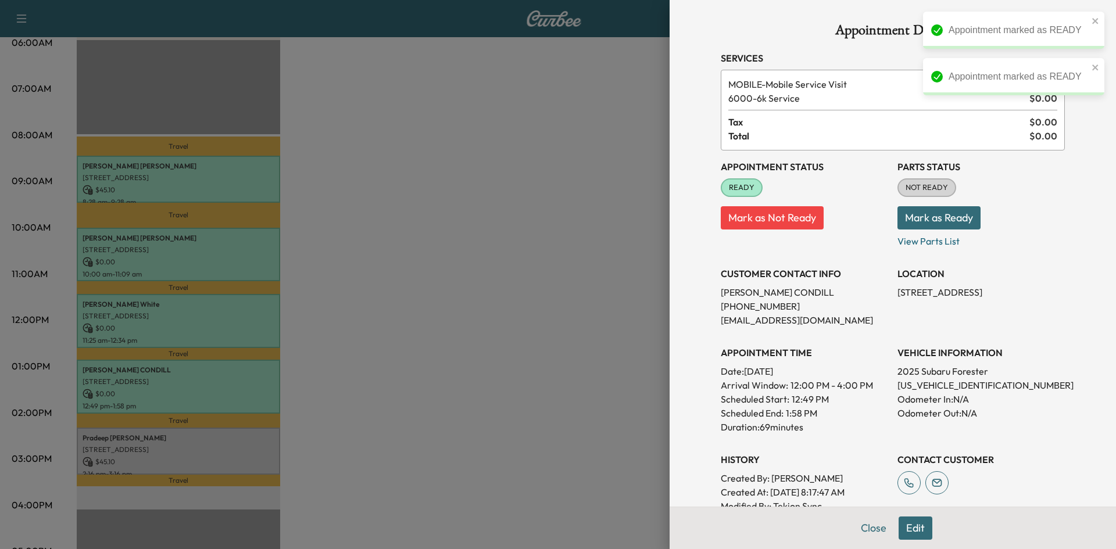
click at [259, 444] on div at bounding box center [558, 274] width 1116 height 549
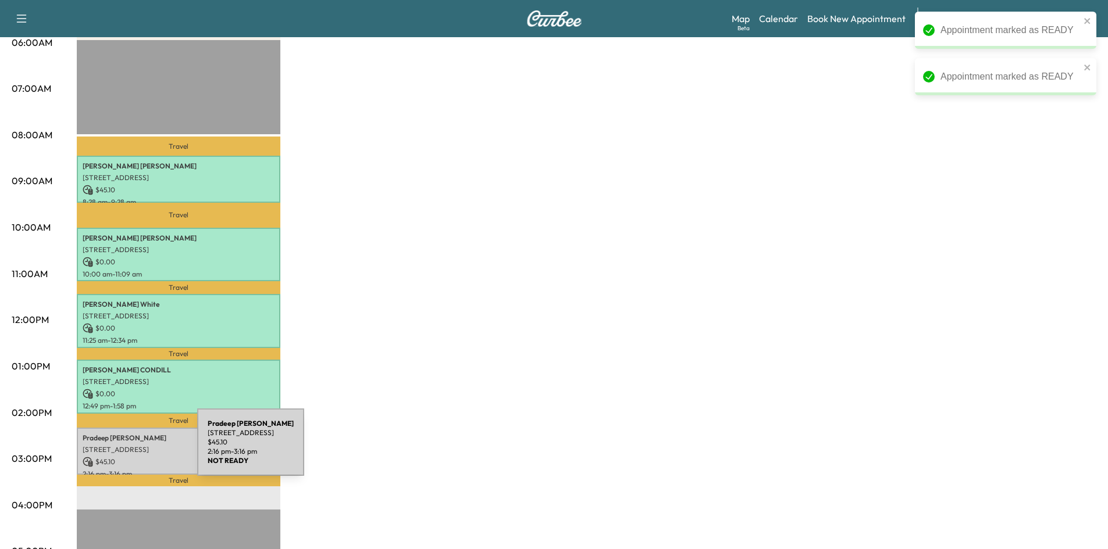
click at [115, 449] on p "2200 E sh 121, Apt 3016, Lewisville, TX 75056, United States of America" at bounding box center [179, 449] width 192 height 9
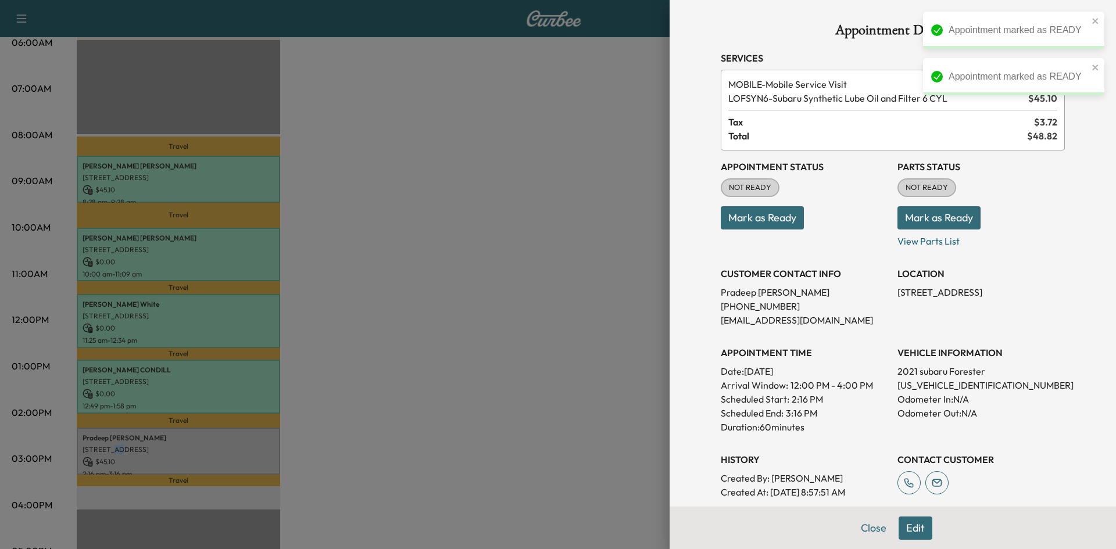
click at [764, 229] on button "Mark as Ready" at bounding box center [762, 217] width 83 height 23
click at [428, 344] on div at bounding box center [558, 274] width 1116 height 549
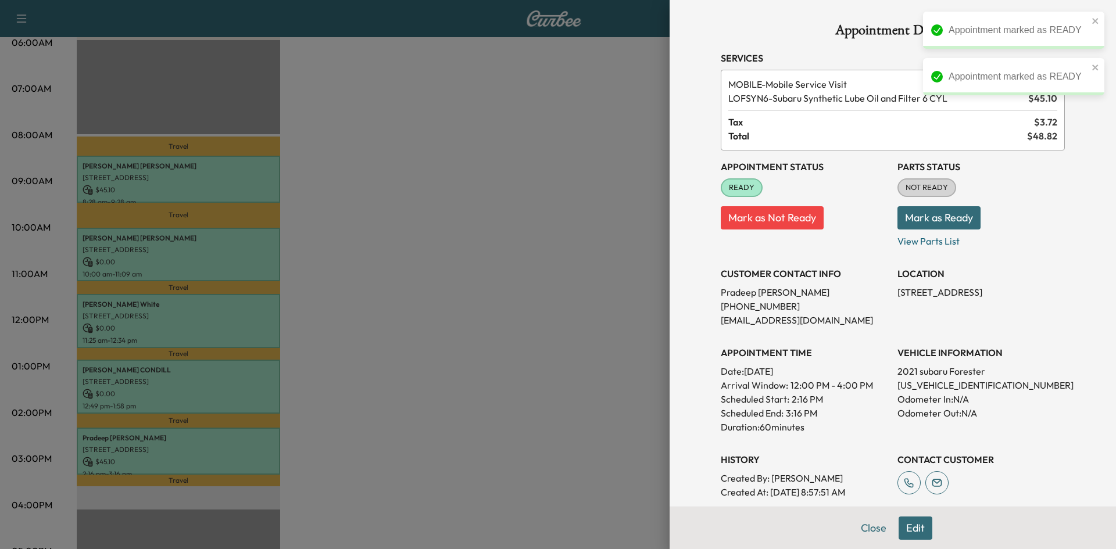
click at [424, 337] on div at bounding box center [558, 274] width 1116 height 549
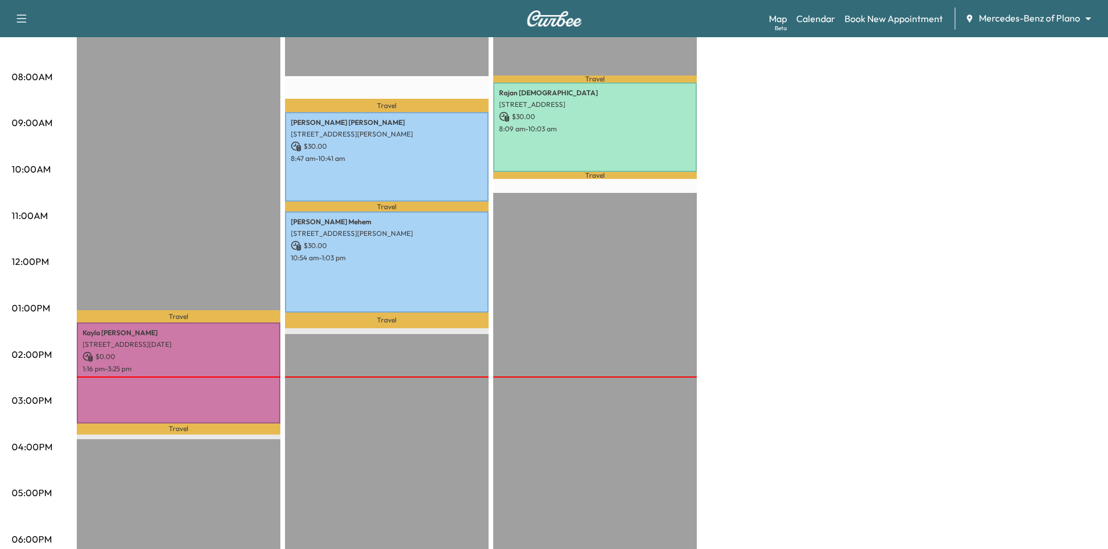
scroll to position [58, 0]
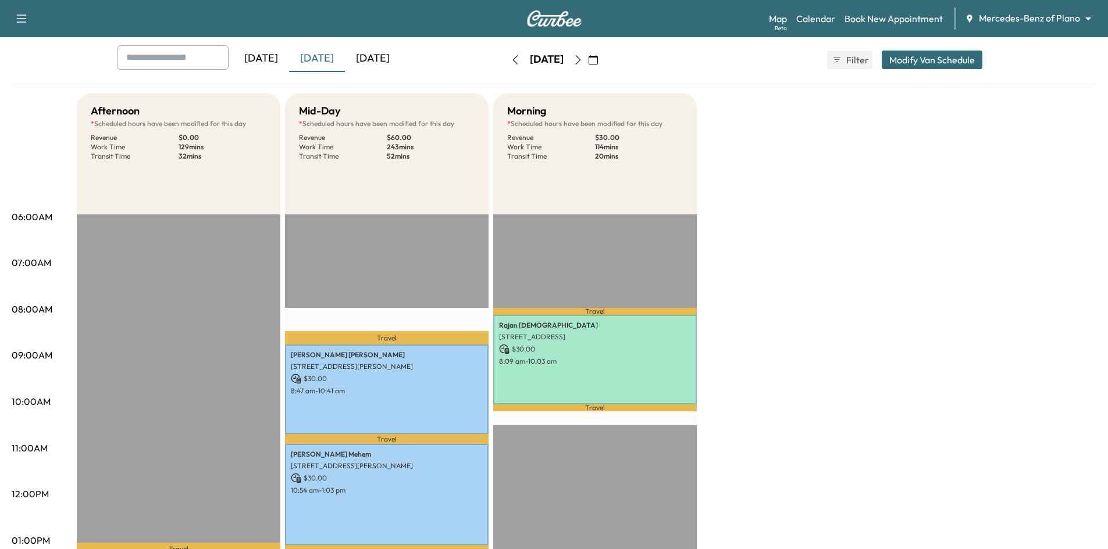
click at [598, 60] on icon "button" at bounding box center [592, 59] width 9 height 9
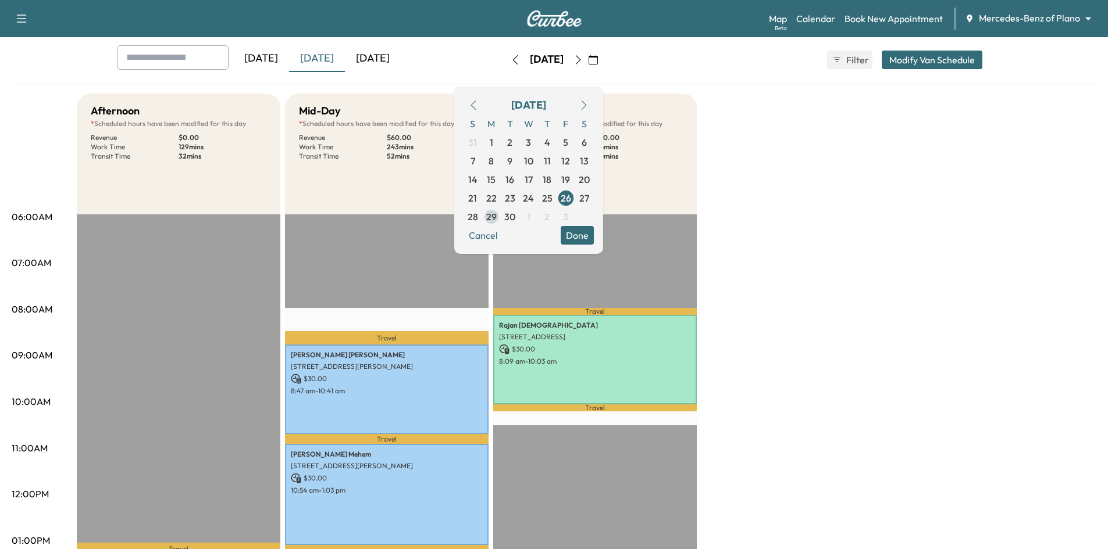
click at [497, 217] on span "29" at bounding box center [491, 217] width 10 height 14
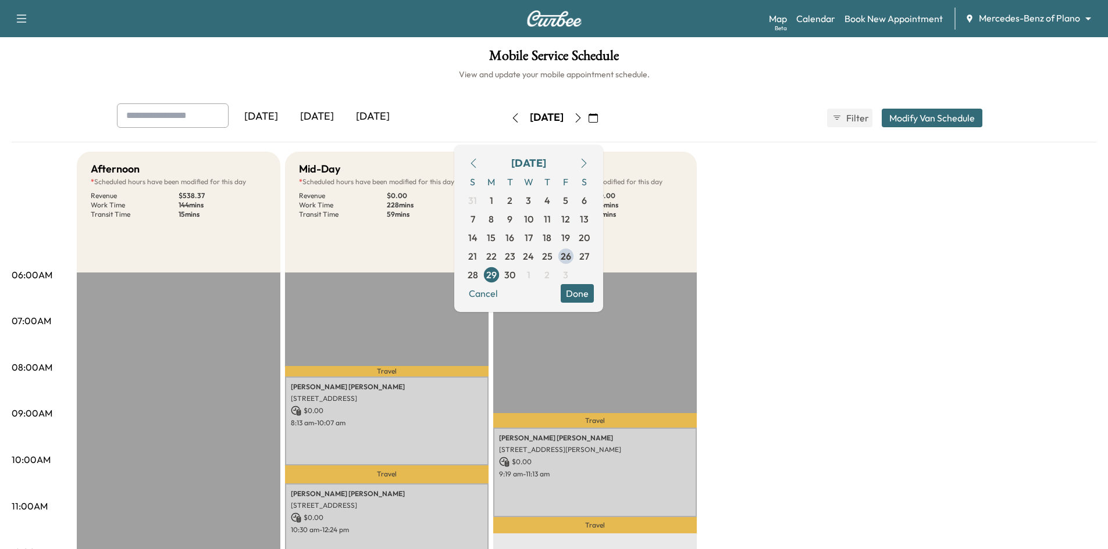
click at [594, 294] on button "Done" at bounding box center [576, 293] width 33 height 19
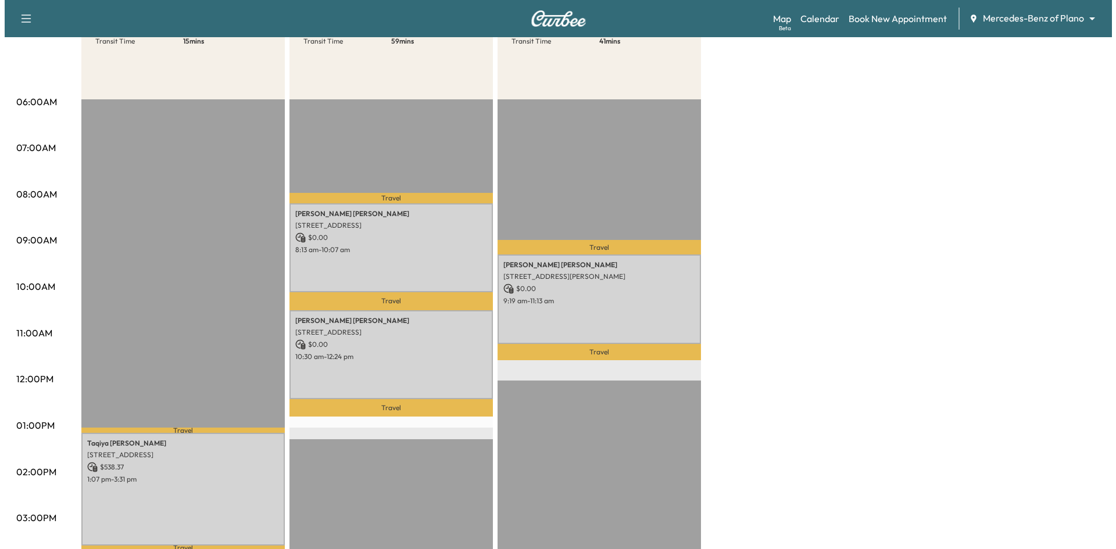
scroll to position [174, 0]
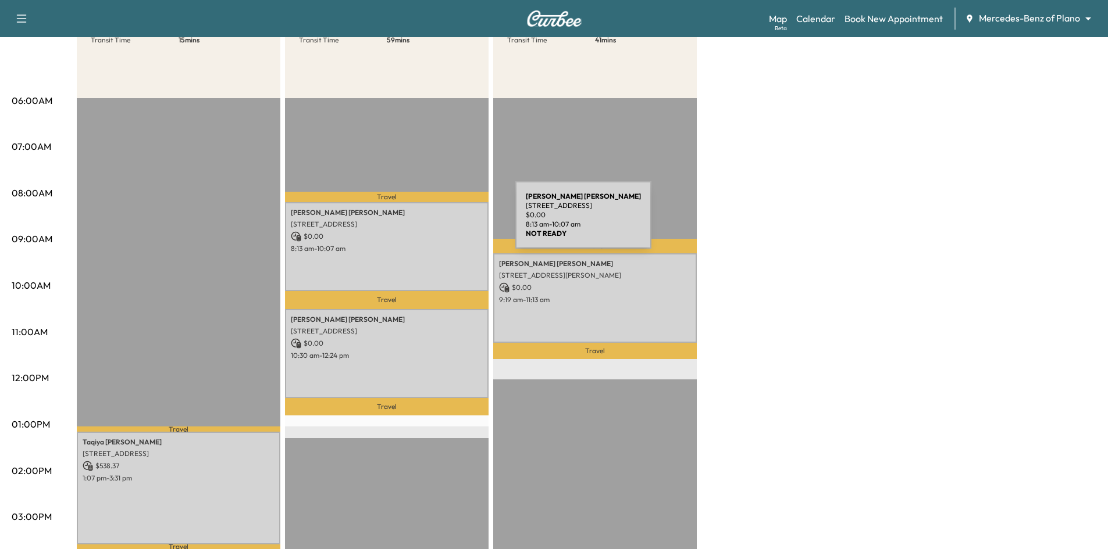
click at [428, 223] on p "2819 Cape Buffalo Trail, Frisco, TX 75034, USA" at bounding box center [387, 224] width 192 height 9
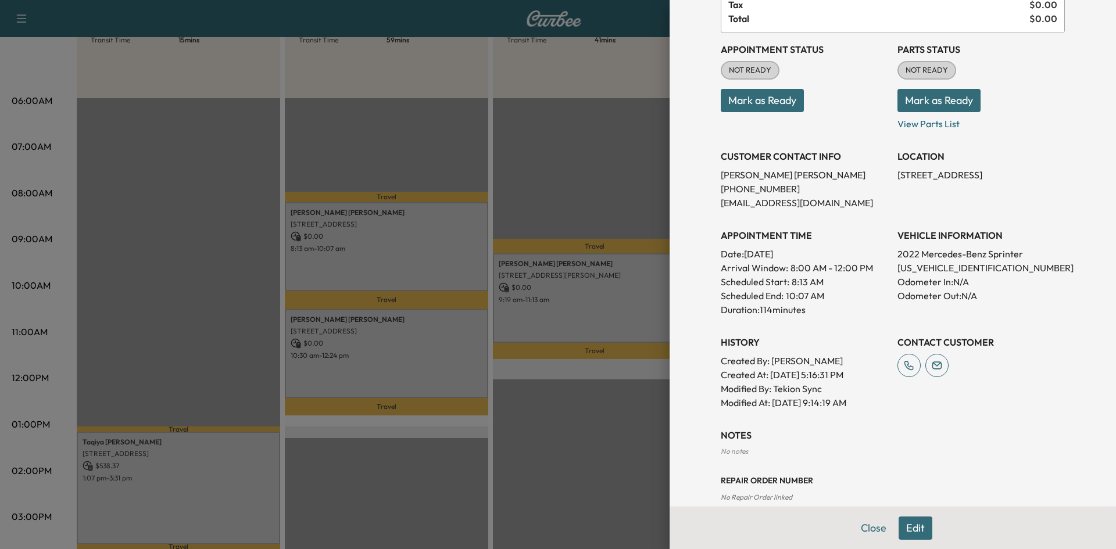
scroll to position [0, 0]
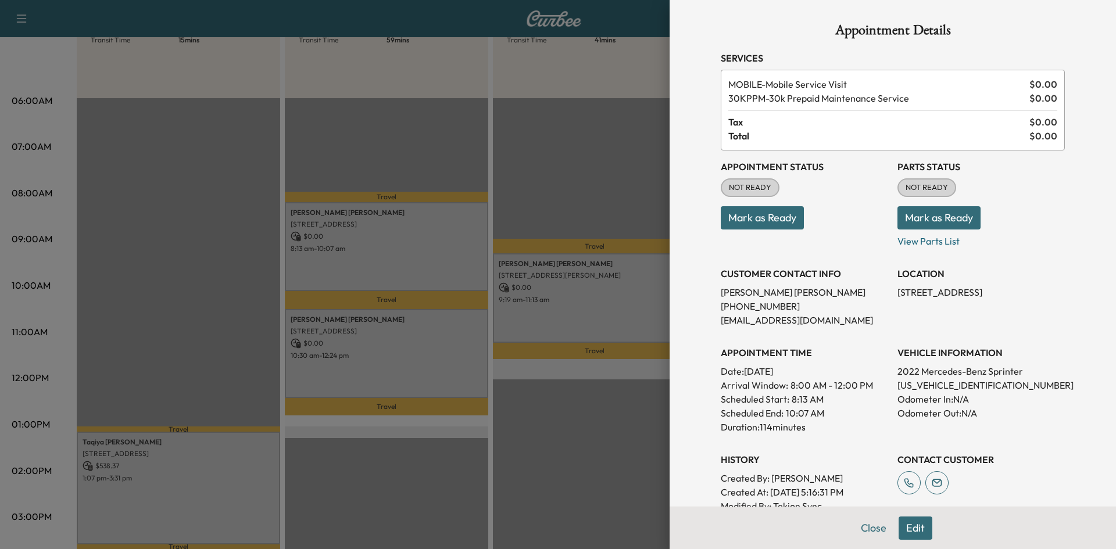
drag, startPoint x: 412, startPoint y: 458, endPoint x: 211, endPoint y: 466, distance: 200.8
click at [407, 459] on div at bounding box center [558, 274] width 1116 height 549
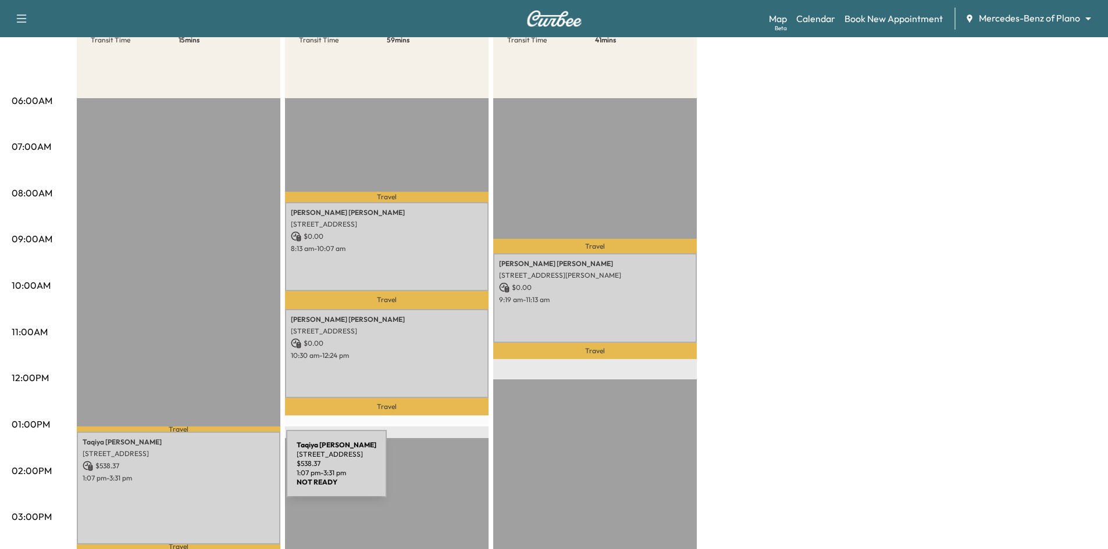
click at [199, 474] on p "1:07 pm - 3:31 pm" at bounding box center [179, 478] width 192 height 9
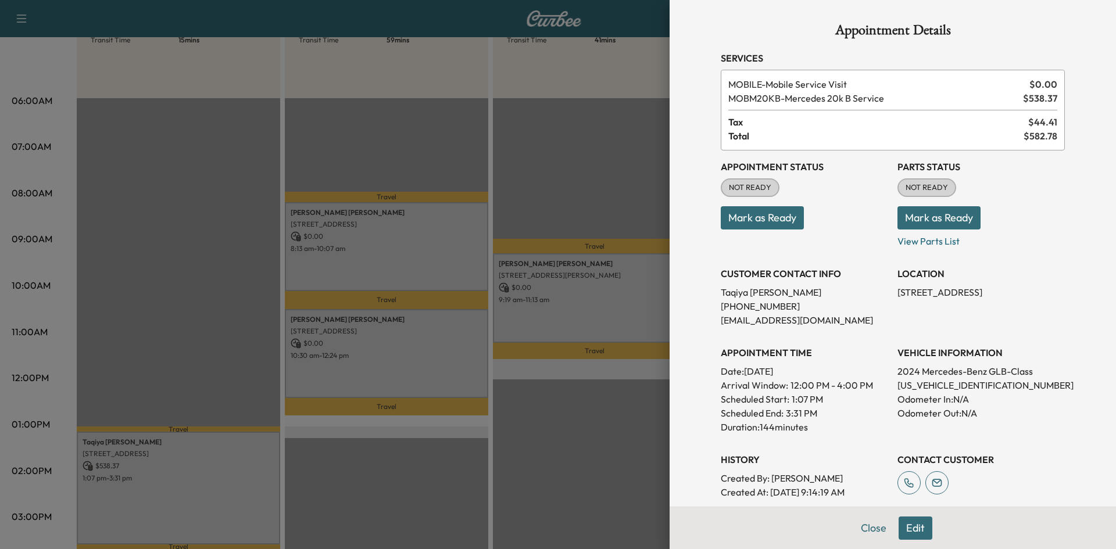
drag, startPoint x: 203, startPoint y: 224, endPoint x: 284, endPoint y: 226, distance: 80.8
click at [204, 224] on div at bounding box center [558, 274] width 1116 height 549
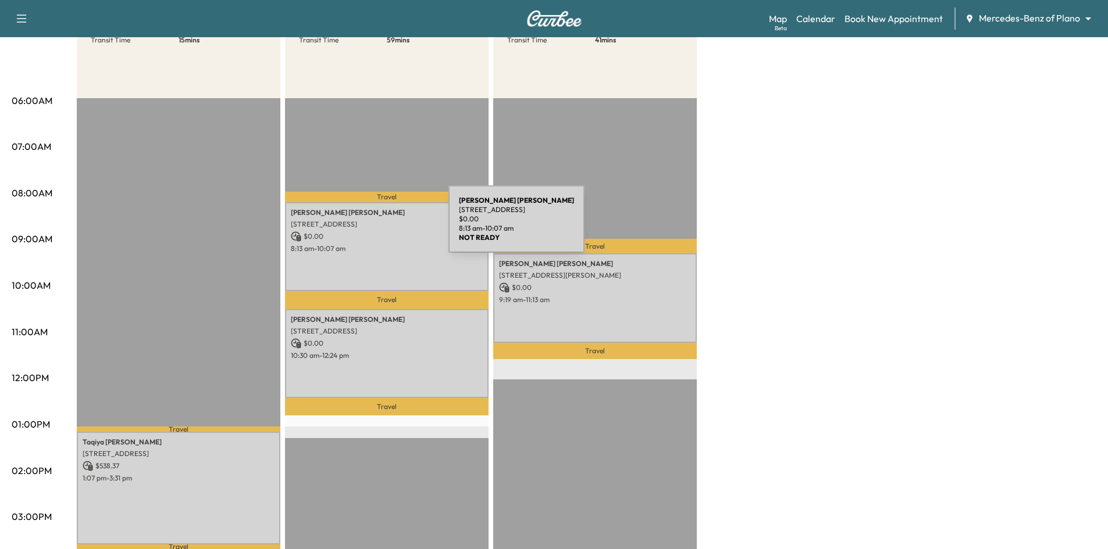
click at [361, 226] on p "2819 Cape Buffalo Trail, Frisco, TX 75034, USA" at bounding box center [387, 224] width 192 height 9
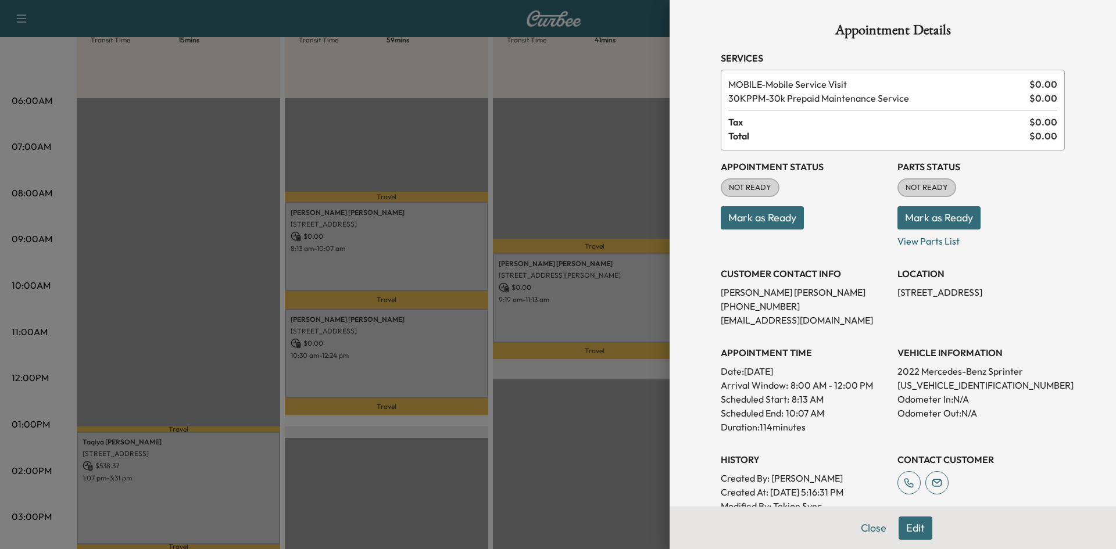
click at [784, 221] on button "Mark as Ready" at bounding box center [762, 217] width 83 height 23
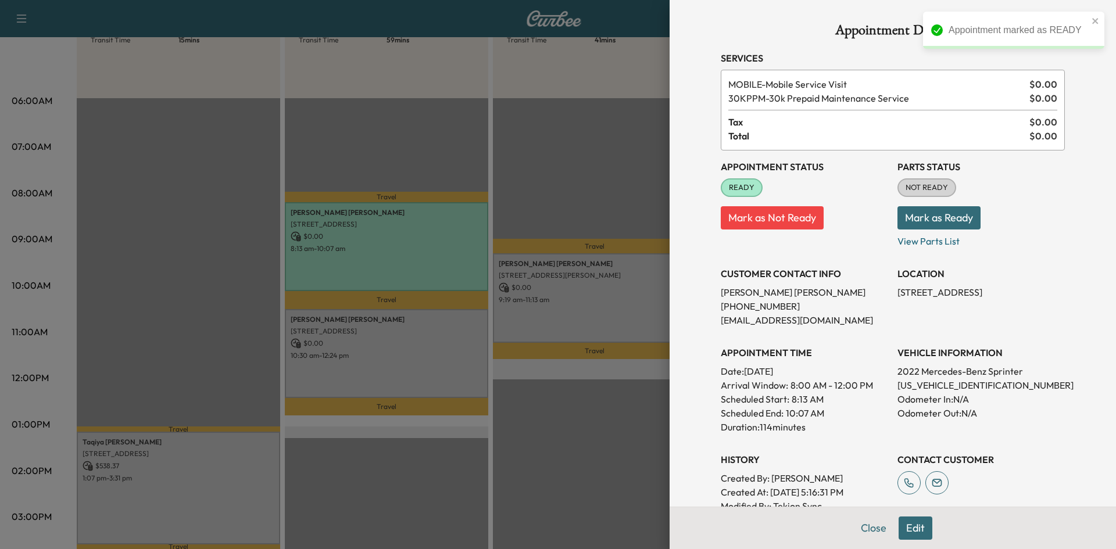
click at [582, 303] on div at bounding box center [558, 274] width 1116 height 549
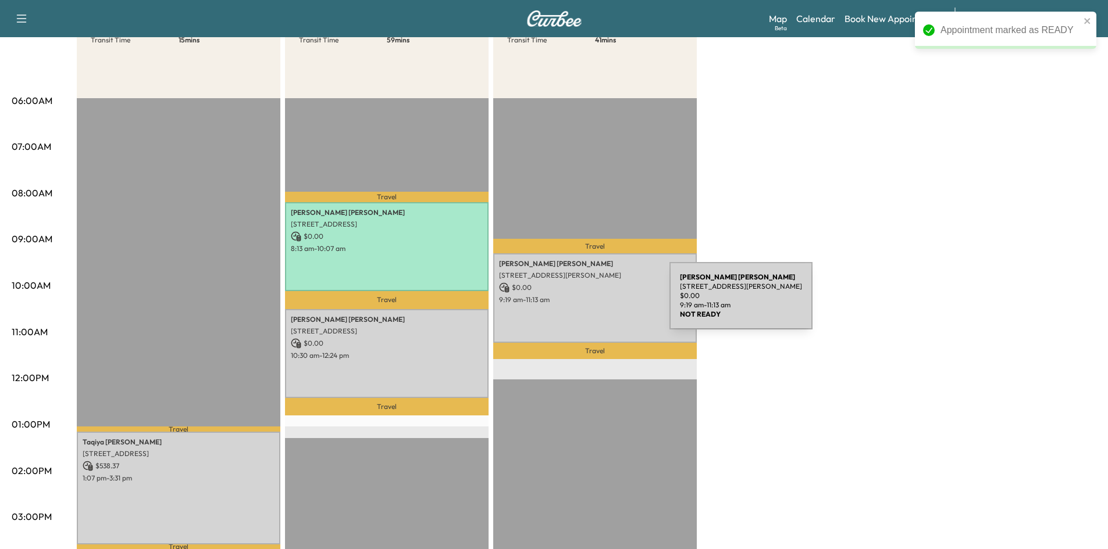
click at [582, 303] on p "9:19 am - 11:13 am" at bounding box center [595, 299] width 192 height 9
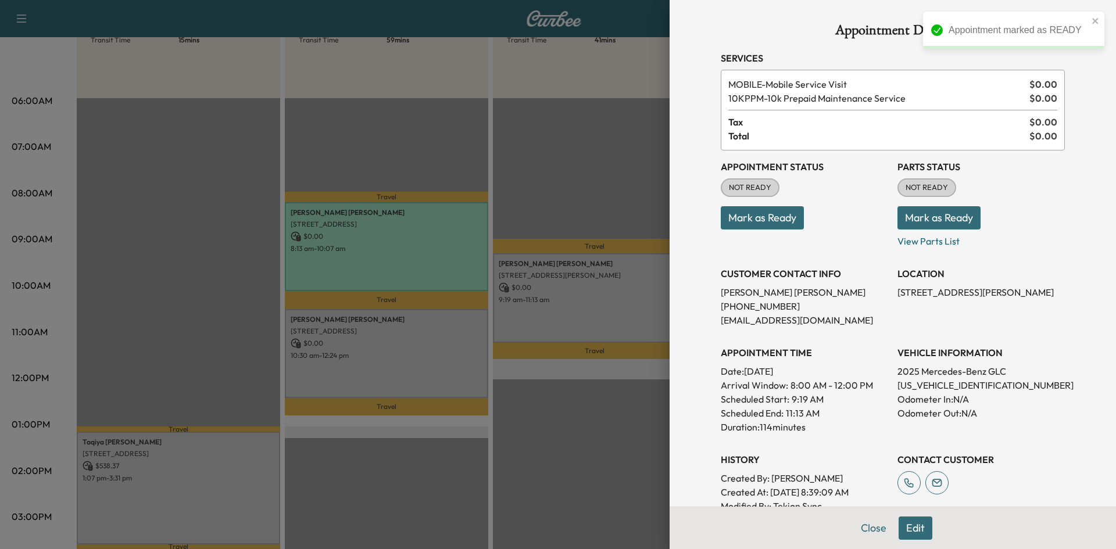
drag, startPoint x: 779, startPoint y: 222, endPoint x: 713, endPoint y: 245, distance: 69.0
click at [779, 223] on button "Mark as Ready" at bounding box center [762, 217] width 83 height 23
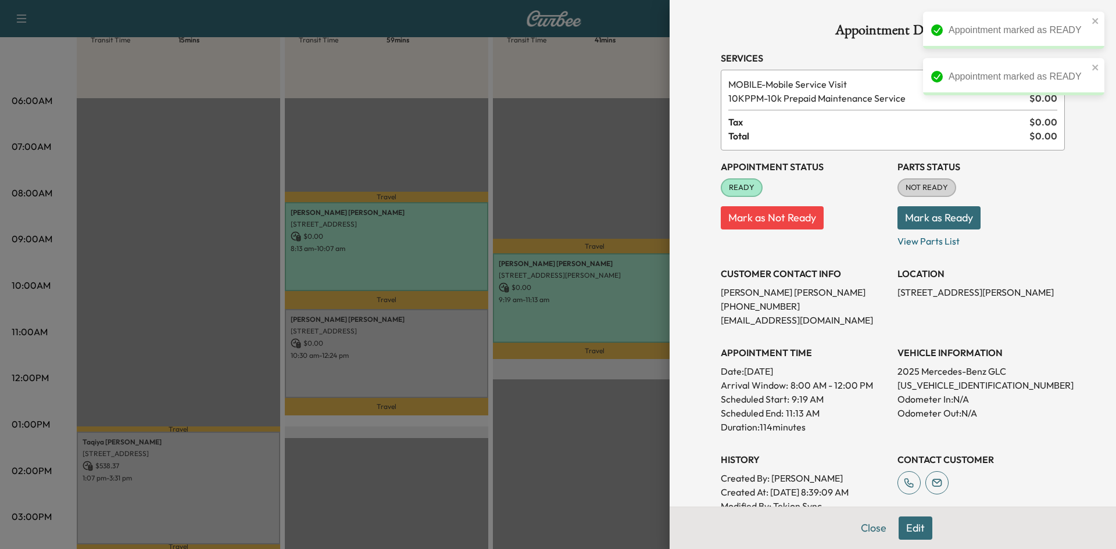
drag, startPoint x: 569, startPoint y: 352, endPoint x: 534, endPoint y: 373, distance: 41.0
click at [567, 355] on div at bounding box center [558, 274] width 1116 height 549
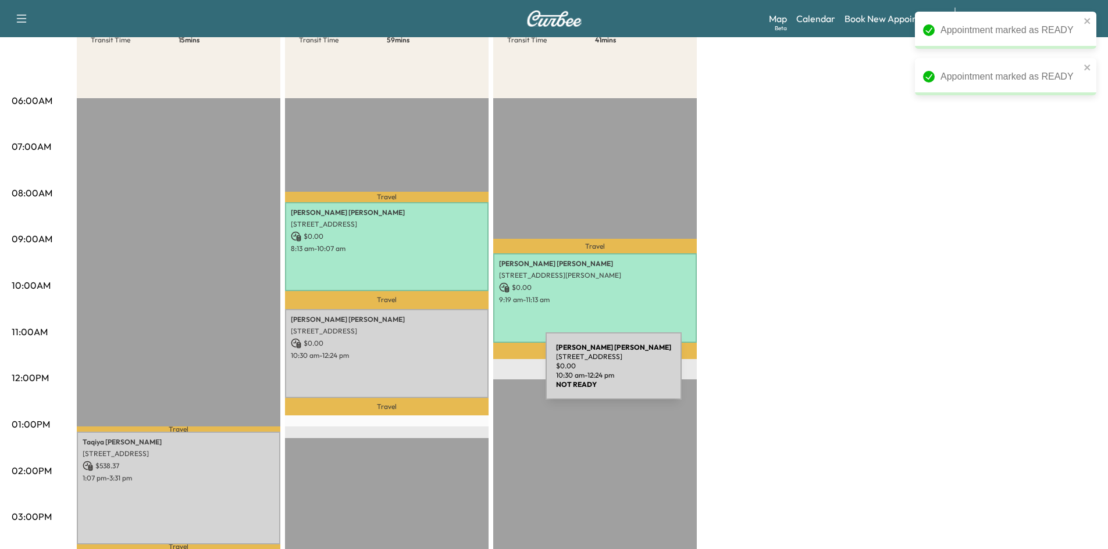
click at [458, 373] on div "Kellie Gibson 2601 CEDARBROOK LN, PROSPER, TX 75078, USA $ 0.00 10:30 am - 12:2…" at bounding box center [386, 353] width 203 height 89
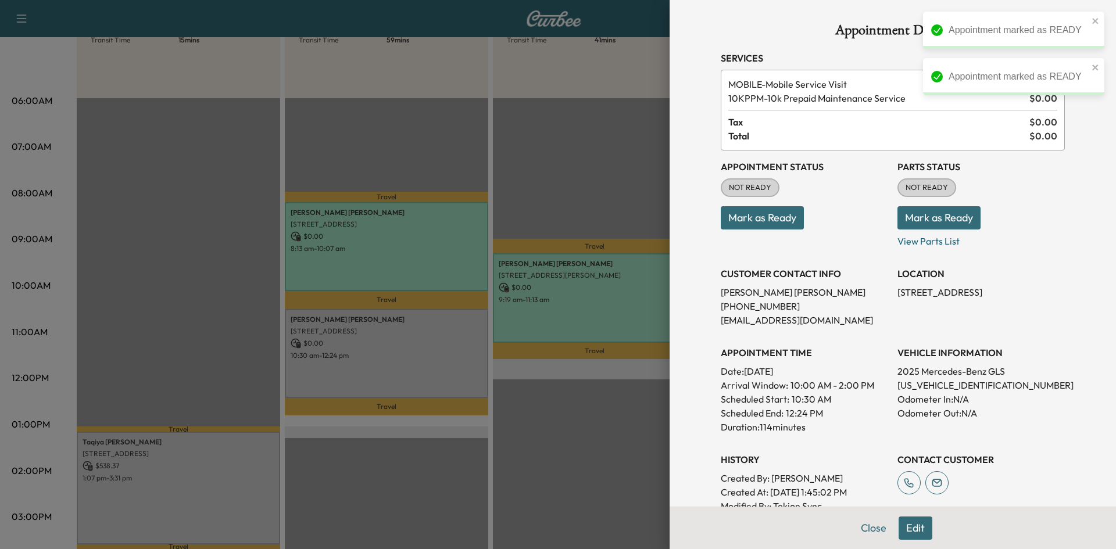
drag, startPoint x: 783, startPoint y: 213, endPoint x: 542, endPoint y: 270, distance: 247.2
click at [780, 216] on button "Mark as Ready" at bounding box center [762, 217] width 83 height 23
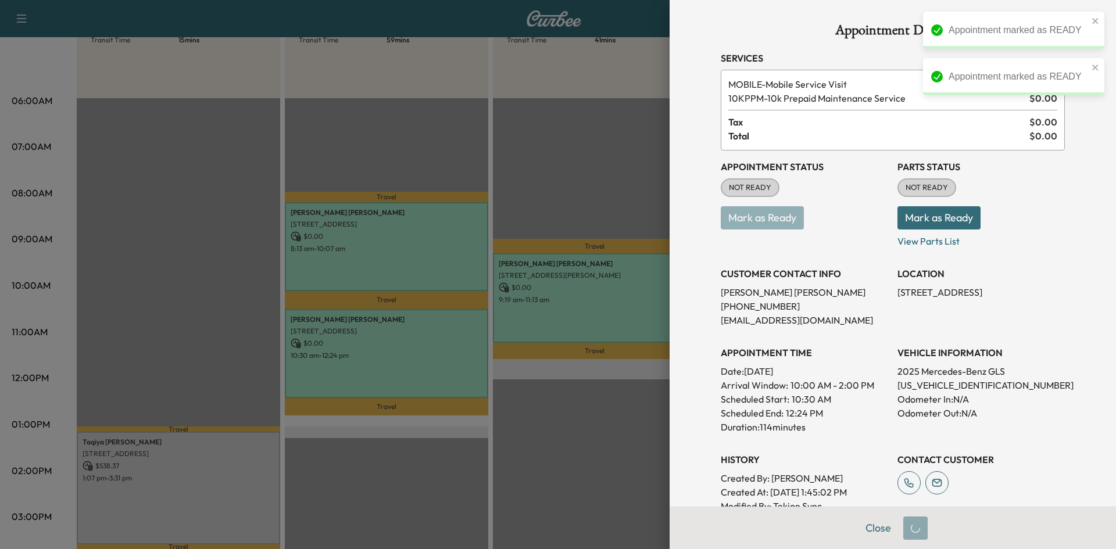
click at [226, 449] on div at bounding box center [558, 274] width 1116 height 549
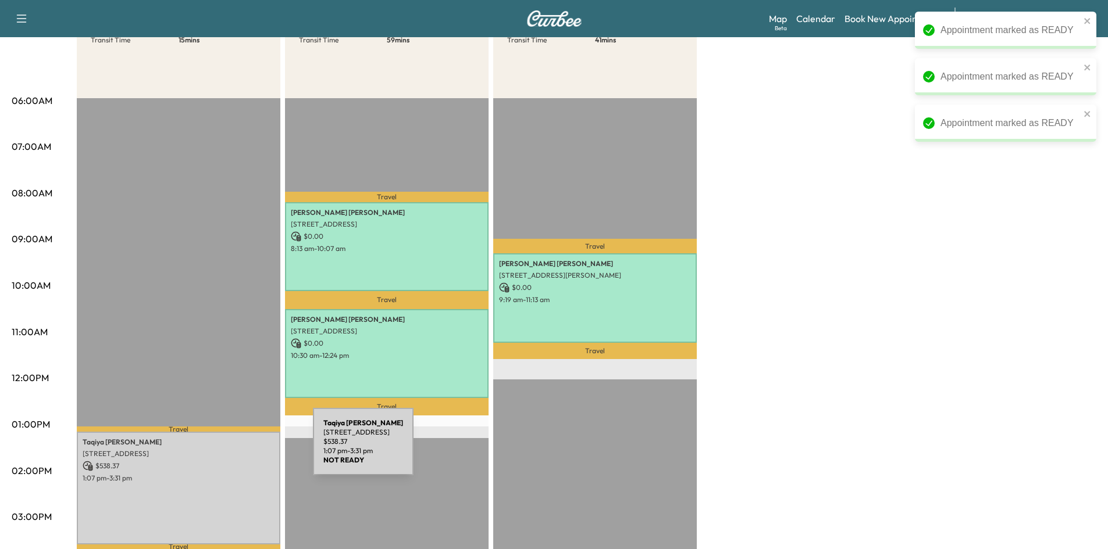
click at [226, 449] on p "[STREET_ADDRESS]" at bounding box center [179, 453] width 192 height 9
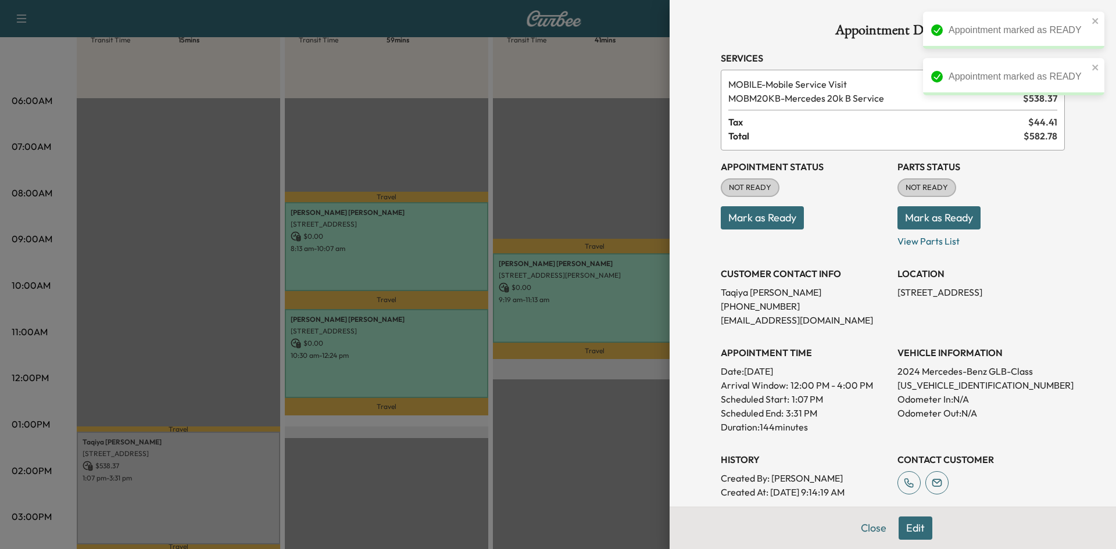
click at [741, 223] on button "Mark as Ready" at bounding box center [762, 217] width 83 height 23
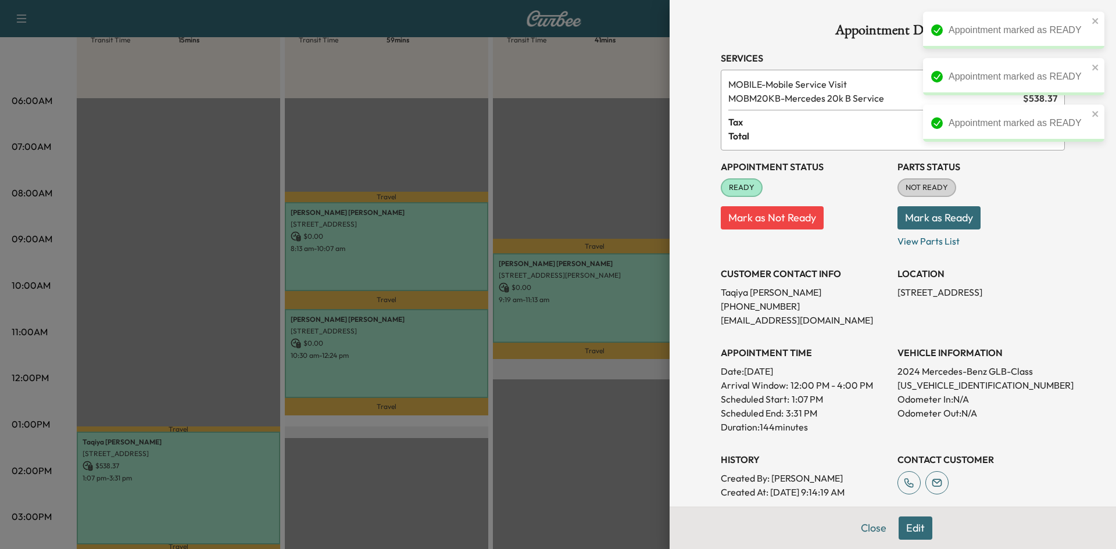
click at [433, 145] on div at bounding box center [558, 274] width 1116 height 549
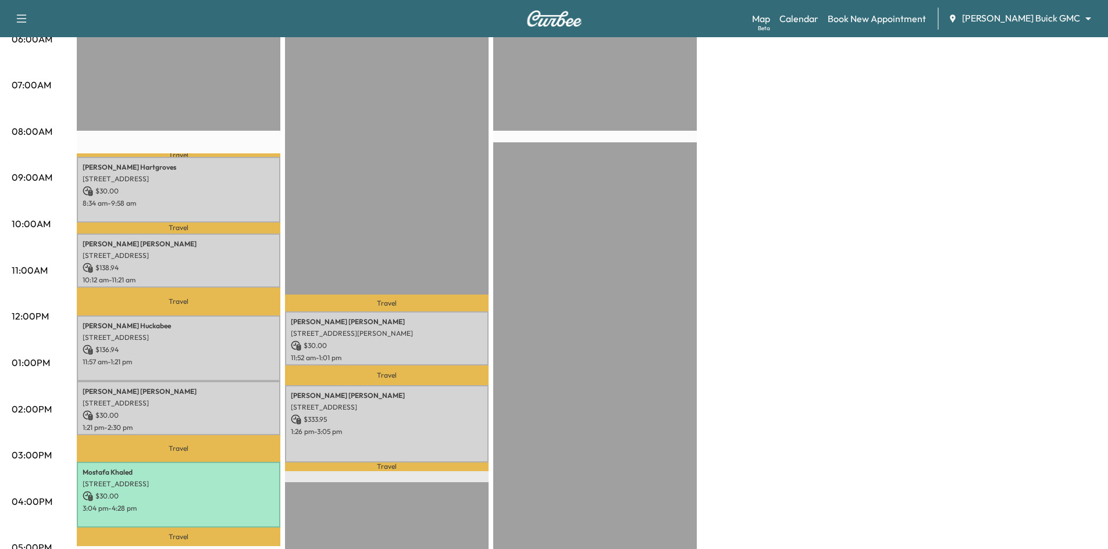
scroll to position [58, 0]
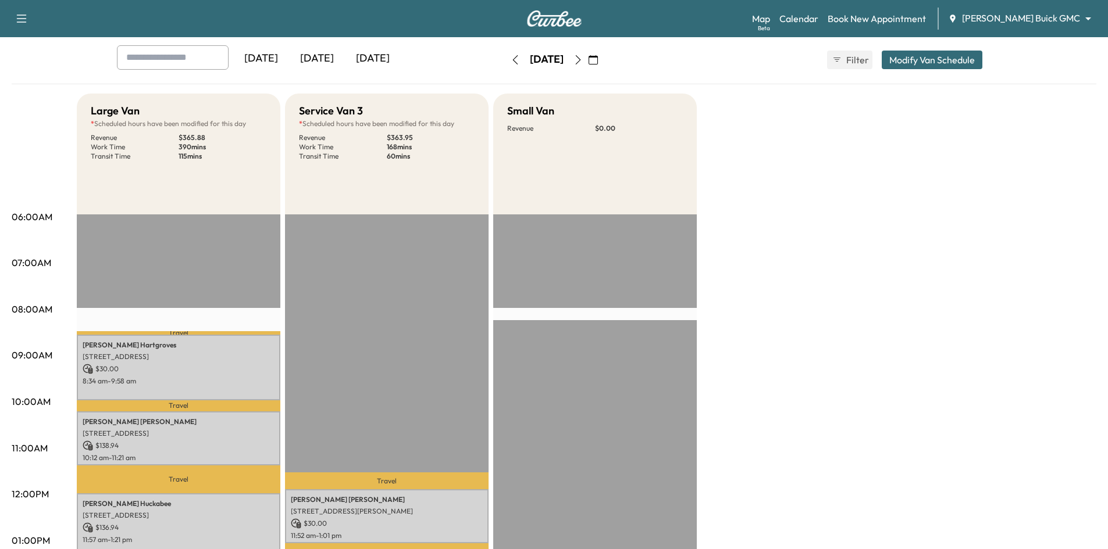
click at [598, 60] on icon "button" at bounding box center [592, 59] width 9 height 9
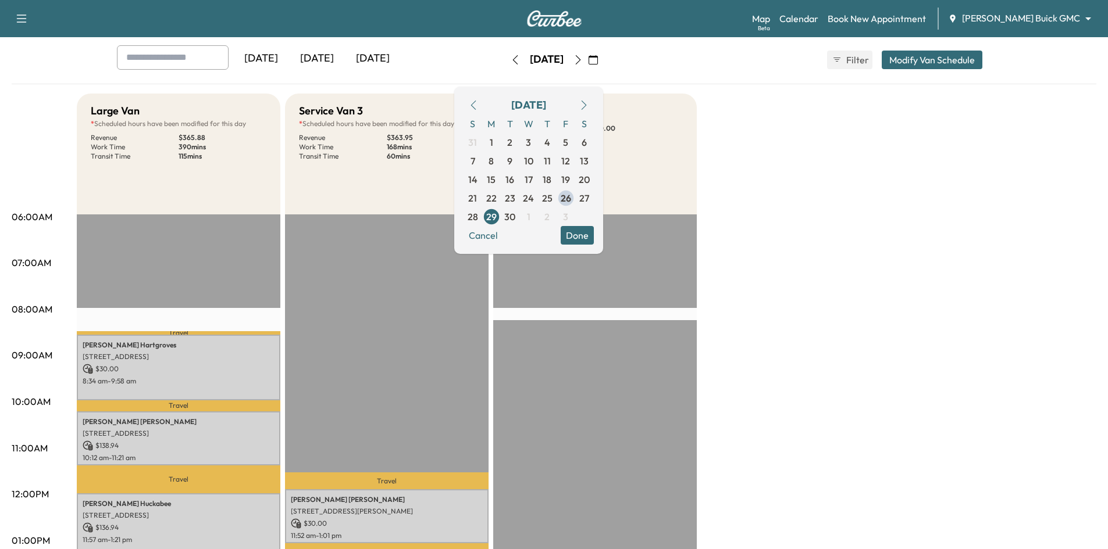
click at [594, 239] on button "Done" at bounding box center [576, 235] width 33 height 19
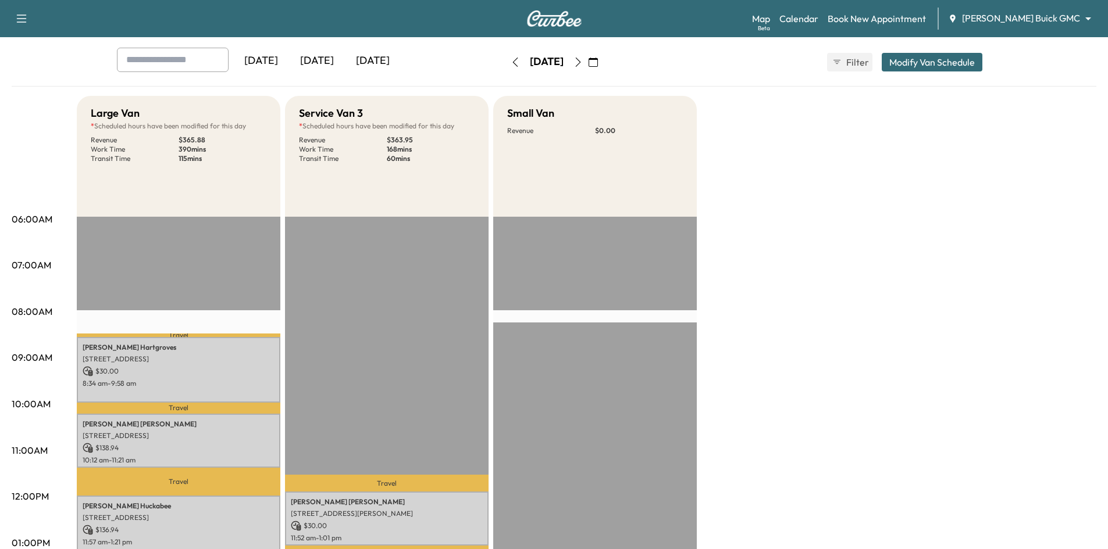
scroll to position [0, 0]
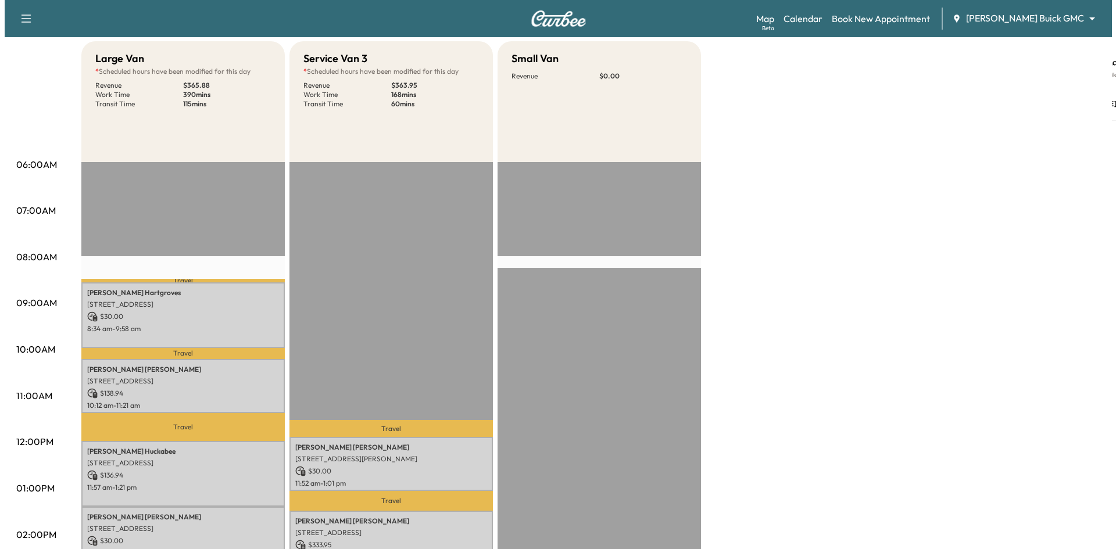
scroll to position [291, 0]
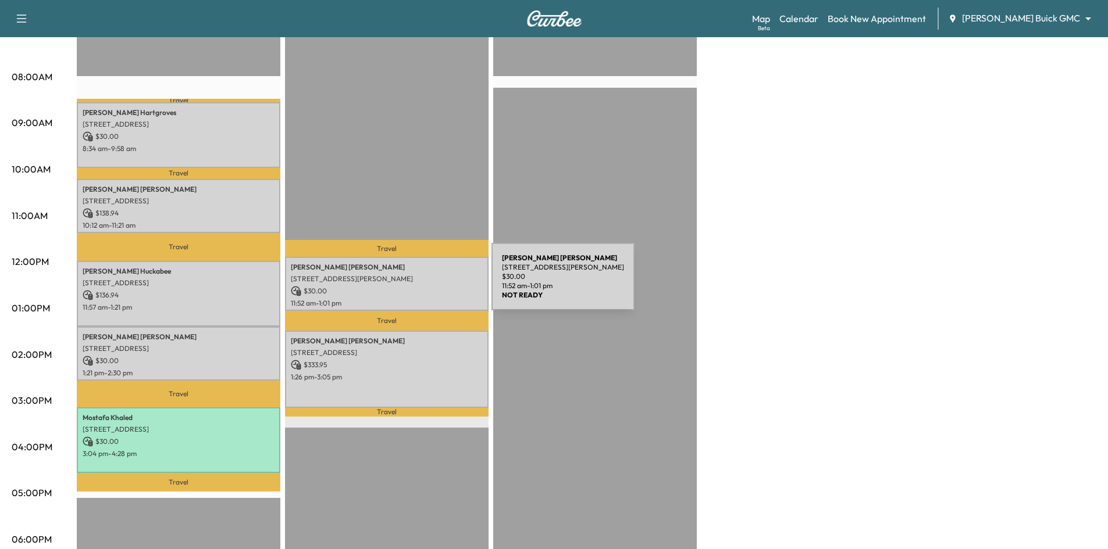
click at [404, 286] on p "$ 30.00" at bounding box center [387, 291] width 192 height 10
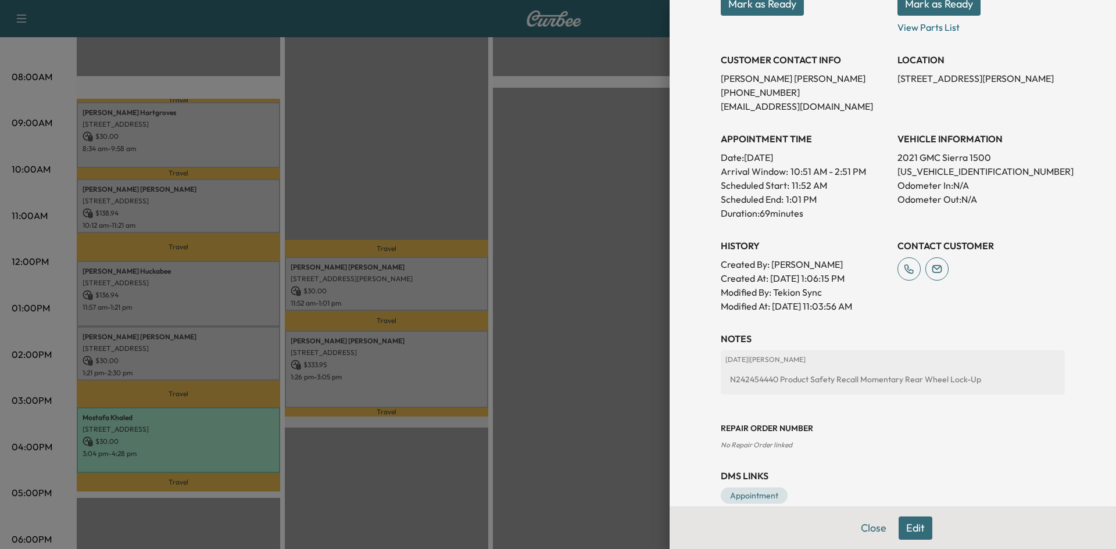
scroll to position [248, 0]
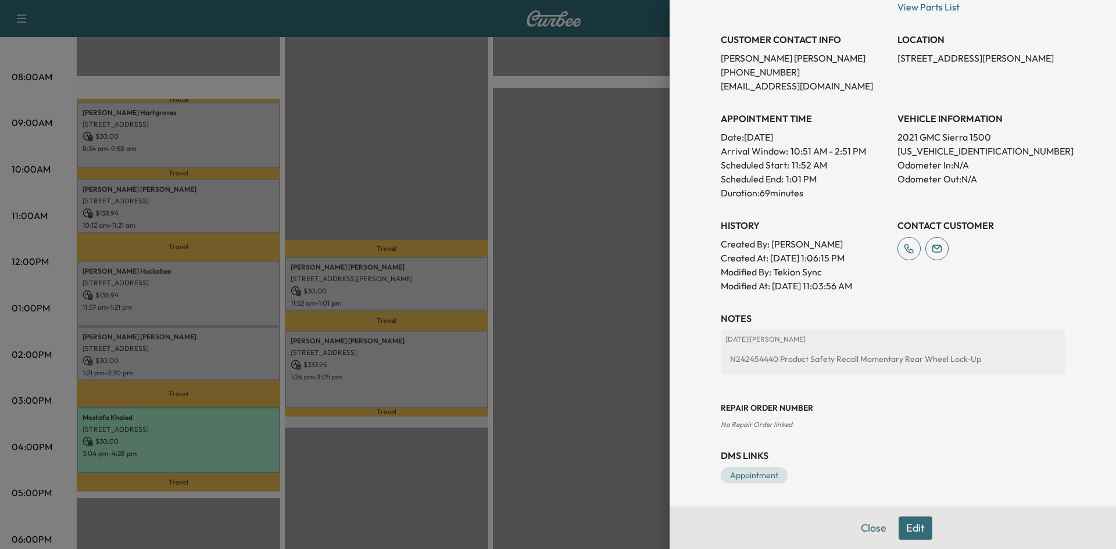
click at [514, 209] on div at bounding box center [558, 274] width 1116 height 549
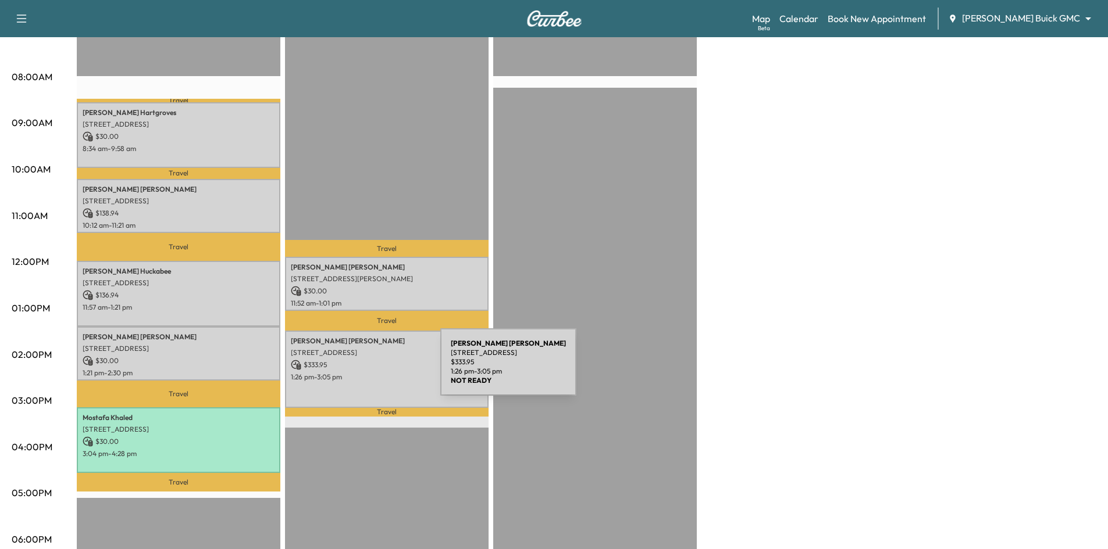
click at [354, 366] on div "Corley Lineberger 16610 Dallas Pkwy, Dallas, TX 16610, United States of America…" at bounding box center [386, 369] width 203 height 77
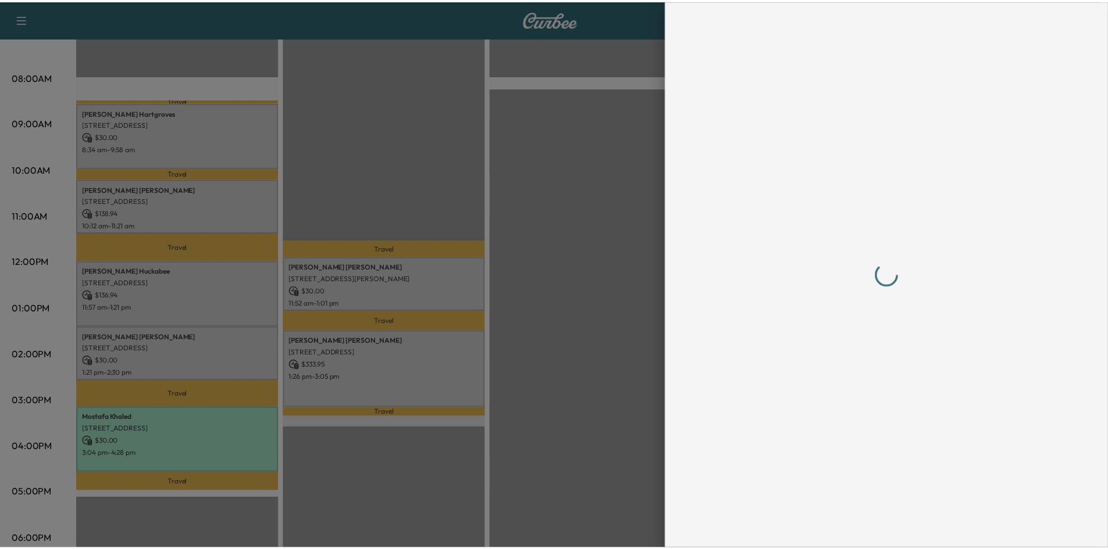
scroll to position [0, 0]
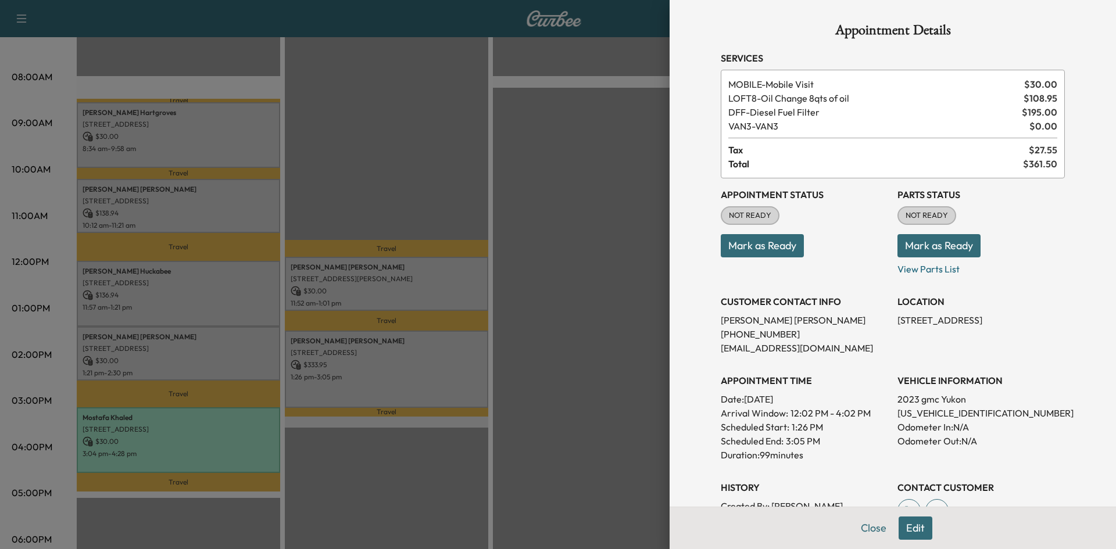
click at [396, 157] on div at bounding box center [558, 274] width 1116 height 549
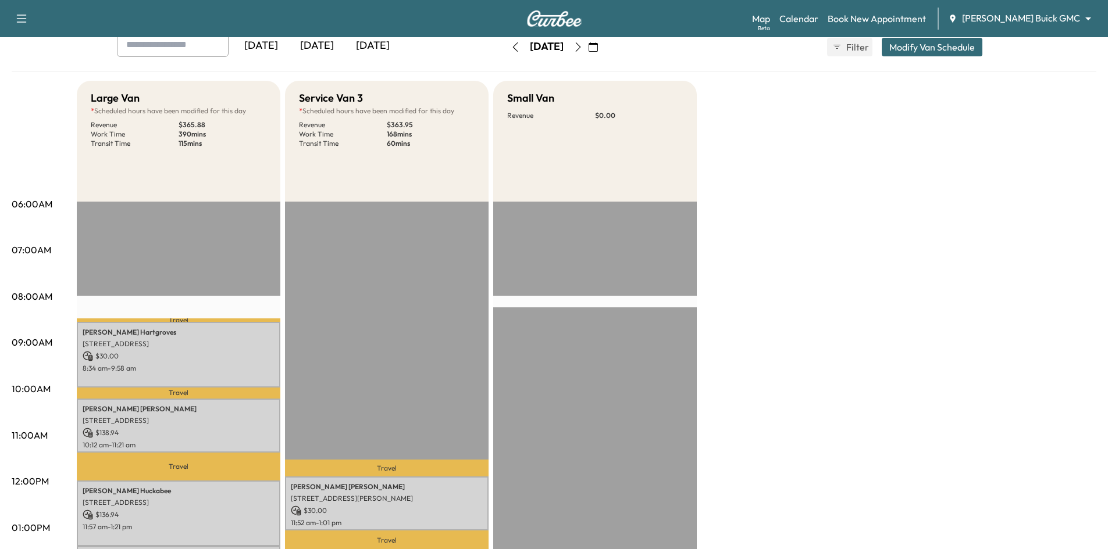
scroll to position [174, 0]
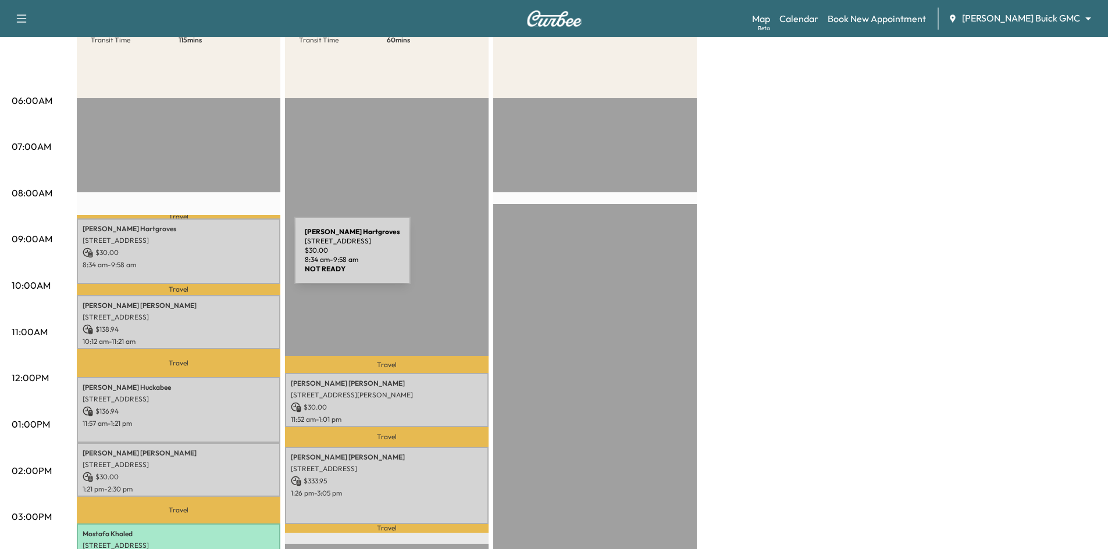
click at [207, 258] on div "Jacob Hartgroves 5810 Tennyson Pkwy, Plano, TX 75024, USA $ 30.00 8:34 am - 9:5…" at bounding box center [178, 252] width 203 height 66
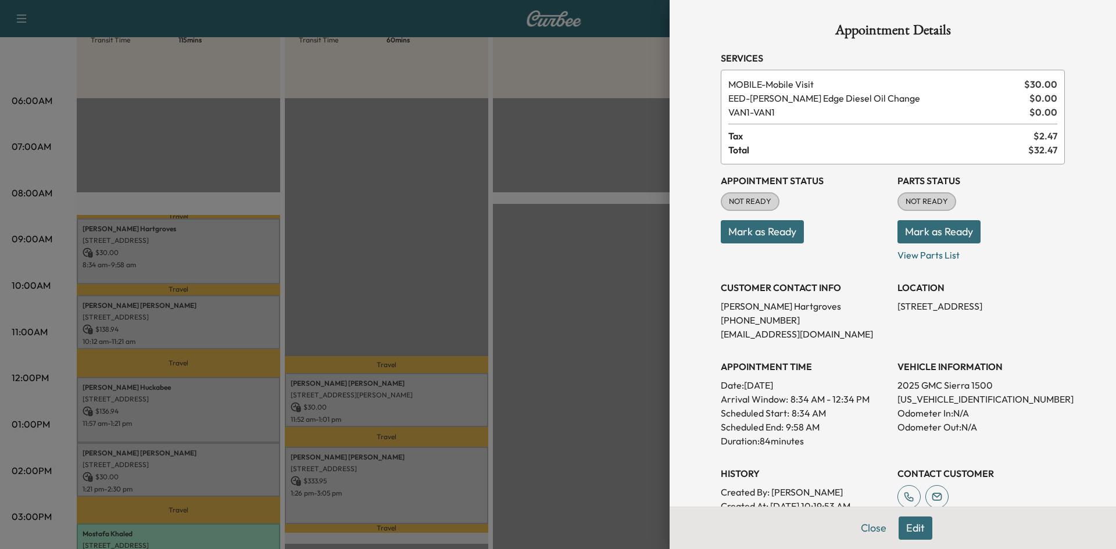
drag, startPoint x: 727, startPoint y: 231, endPoint x: 711, endPoint y: 235, distance: 17.3
click at [727, 231] on button "Mark as Ready" at bounding box center [762, 231] width 83 height 23
drag, startPoint x: 404, startPoint y: 299, endPoint x: 242, endPoint y: 332, distance: 164.9
click at [404, 300] on div at bounding box center [558, 274] width 1116 height 549
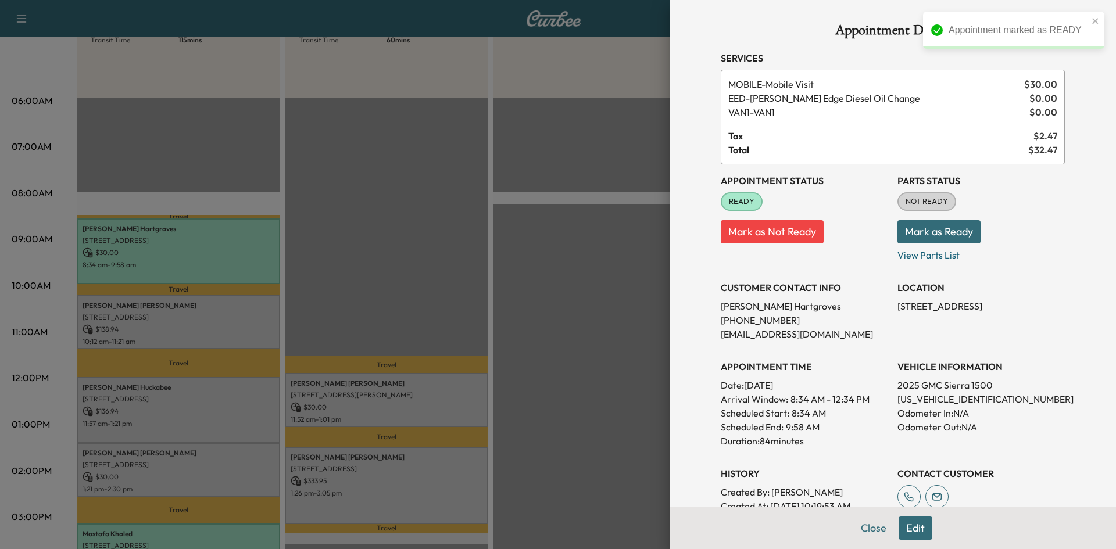
click at [165, 318] on div at bounding box center [558, 274] width 1116 height 549
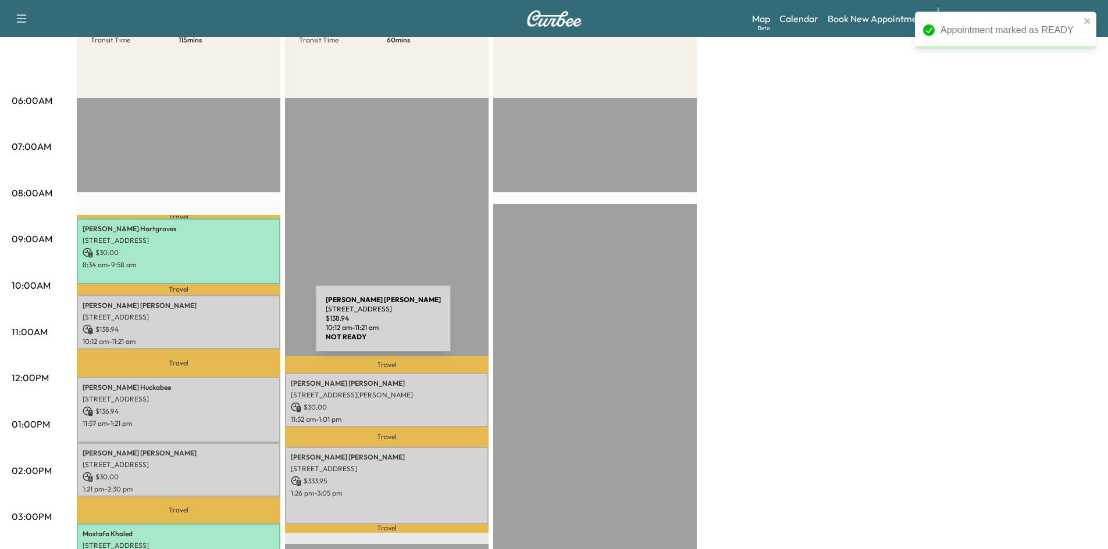
click at [227, 326] on p "$ 138.94" at bounding box center [179, 329] width 192 height 10
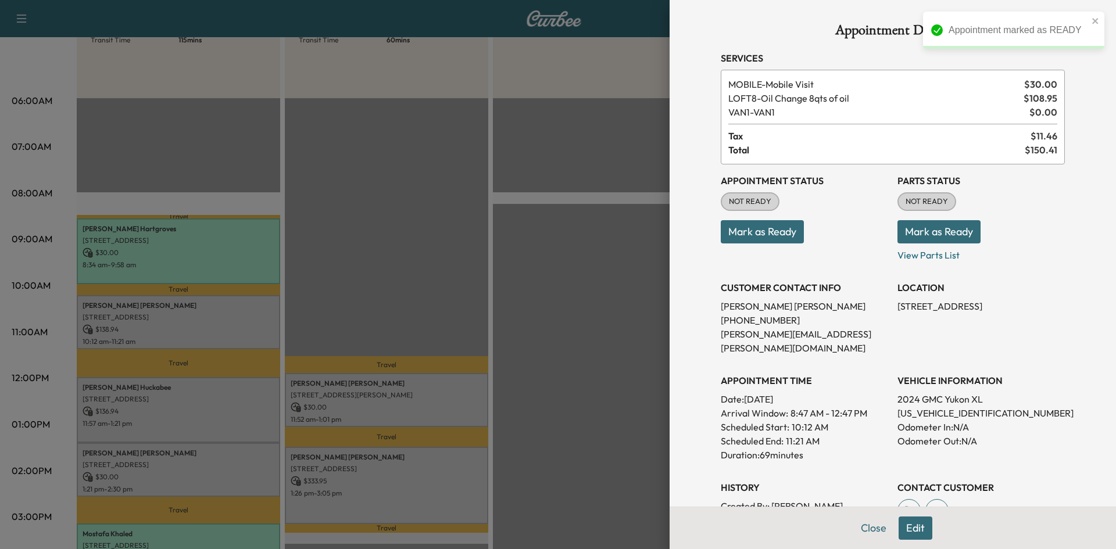
drag, startPoint x: 752, startPoint y: 234, endPoint x: 731, endPoint y: 238, distance: 21.9
click at [749, 235] on button "Mark as Ready" at bounding box center [762, 231] width 83 height 23
drag, startPoint x: 495, startPoint y: 292, endPoint x: 408, endPoint y: 352, distance: 105.8
click at [491, 295] on div at bounding box center [558, 274] width 1116 height 549
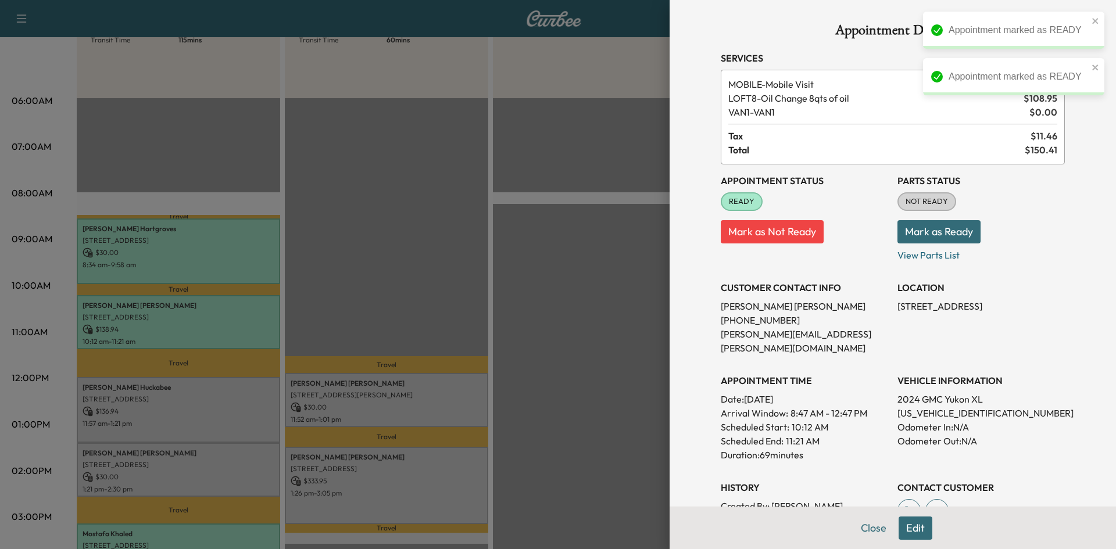
click at [194, 395] on div at bounding box center [558, 274] width 1116 height 549
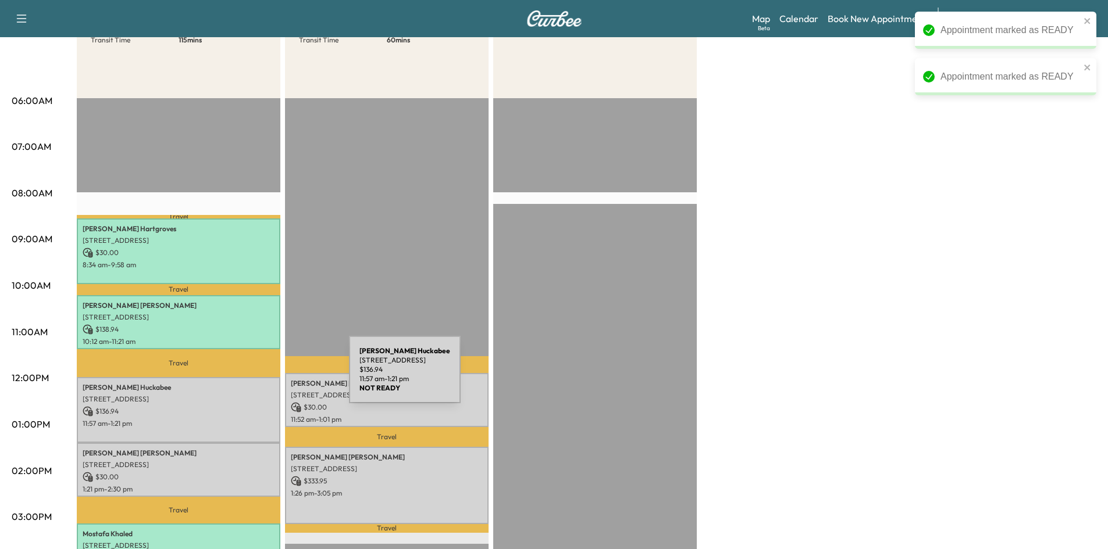
click at [258, 383] on p "Pamela Huckabee" at bounding box center [179, 387] width 192 height 9
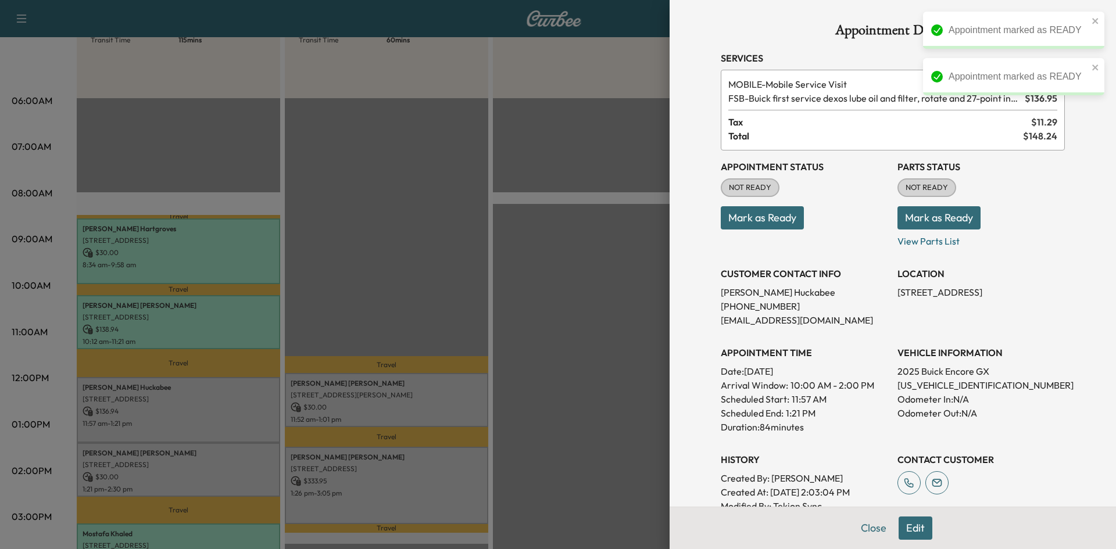
click at [766, 230] on div "Appointment Status NOT READY Mark as Ready" at bounding box center [804, 200] width 167 height 98
drag, startPoint x: 761, startPoint y: 222, endPoint x: 704, endPoint y: 231, distance: 57.8
click at [759, 223] on button "Mark as Ready" at bounding box center [762, 217] width 83 height 23
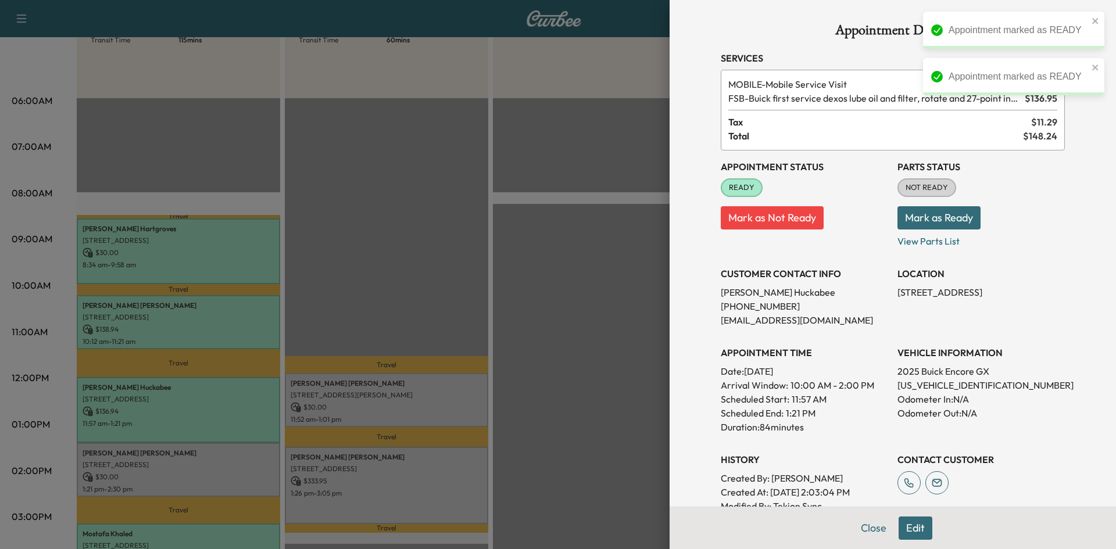
click at [541, 286] on div at bounding box center [558, 274] width 1116 height 549
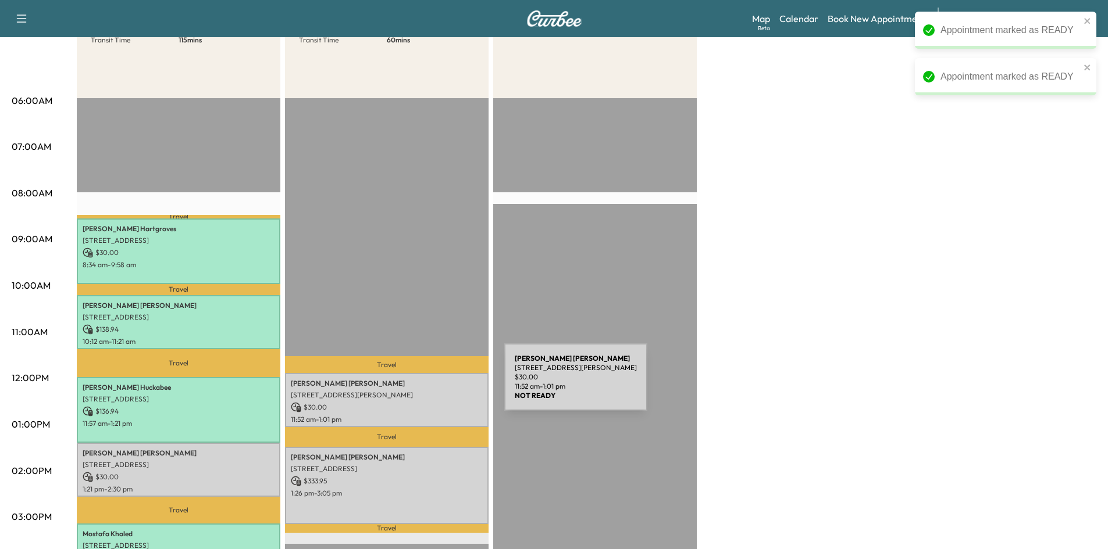
click at [417, 387] on div "Douglas Barnett 3324 Jack's Bank, The Colony, TX 75056, USA $ 30.00 11:52 am - …" at bounding box center [386, 400] width 203 height 54
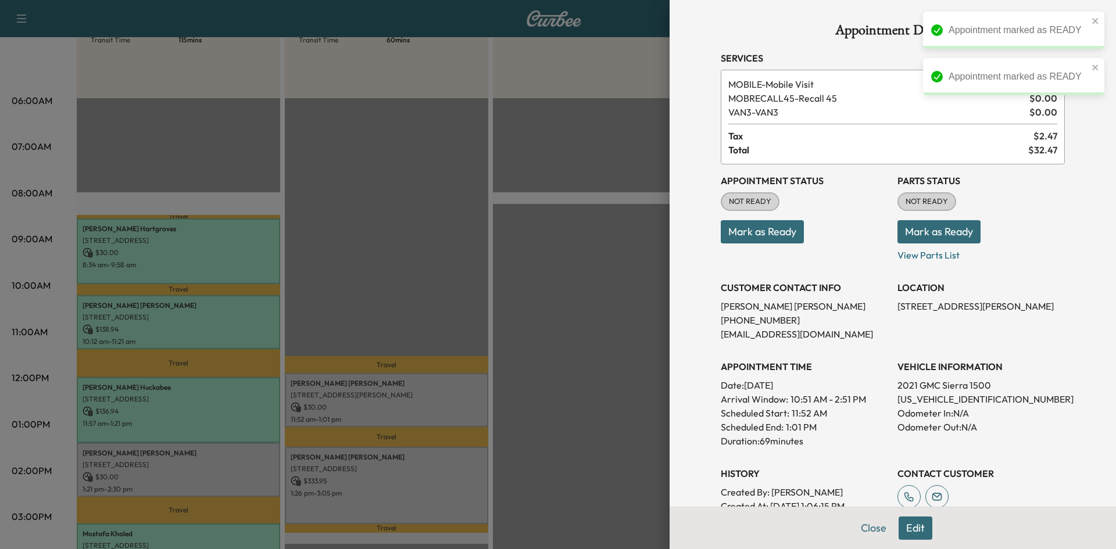
drag, startPoint x: 749, startPoint y: 233, endPoint x: 736, endPoint y: 238, distance: 14.4
click at [747, 234] on button "Mark as Ready" at bounding box center [762, 231] width 83 height 23
click at [510, 308] on div at bounding box center [558, 274] width 1116 height 549
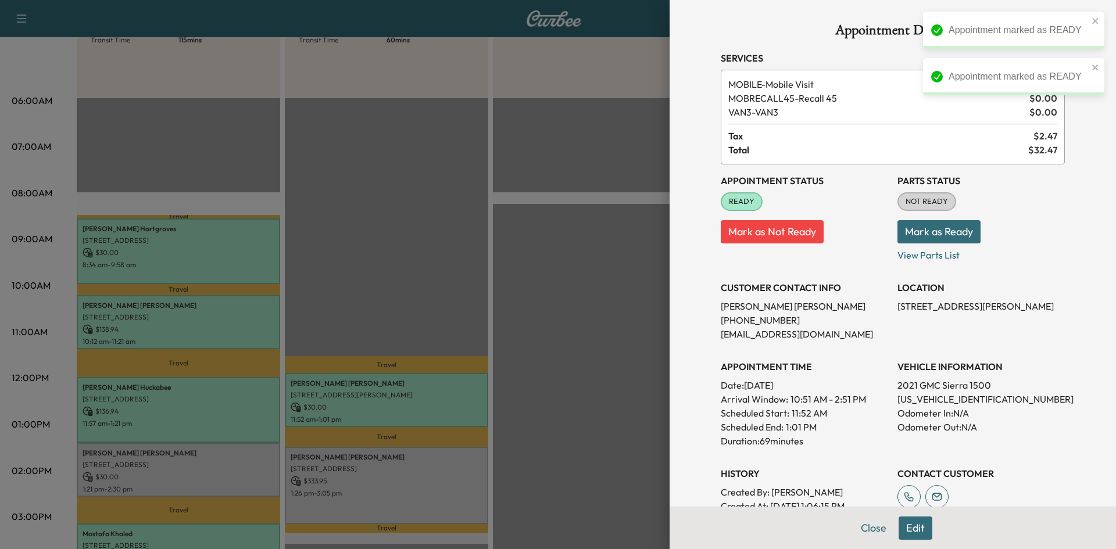
click at [408, 472] on div at bounding box center [558, 274] width 1116 height 549
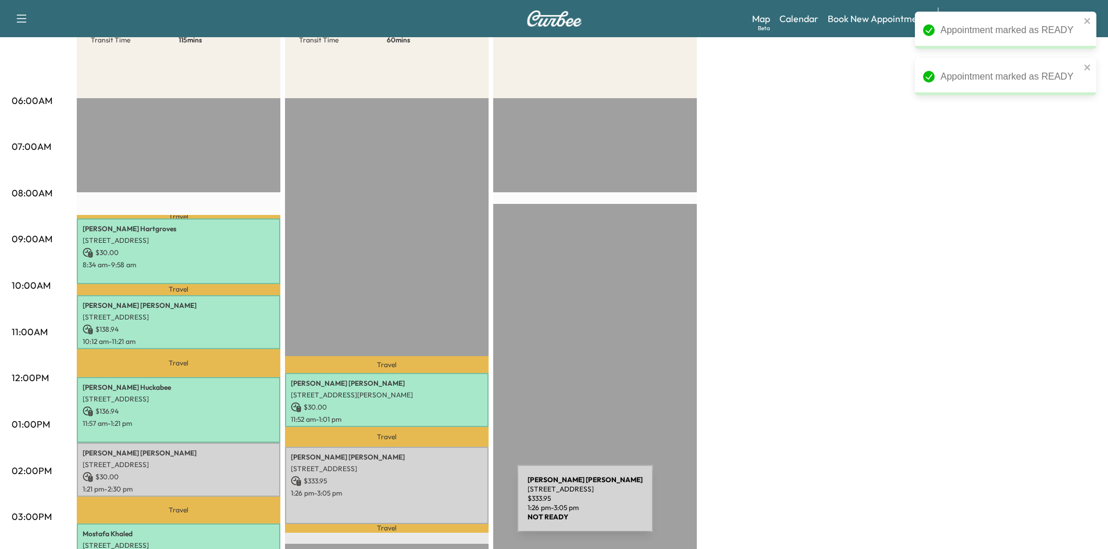
click at [430, 504] on div "Corley Lineberger 16610 Dallas Pkwy, Dallas, TX 16610, United States of America…" at bounding box center [386, 485] width 203 height 77
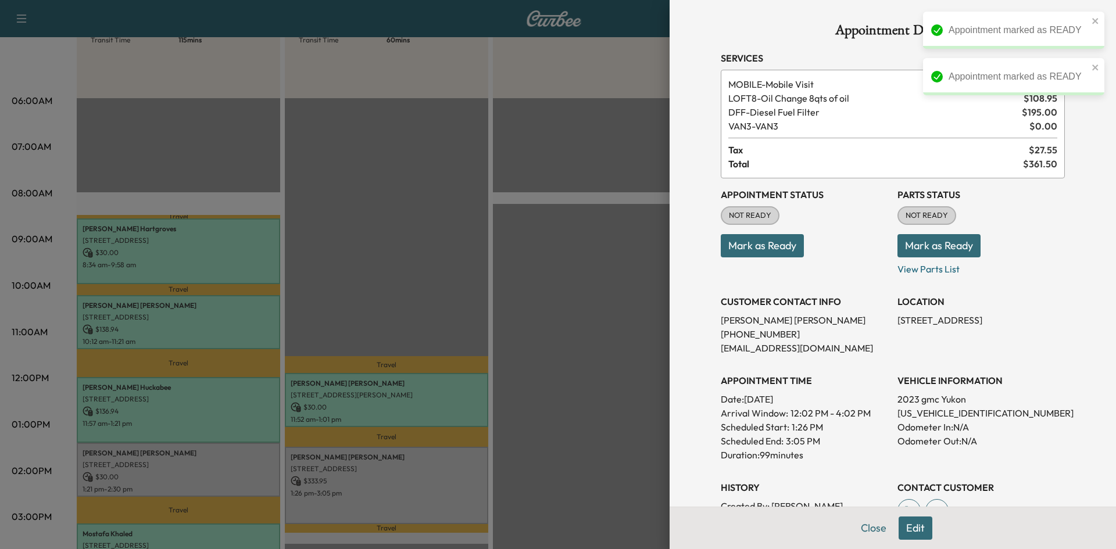
click at [763, 255] on button "Mark as Ready" at bounding box center [762, 245] width 83 height 23
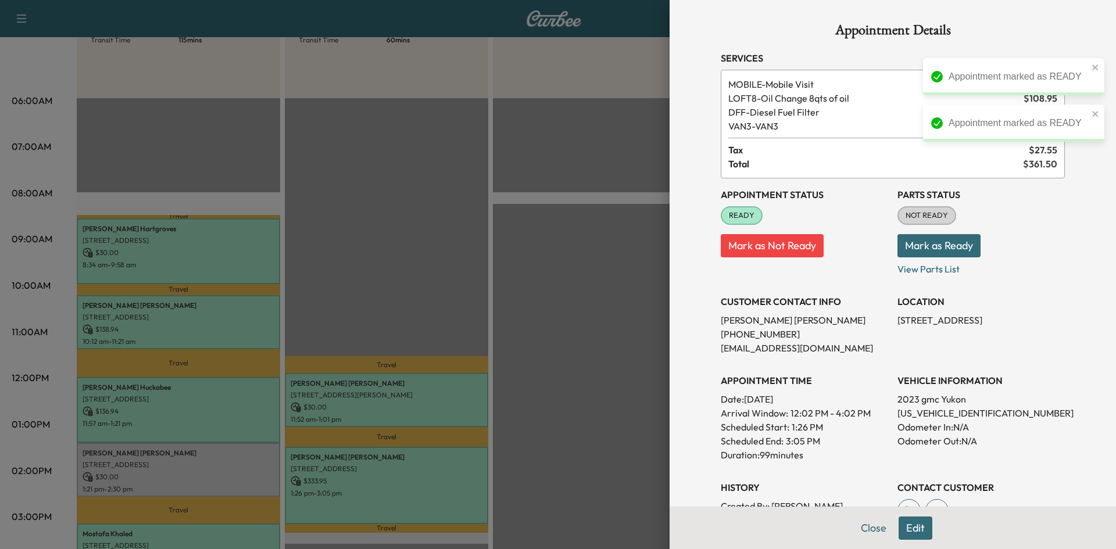
click at [123, 459] on div at bounding box center [558, 274] width 1116 height 549
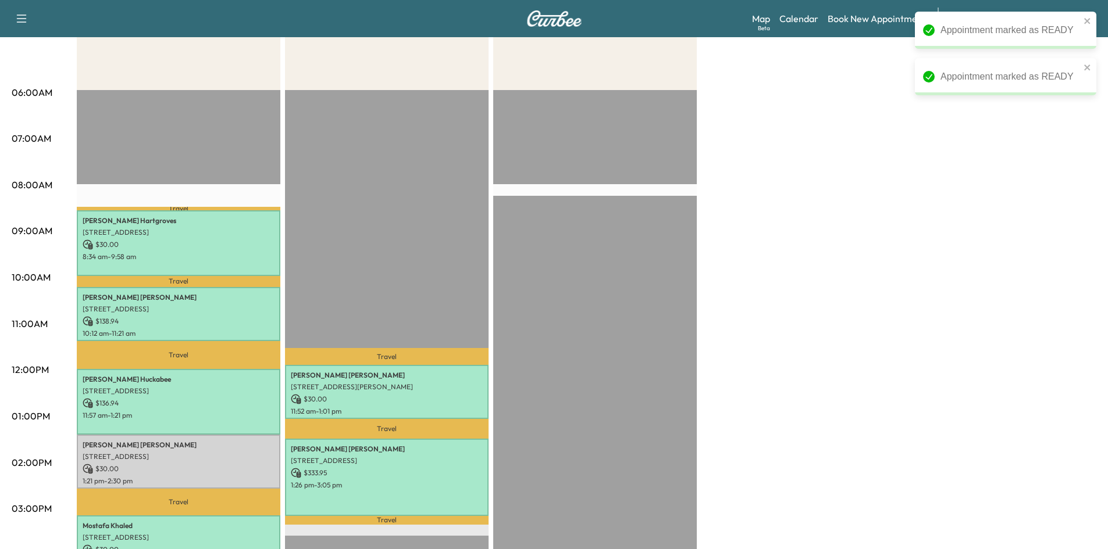
scroll to position [58, 0]
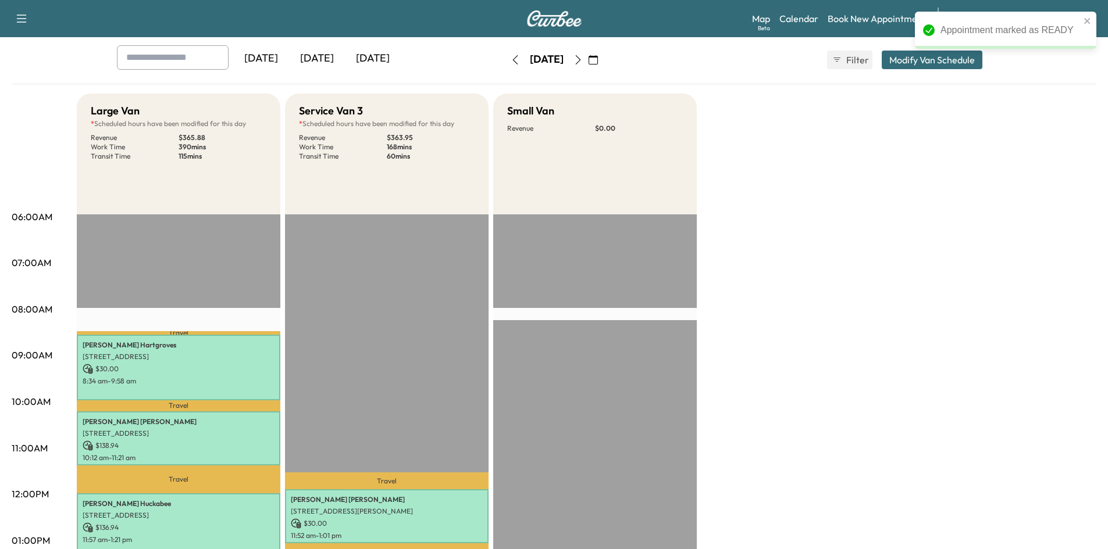
click at [326, 61] on div "[DATE]" at bounding box center [317, 58] width 56 height 27
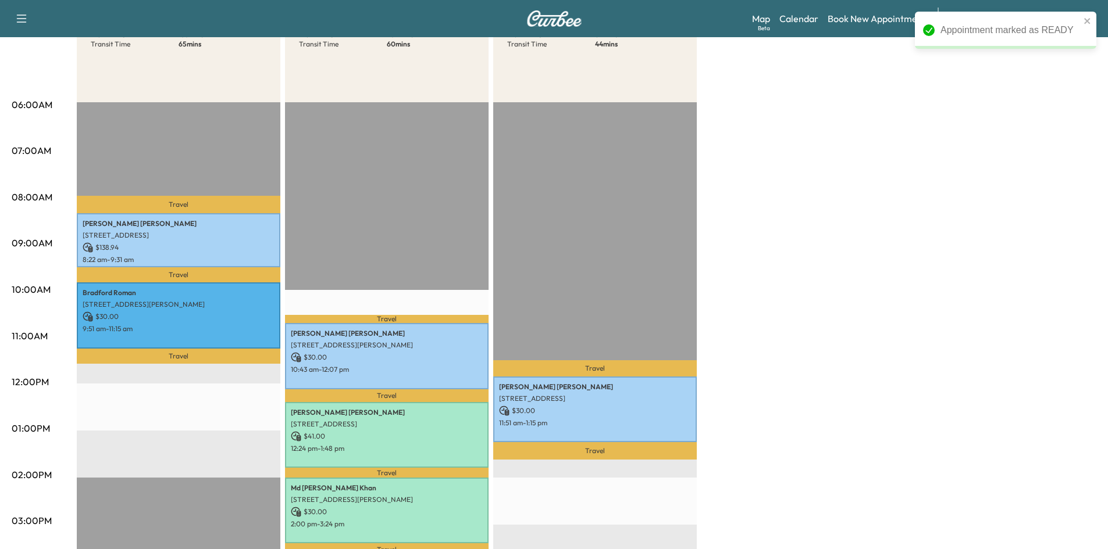
scroll to position [291, 0]
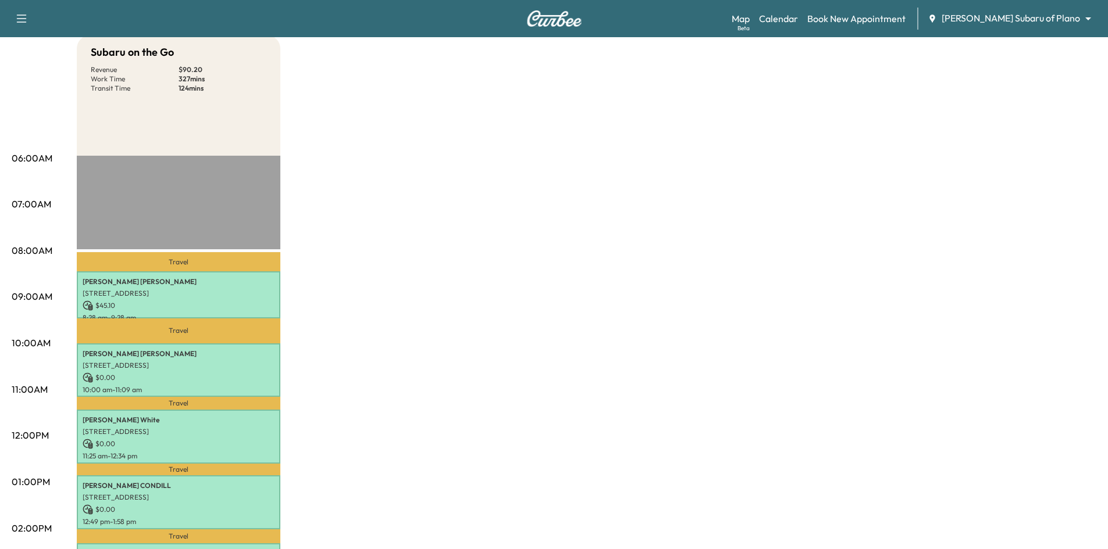
scroll to position [58, 0]
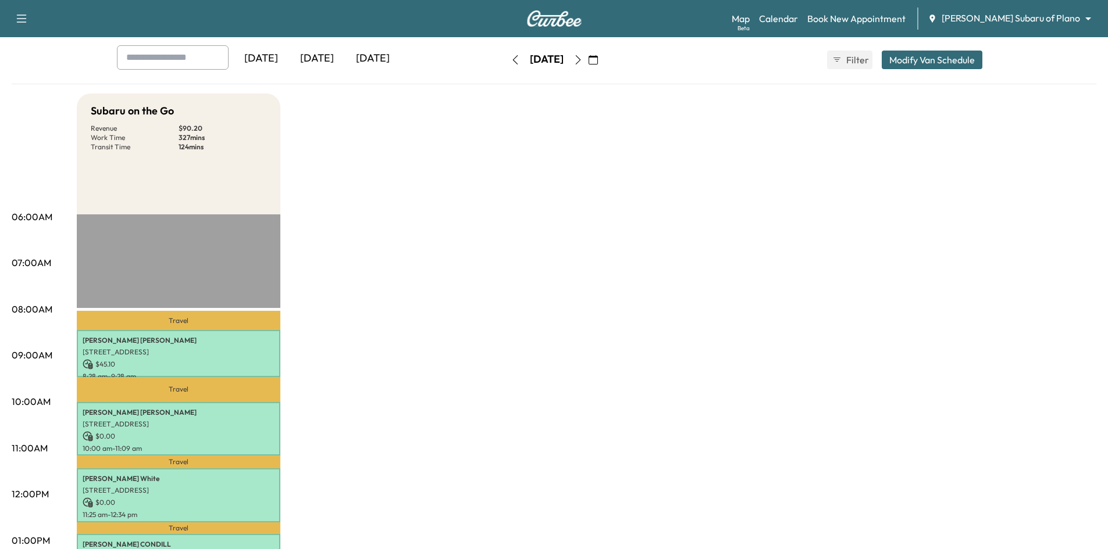
click at [326, 56] on div "[DATE]" at bounding box center [317, 58] width 56 height 27
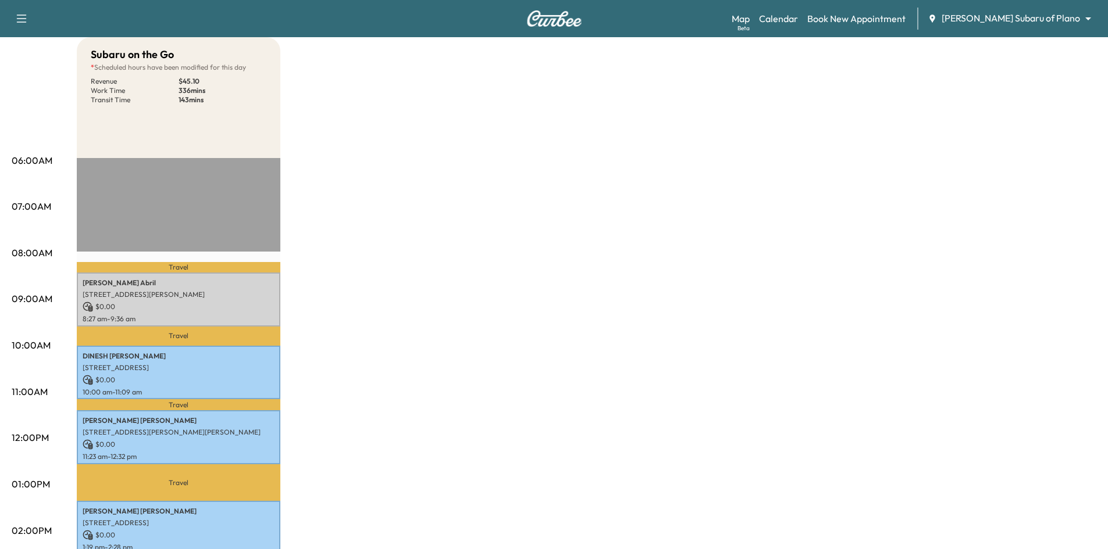
scroll to position [233, 0]
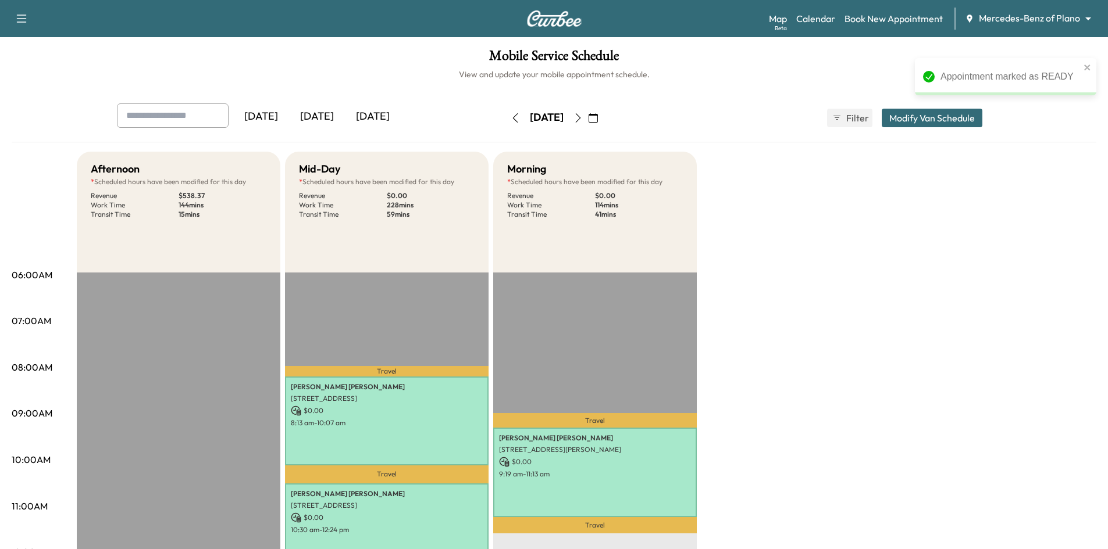
click at [323, 117] on div "[DATE]" at bounding box center [317, 116] width 56 height 27
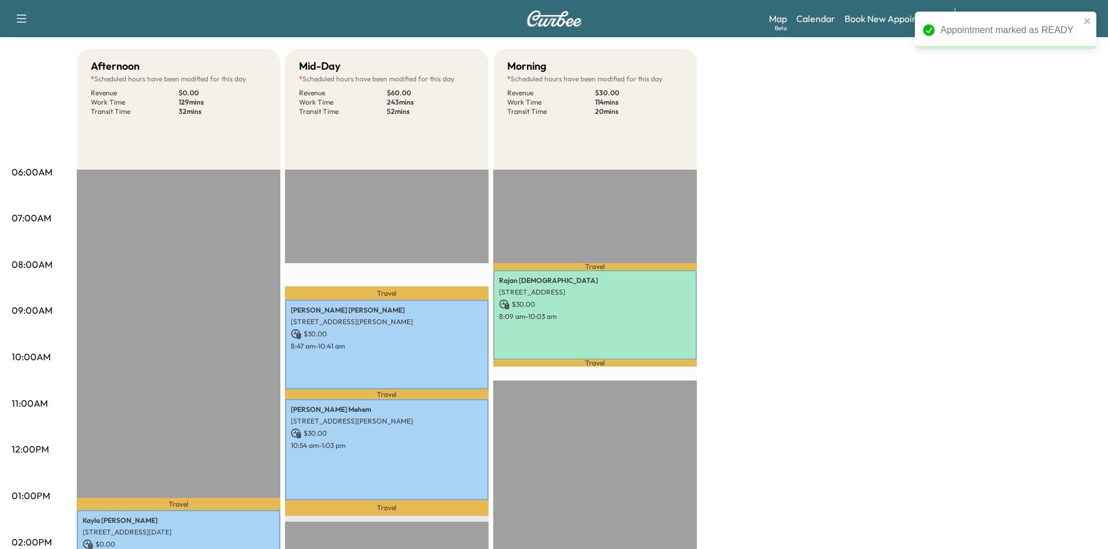
scroll to position [116, 0]
